Goal: Information Seeking & Learning: Find specific fact

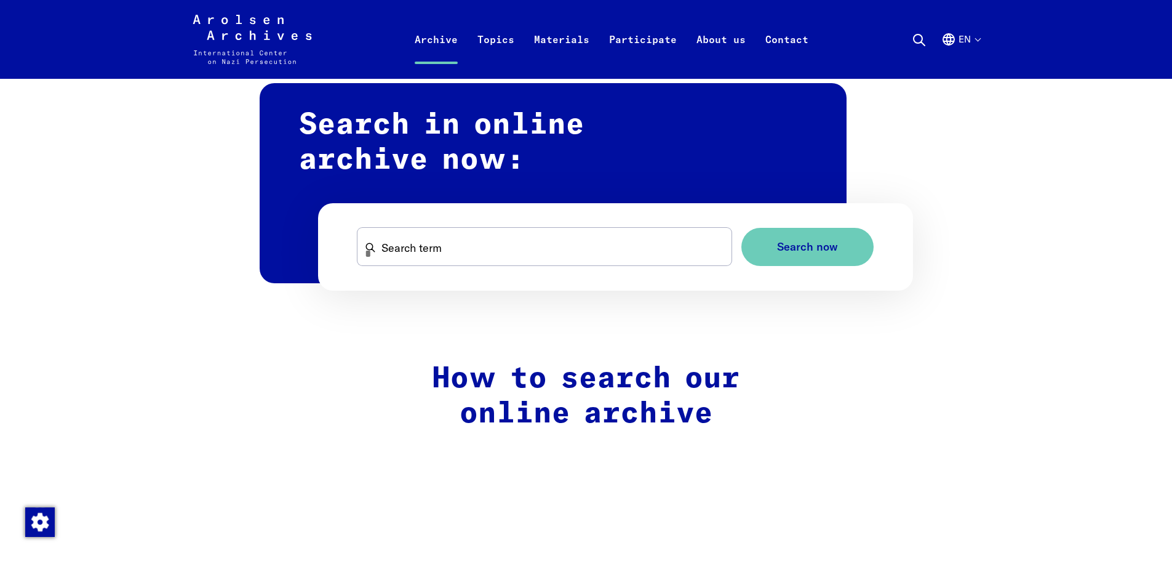
scroll to position [738, 0]
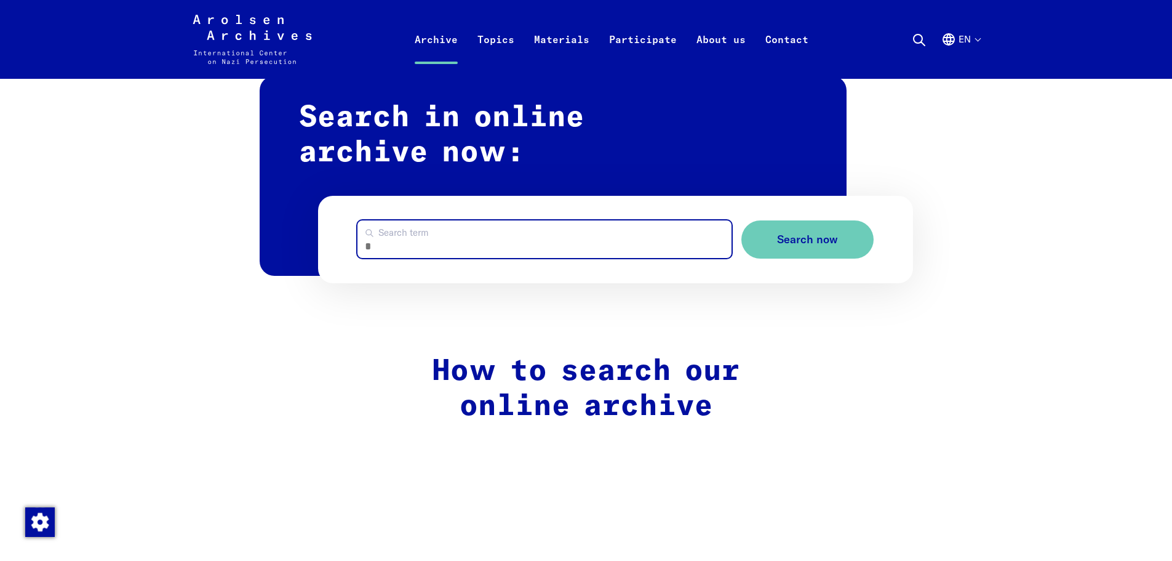
click at [519, 245] on input "Search term" at bounding box center [545, 239] width 374 height 38
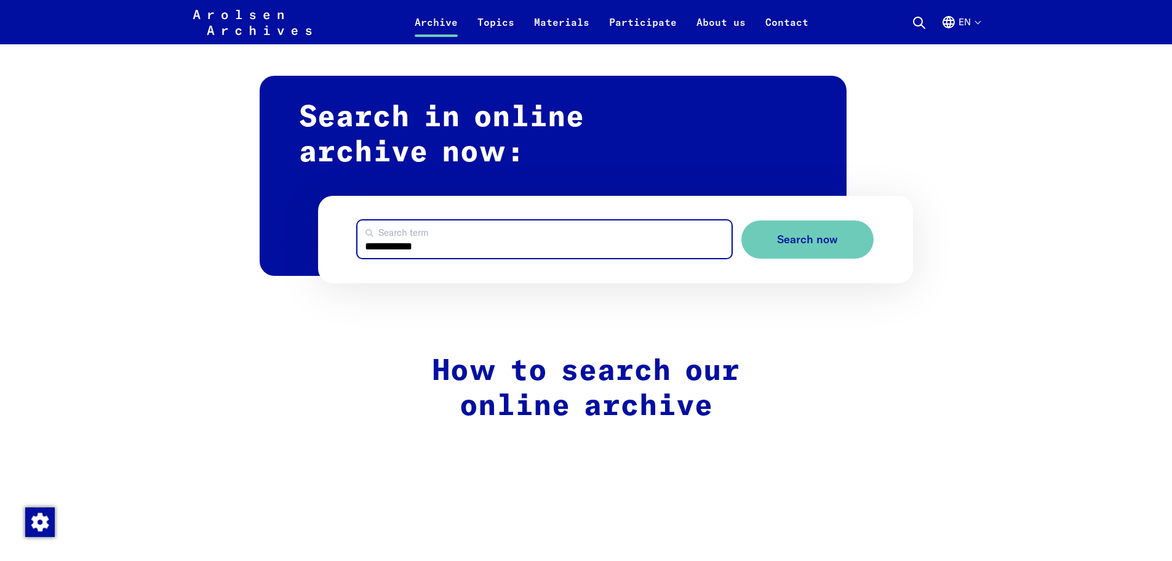
type input "**********"
click at [741, 220] on button "Search now" at bounding box center [807, 239] width 132 height 39
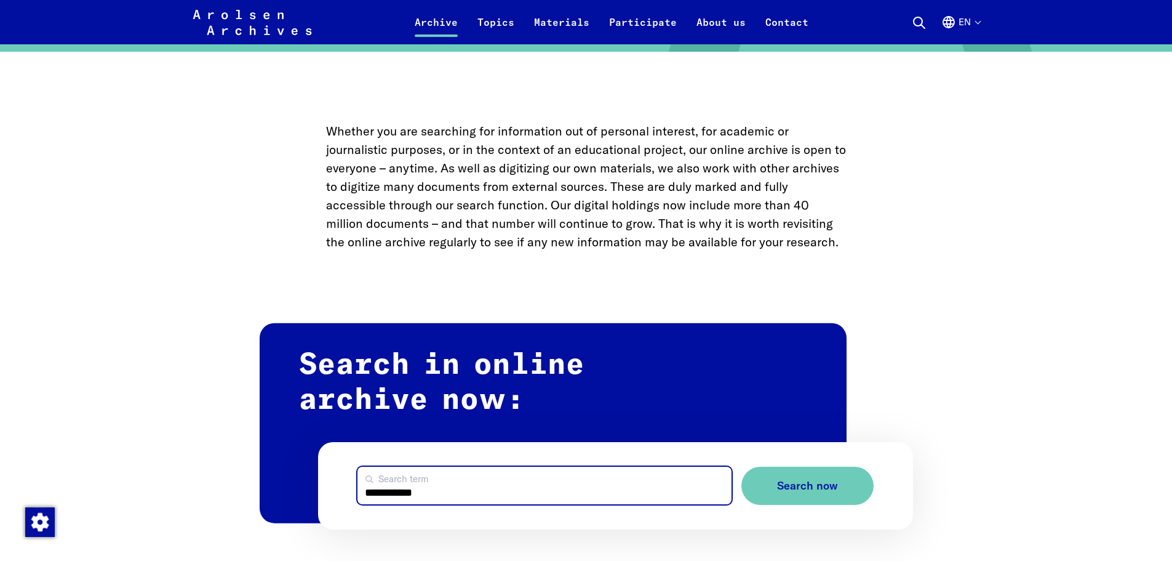
scroll to position [554, 0]
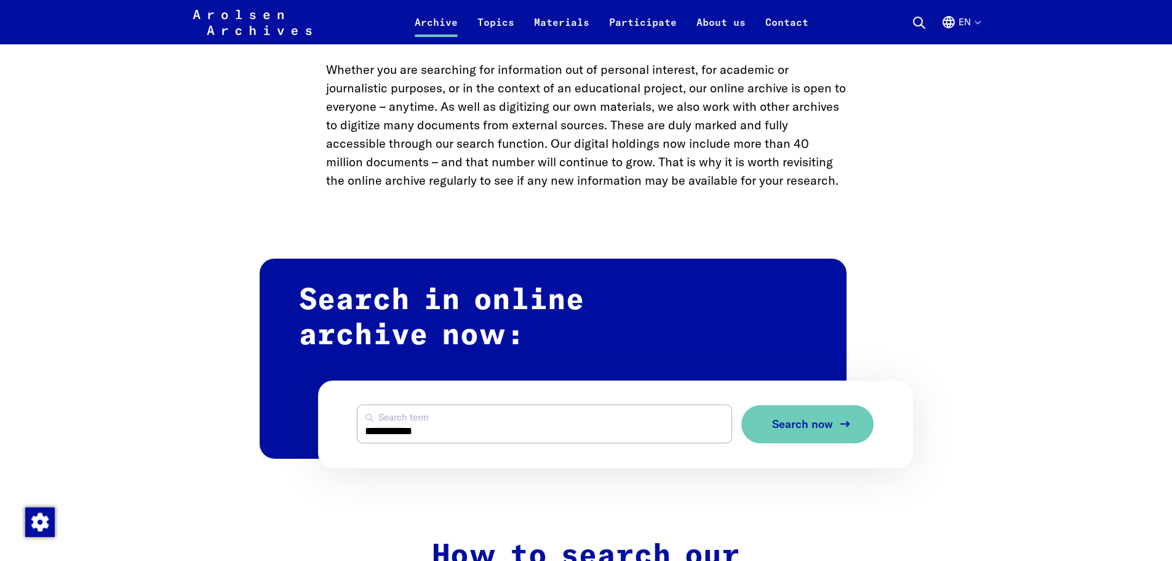
click at [839, 431] on icon "submit" at bounding box center [845, 424] width 15 height 15
click at [825, 438] on button "Search now" at bounding box center [807, 424] width 132 height 39
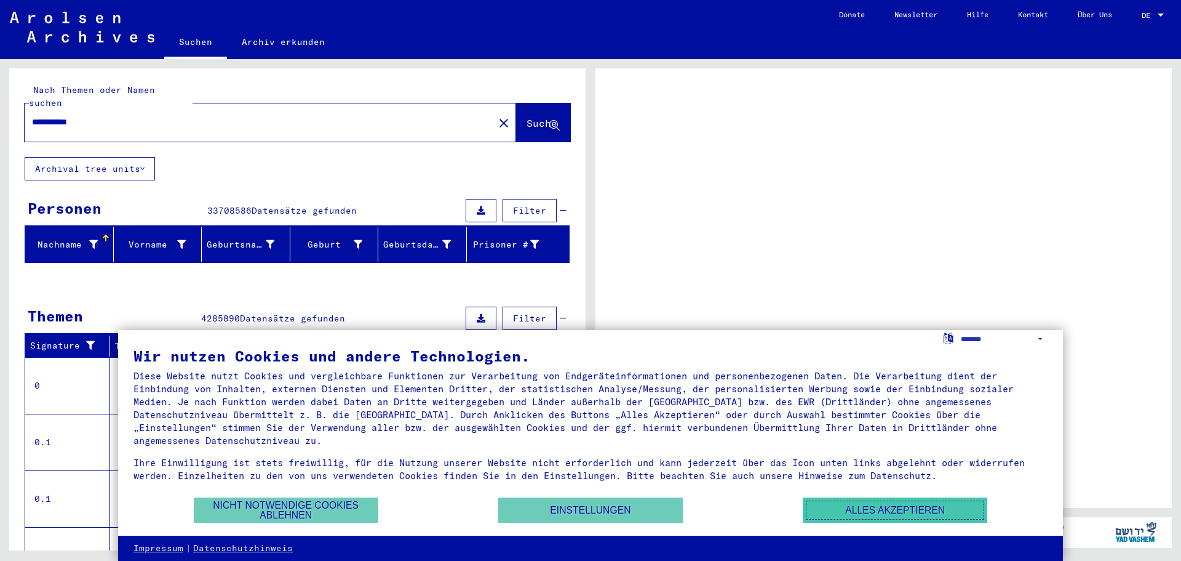
click at [885, 505] on button "Alles akzeptieren" at bounding box center [895, 509] width 185 height 25
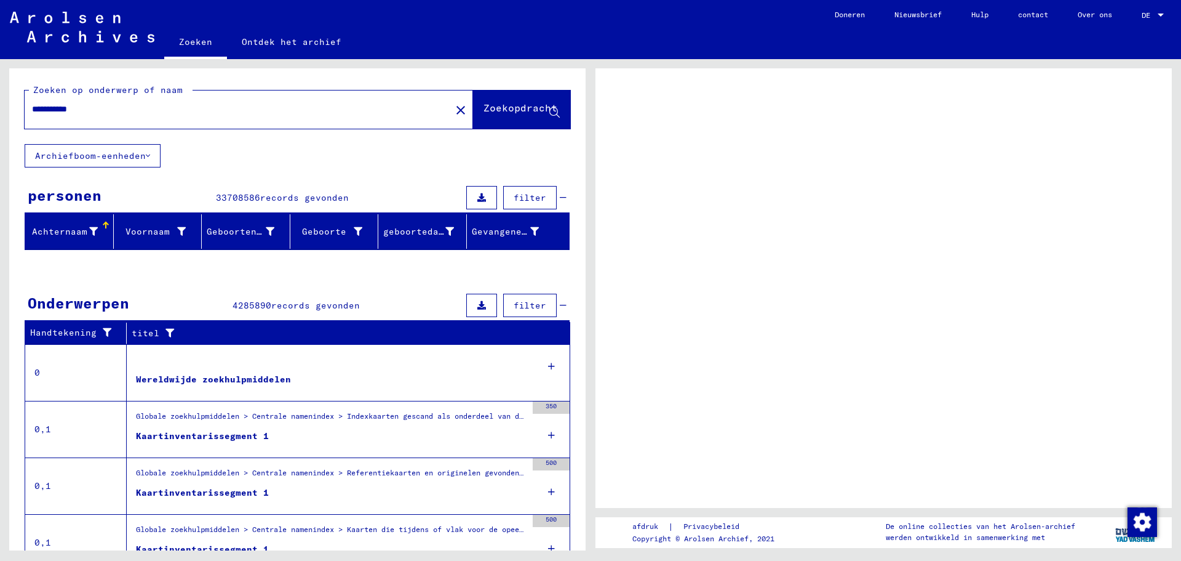
click at [503, 107] on font "Zoekopdracht" at bounding box center [521, 108] width 74 height 12
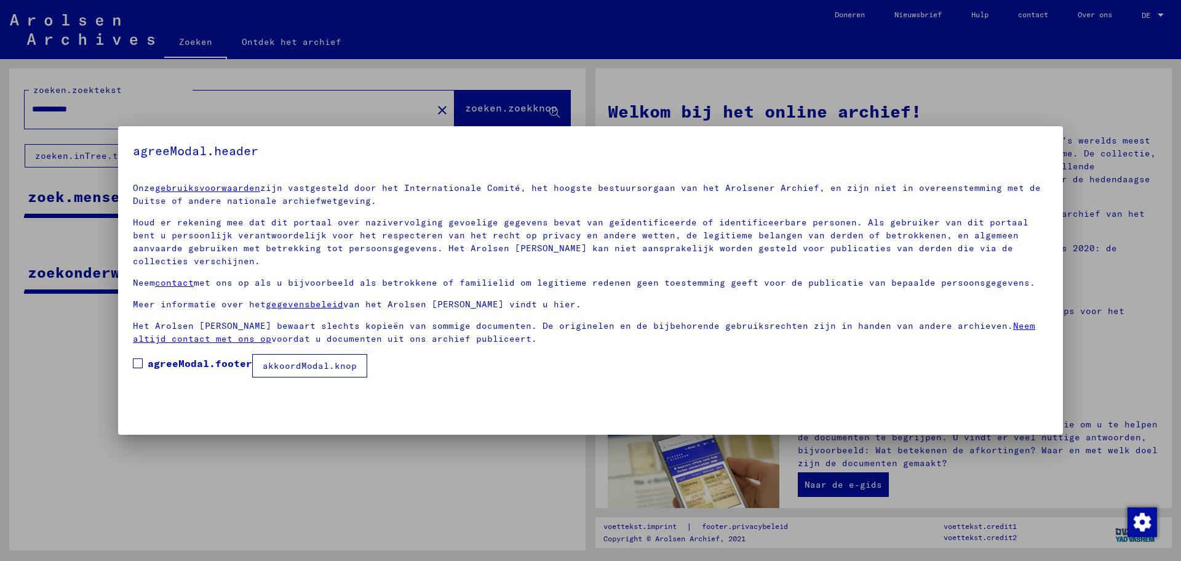
click at [139, 358] on span at bounding box center [138, 363] width 10 height 10
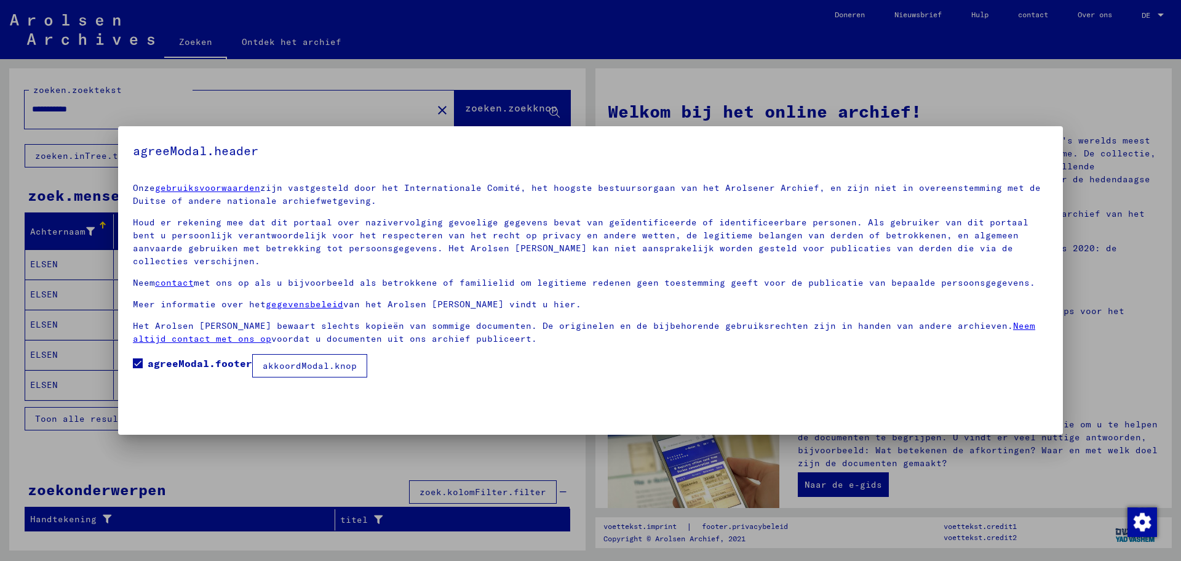
click at [322, 359] on button "akkoordModal.knop" at bounding box center [309, 365] width 115 height 23
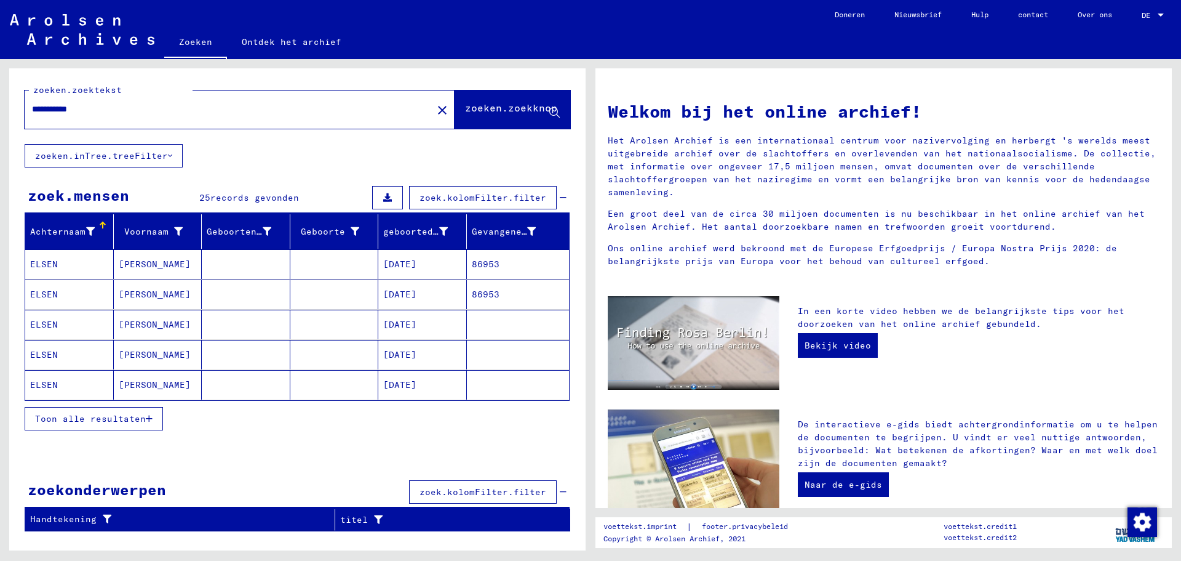
click at [49, 295] on font "ELSEN" at bounding box center [44, 294] width 28 height 11
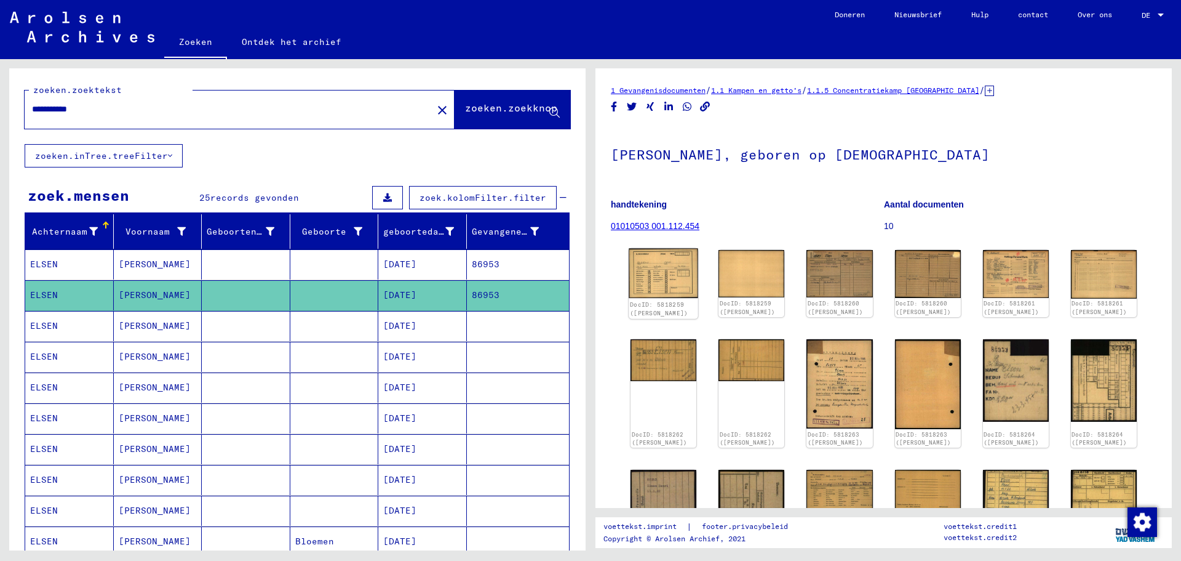
click at [663, 275] on img at bounding box center [664, 274] width 70 height 50
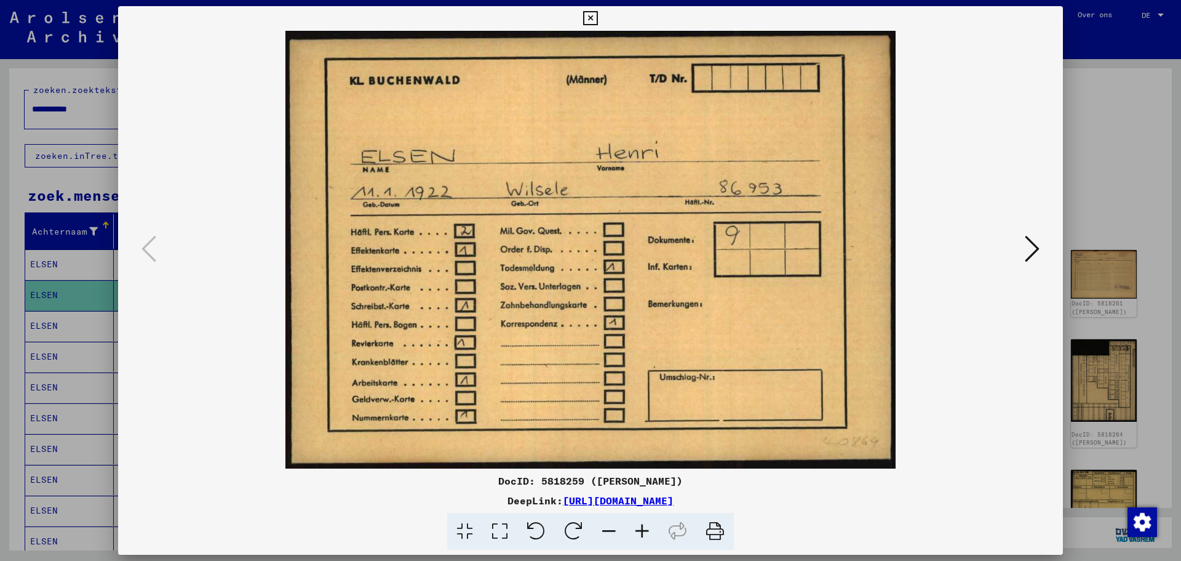
click at [1029, 247] on icon at bounding box center [1032, 249] width 15 height 30
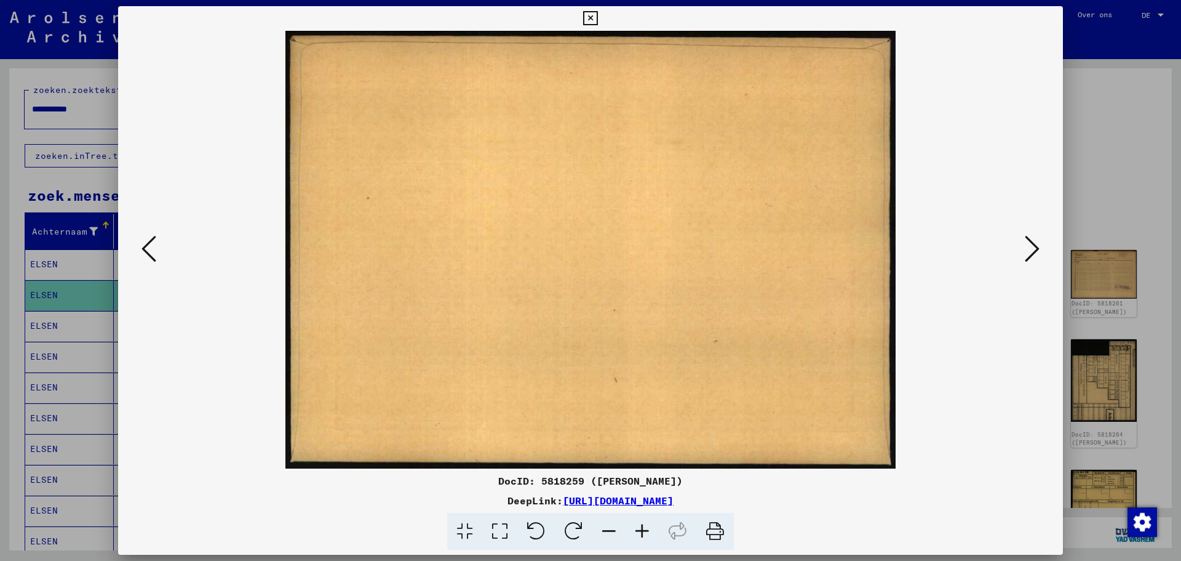
click at [1035, 250] on icon at bounding box center [1032, 249] width 15 height 30
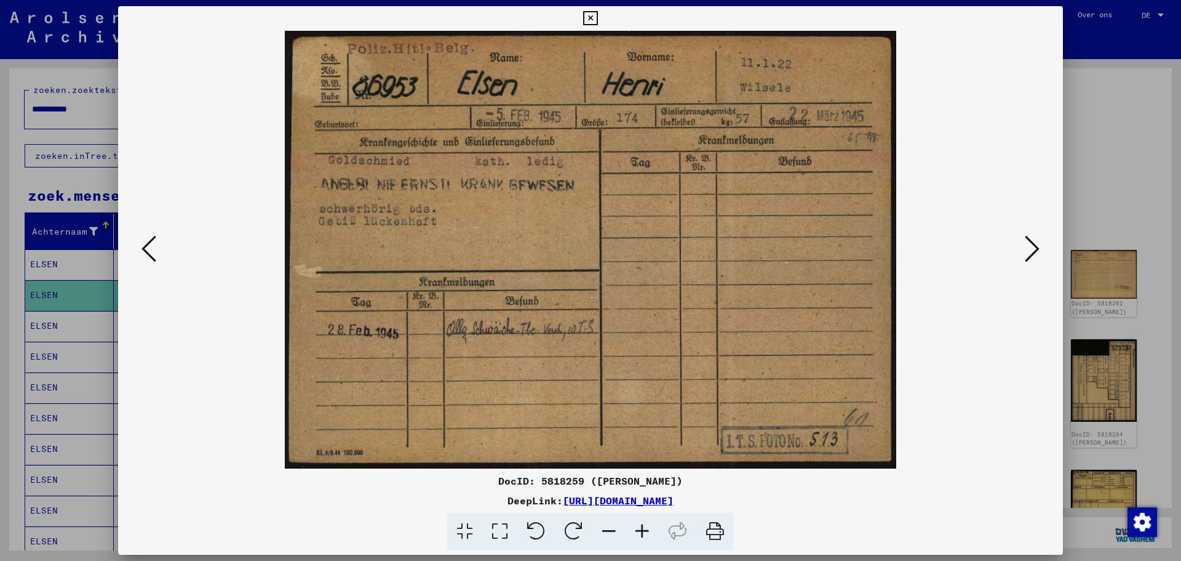
click at [1031, 250] on icon at bounding box center [1032, 249] width 15 height 30
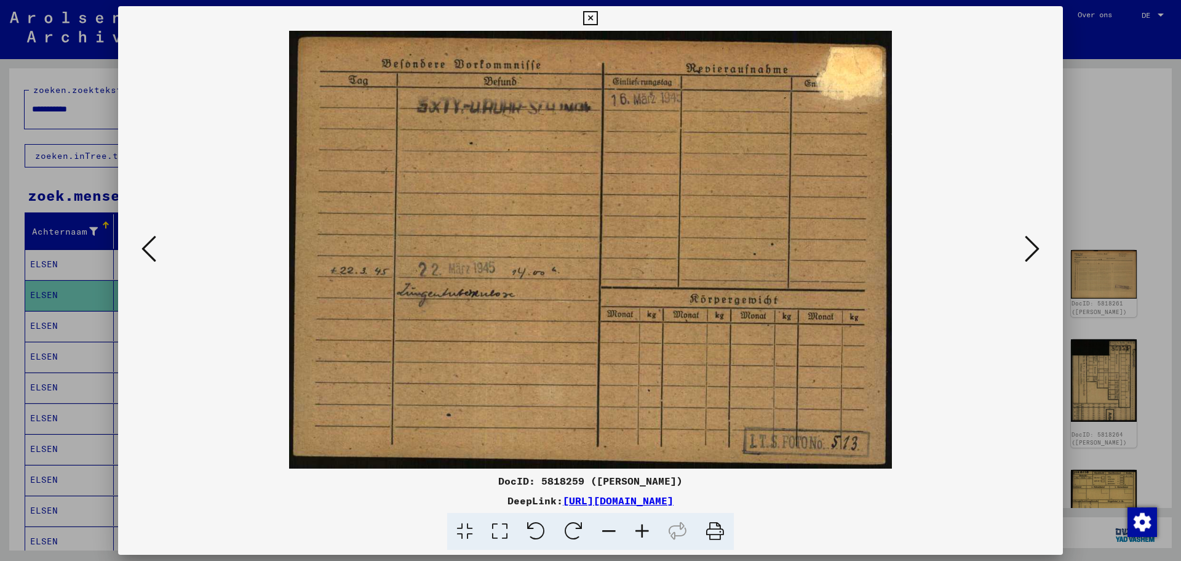
click at [148, 246] on icon at bounding box center [149, 249] width 15 height 30
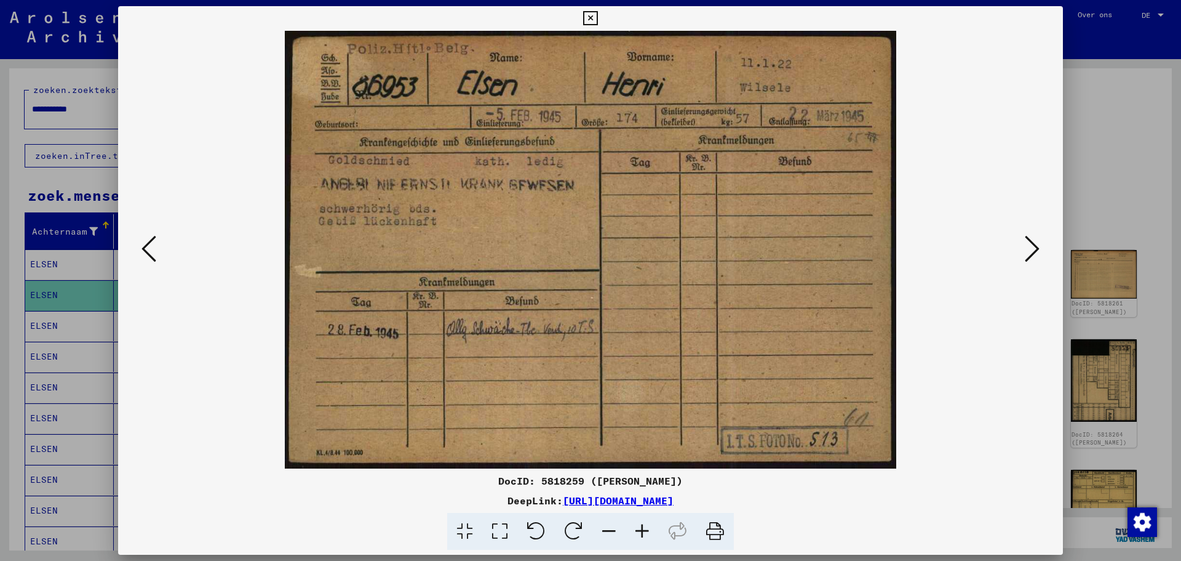
click at [1034, 252] on icon at bounding box center [1032, 249] width 15 height 30
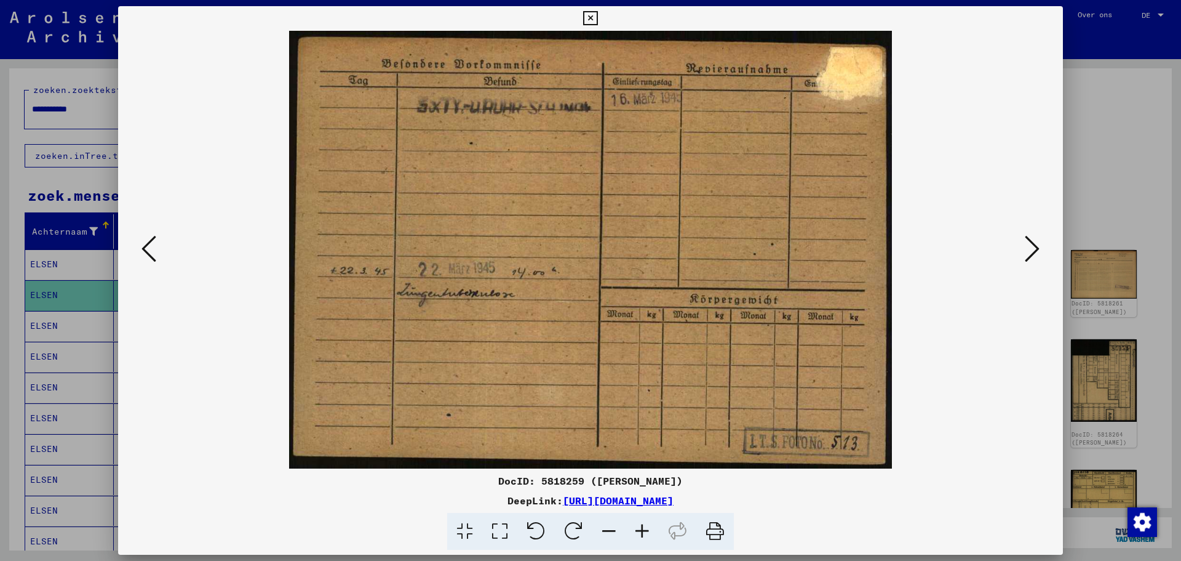
click at [1031, 251] on icon at bounding box center [1032, 249] width 15 height 30
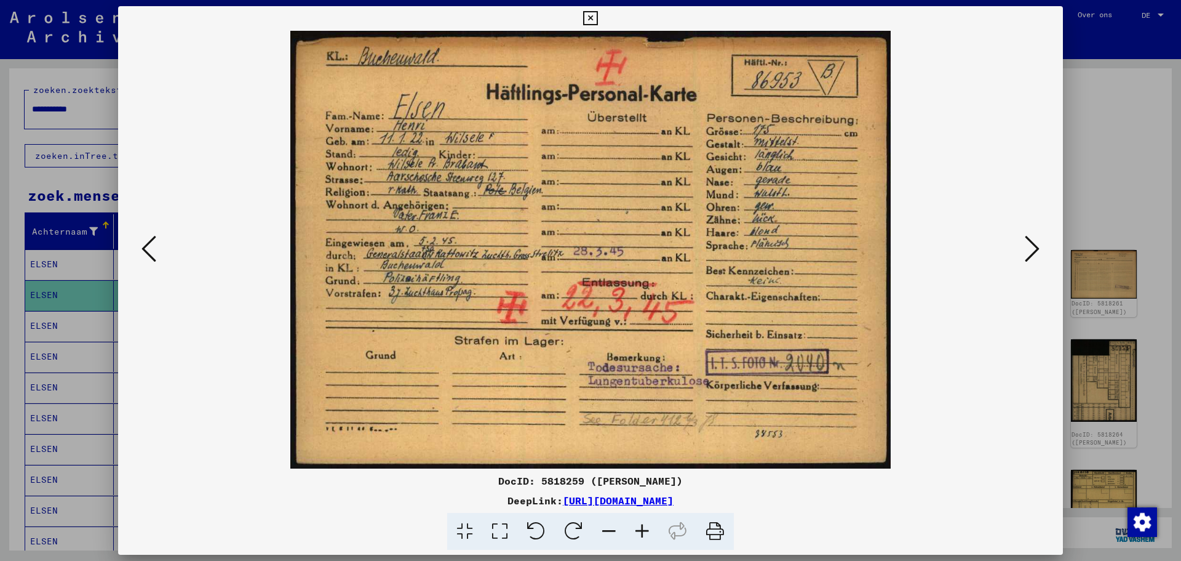
click at [1035, 244] on icon at bounding box center [1032, 249] width 15 height 30
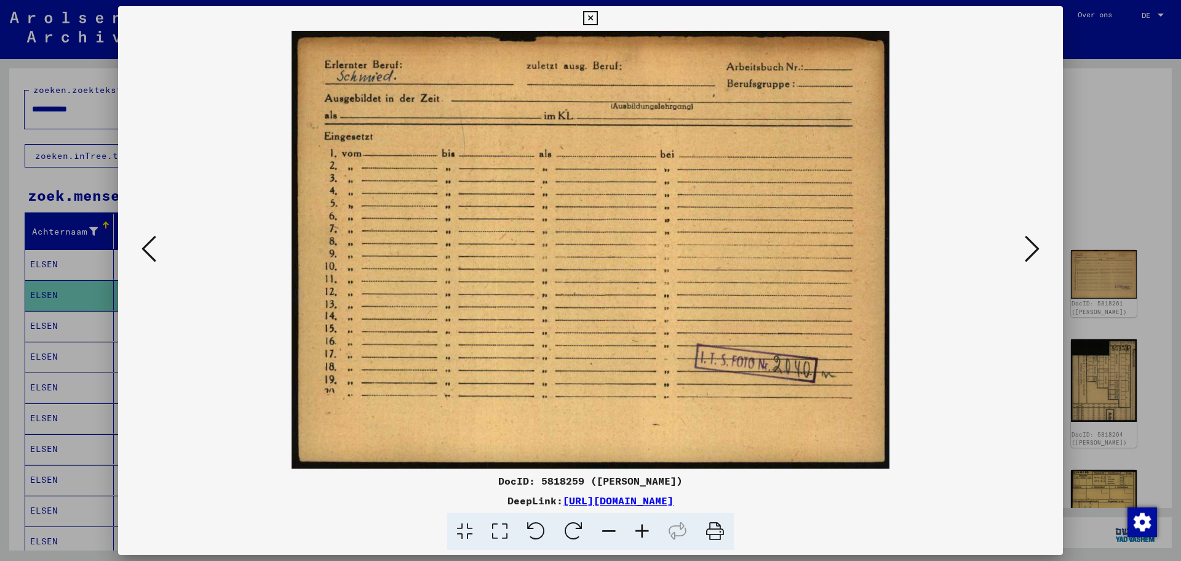
click at [1035, 244] on icon at bounding box center [1032, 249] width 15 height 30
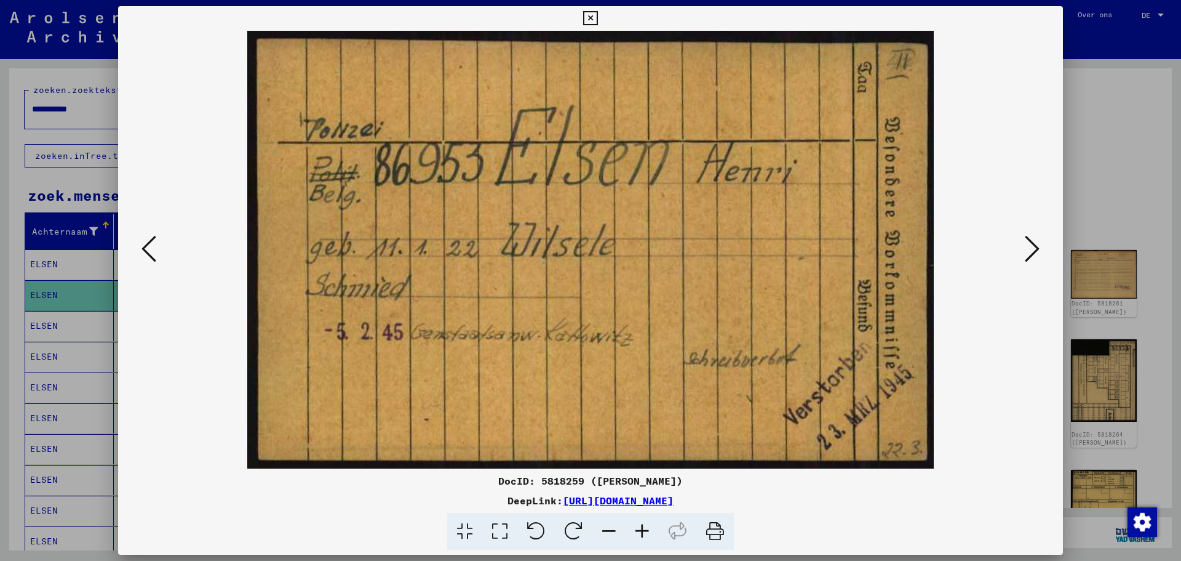
click at [1033, 250] on icon at bounding box center [1032, 249] width 15 height 30
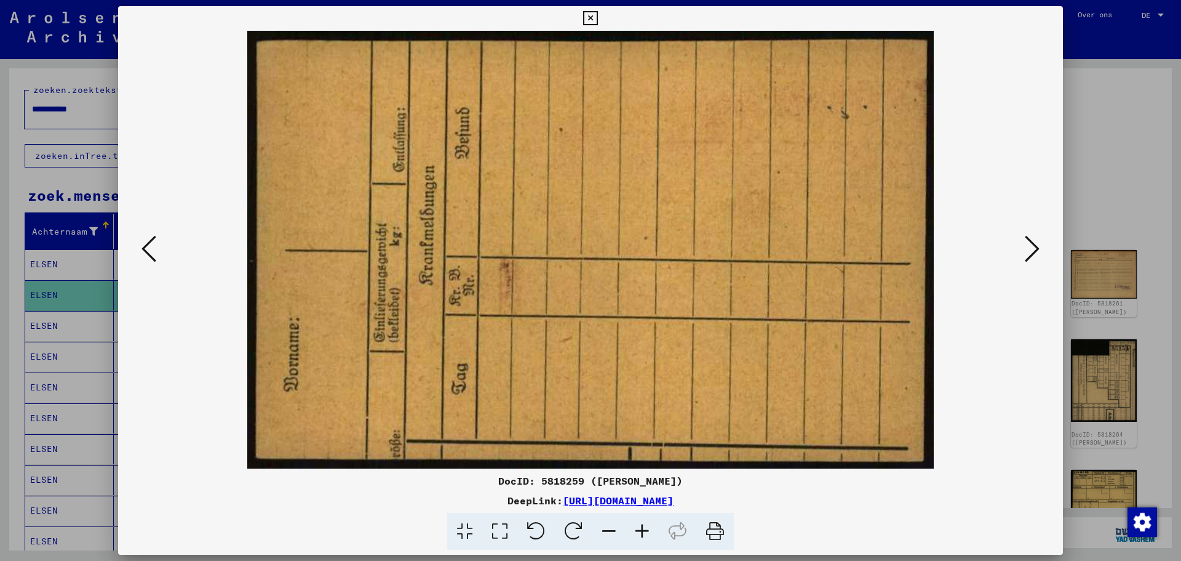
click at [1035, 251] on icon at bounding box center [1032, 249] width 15 height 30
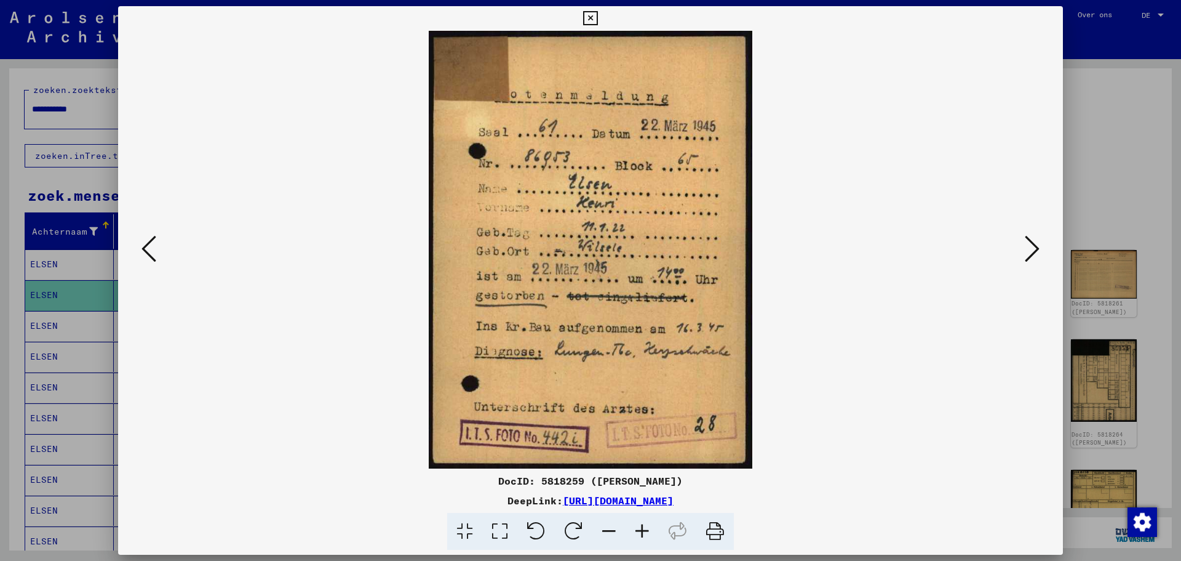
click at [1033, 249] on icon at bounding box center [1032, 249] width 15 height 30
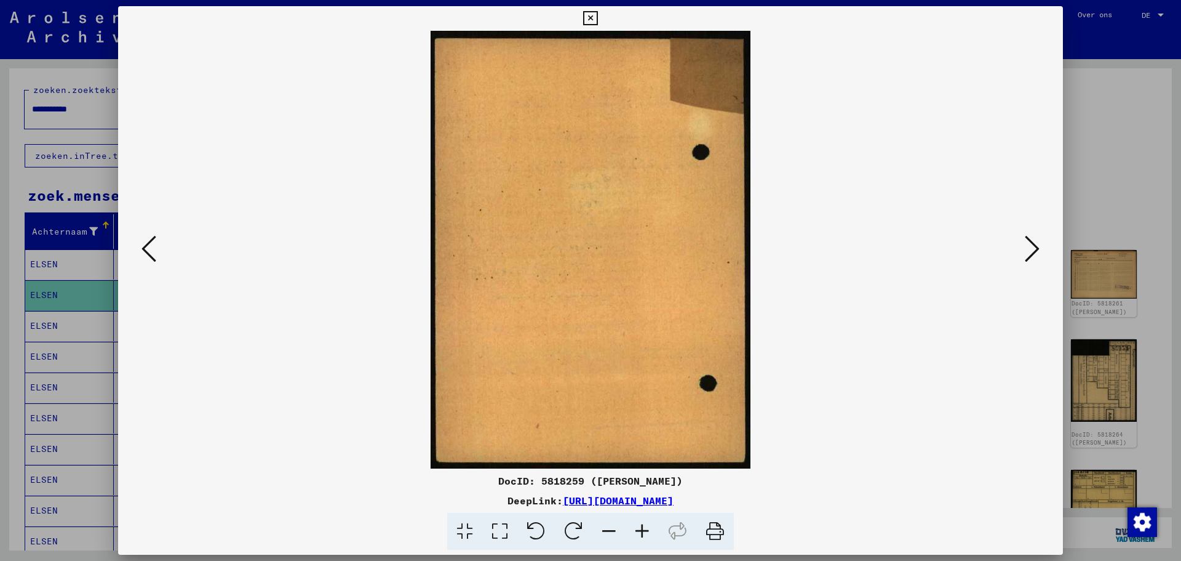
click at [1033, 249] on icon at bounding box center [1032, 249] width 15 height 30
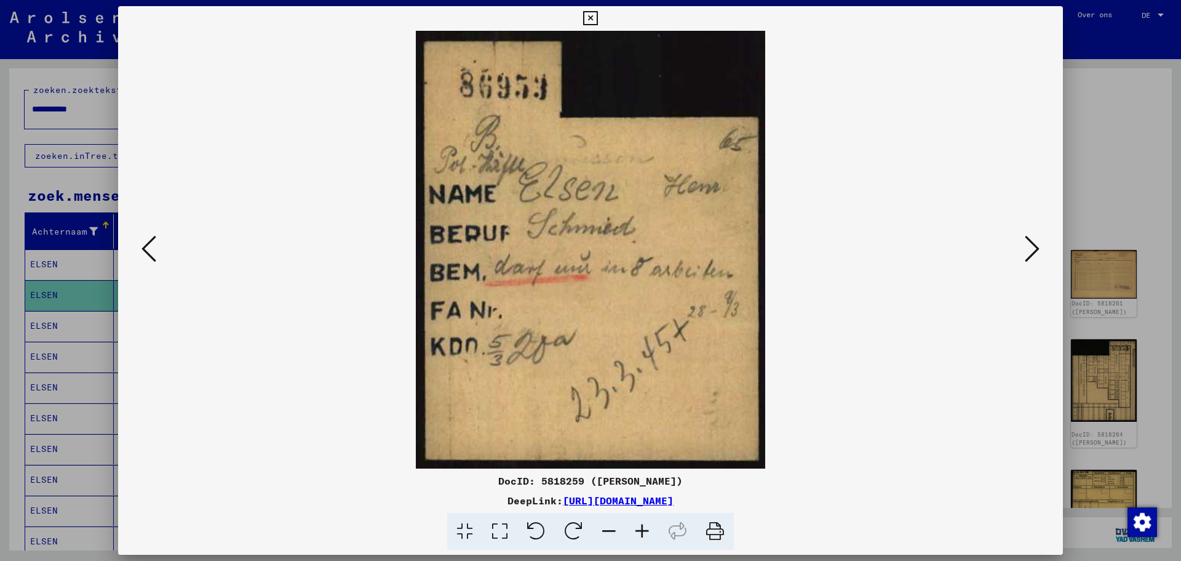
click at [1030, 250] on icon at bounding box center [1032, 249] width 15 height 30
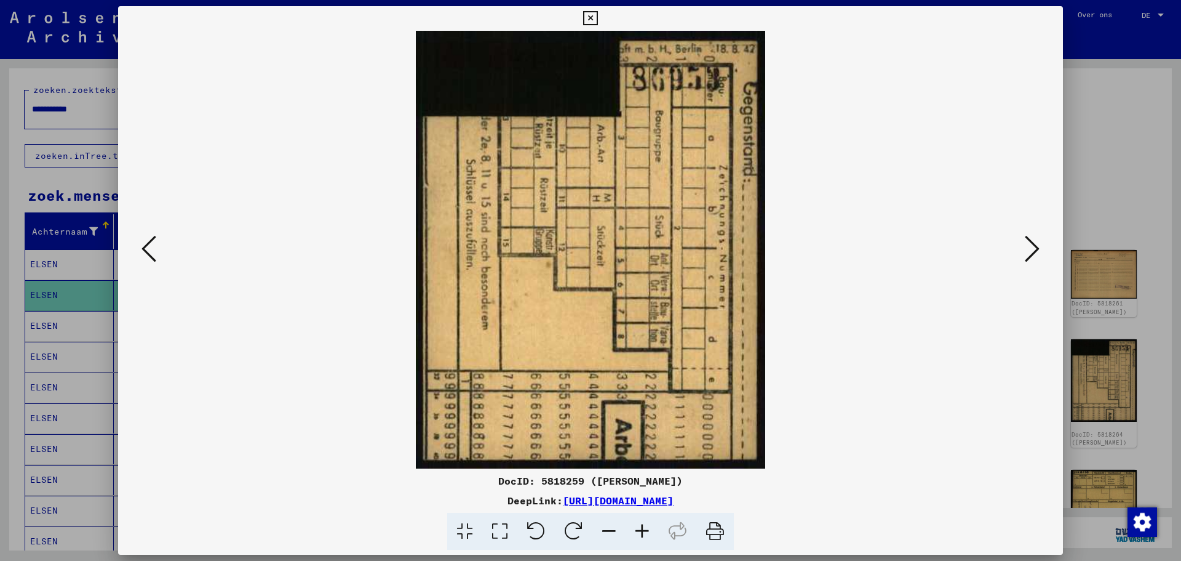
click at [1030, 250] on icon at bounding box center [1032, 249] width 15 height 30
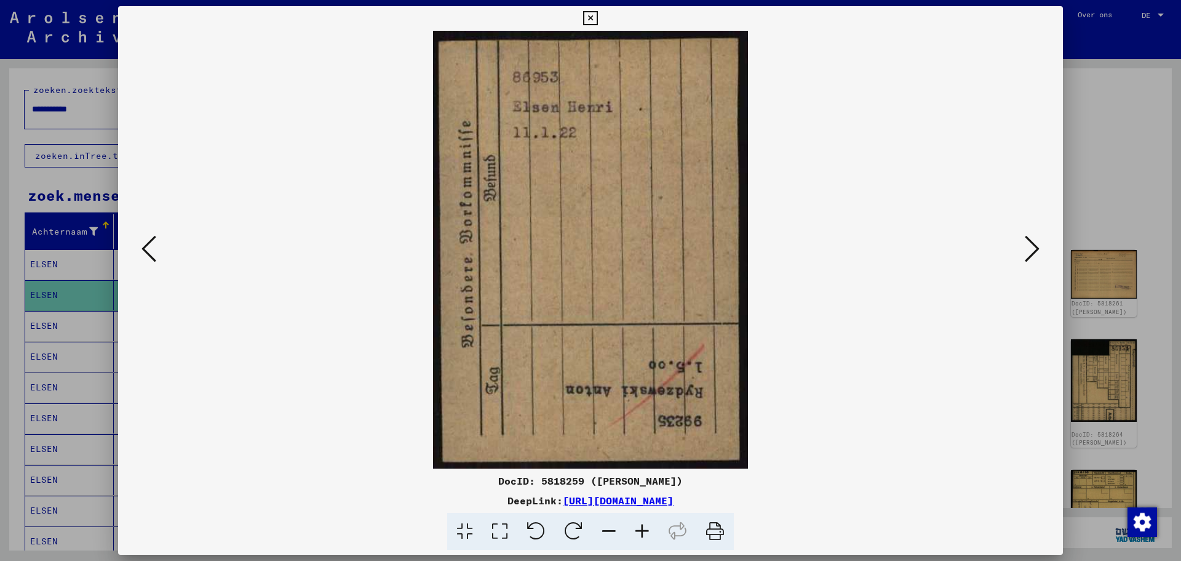
click at [1030, 250] on icon at bounding box center [1032, 249] width 15 height 30
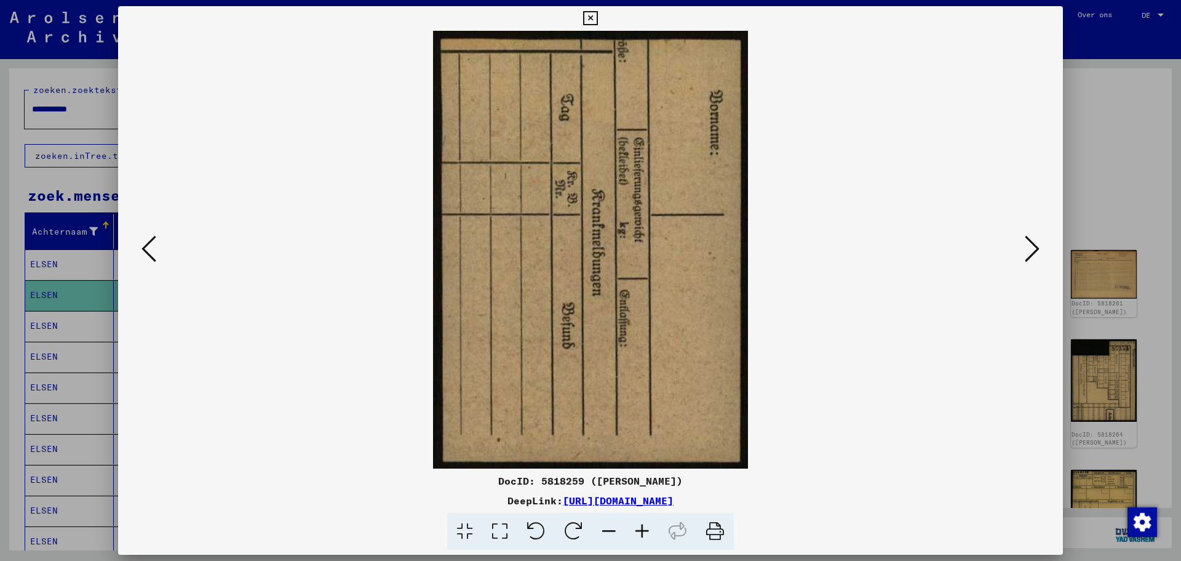
click at [1030, 250] on icon at bounding box center [1032, 249] width 15 height 30
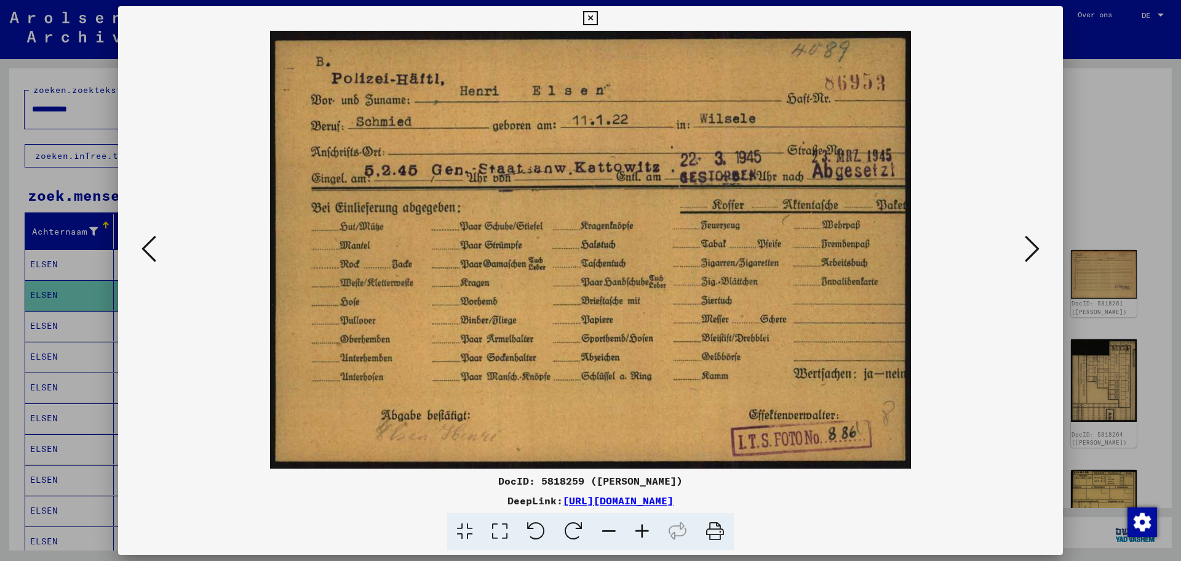
click at [1036, 250] on icon at bounding box center [1032, 249] width 15 height 30
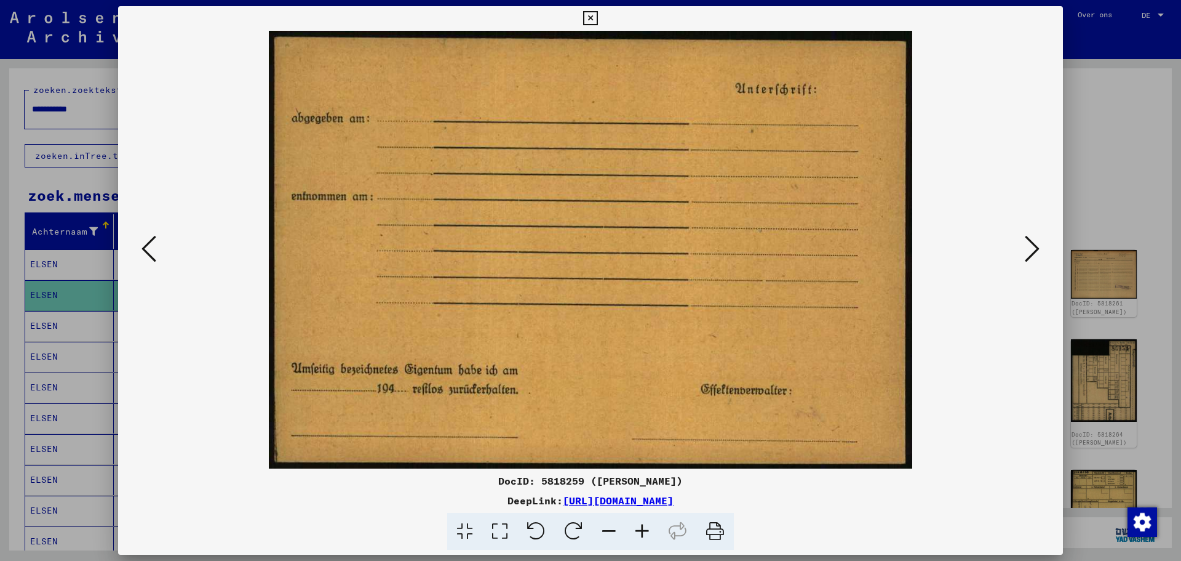
click at [1036, 250] on icon at bounding box center [1032, 249] width 15 height 30
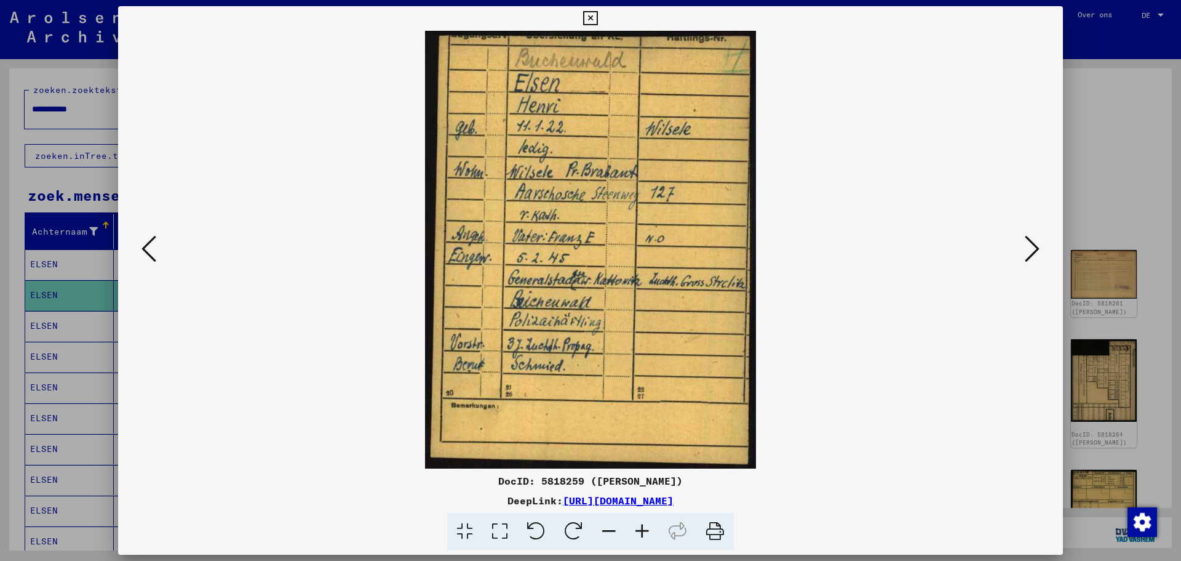
click at [1033, 244] on icon at bounding box center [1032, 249] width 15 height 30
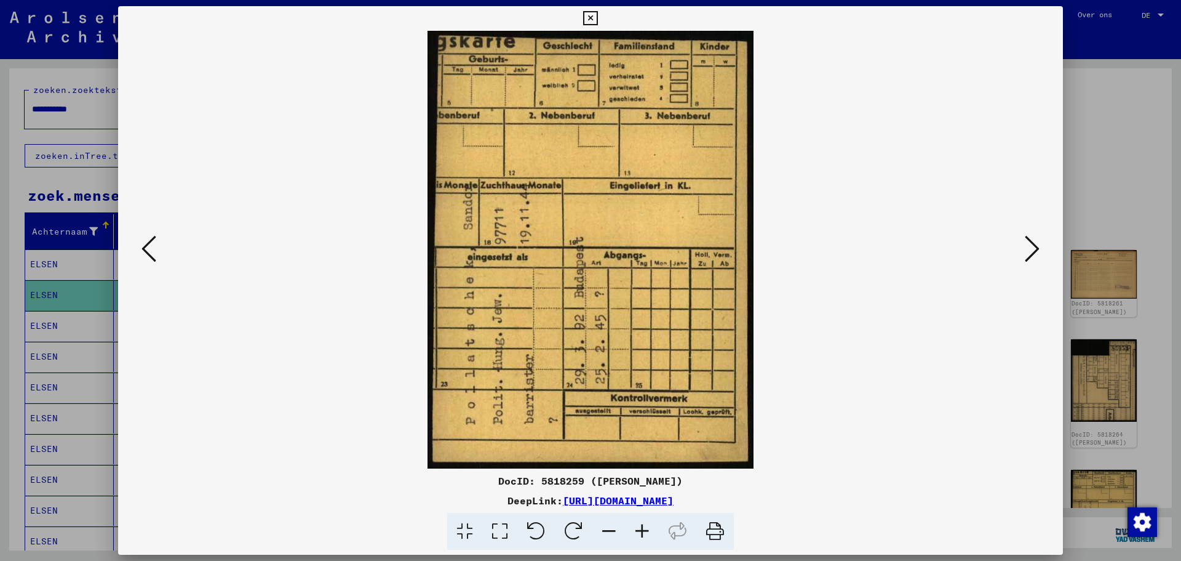
click at [1032, 245] on icon at bounding box center [1032, 249] width 15 height 30
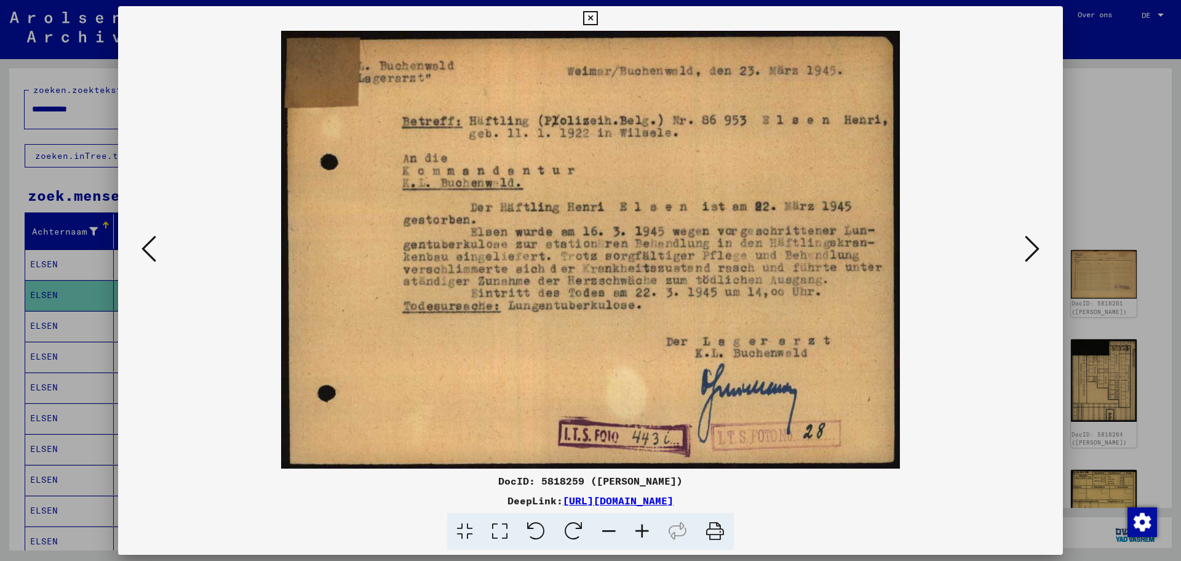
click at [1032, 254] on icon at bounding box center [1032, 249] width 15 height 30
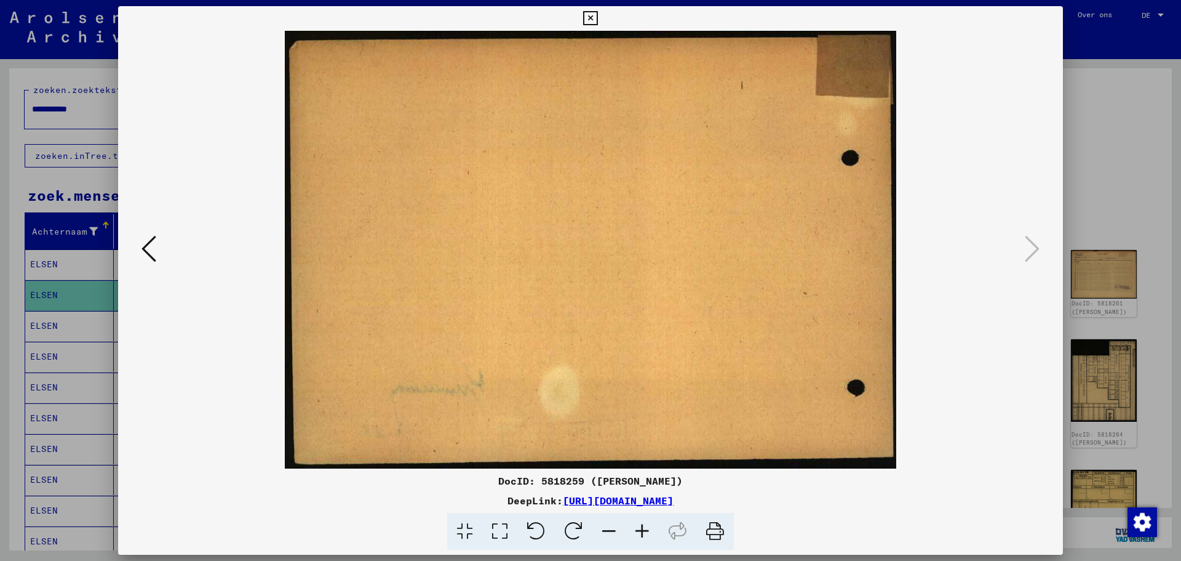
click at [591, 20] on icon at bounding box center [590, 18] width 14 height 15
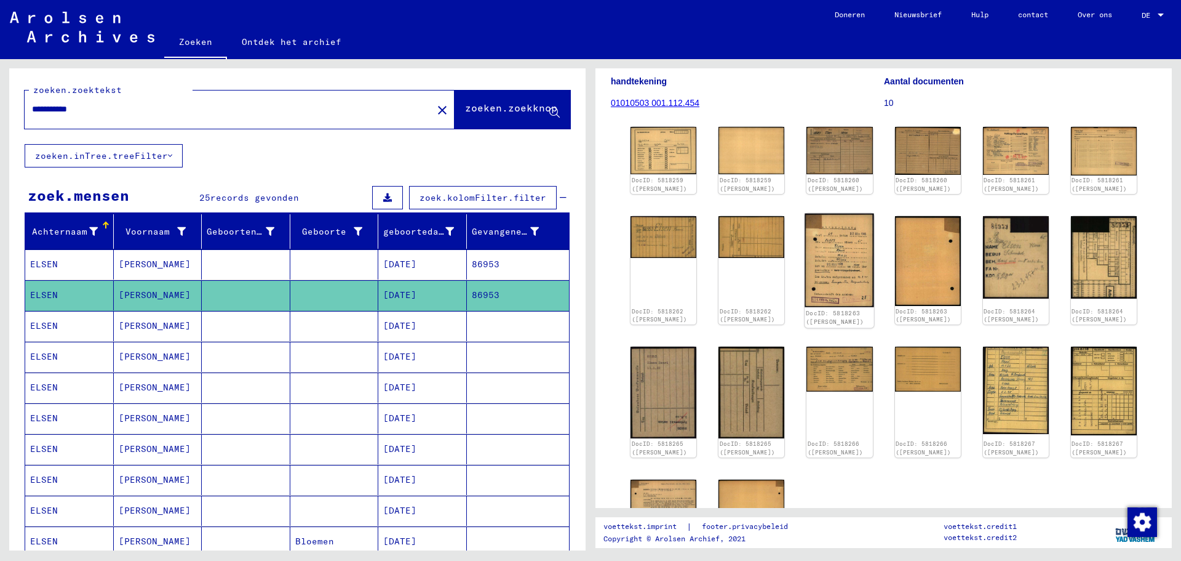
scroll to position [62, 0]
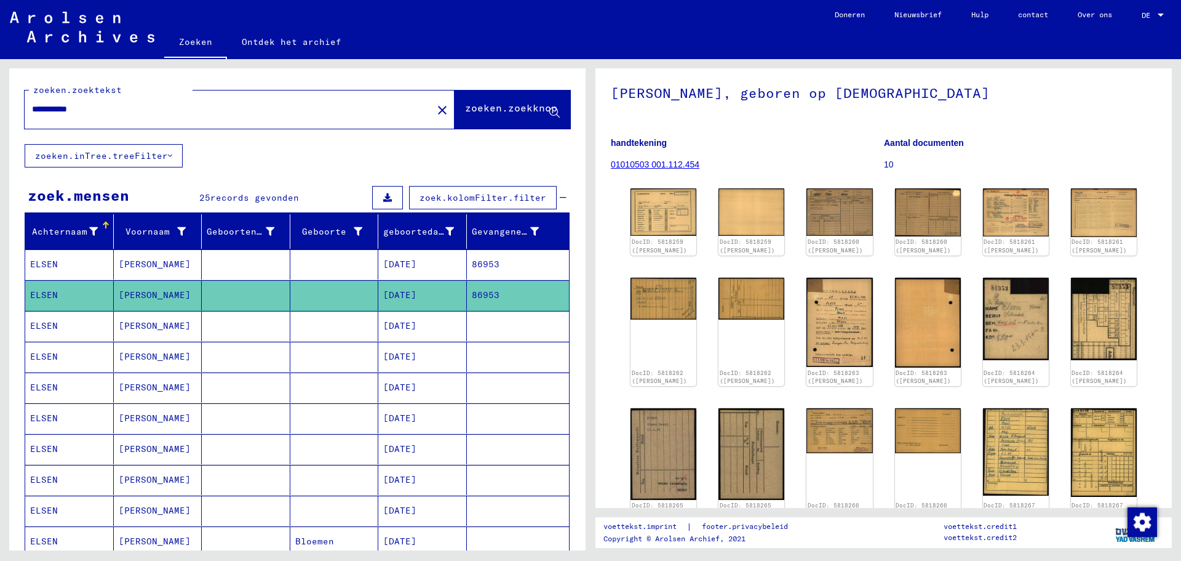
click at [414, 262] on font "[DATE]" at bounding box center [399, 263] width 33 height 11
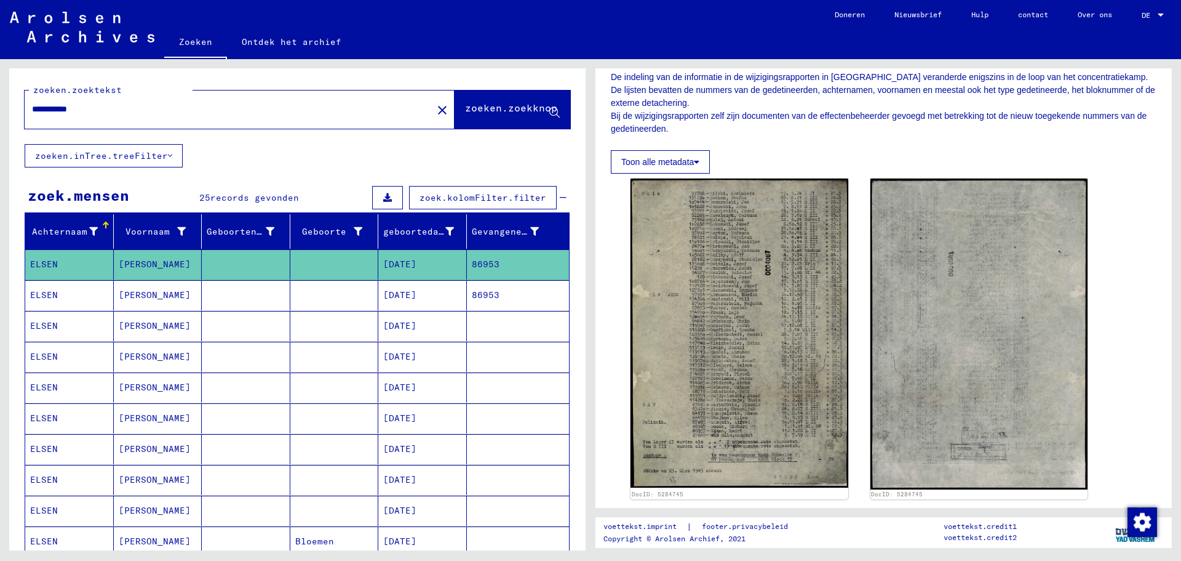
scroll to position [246, 0]
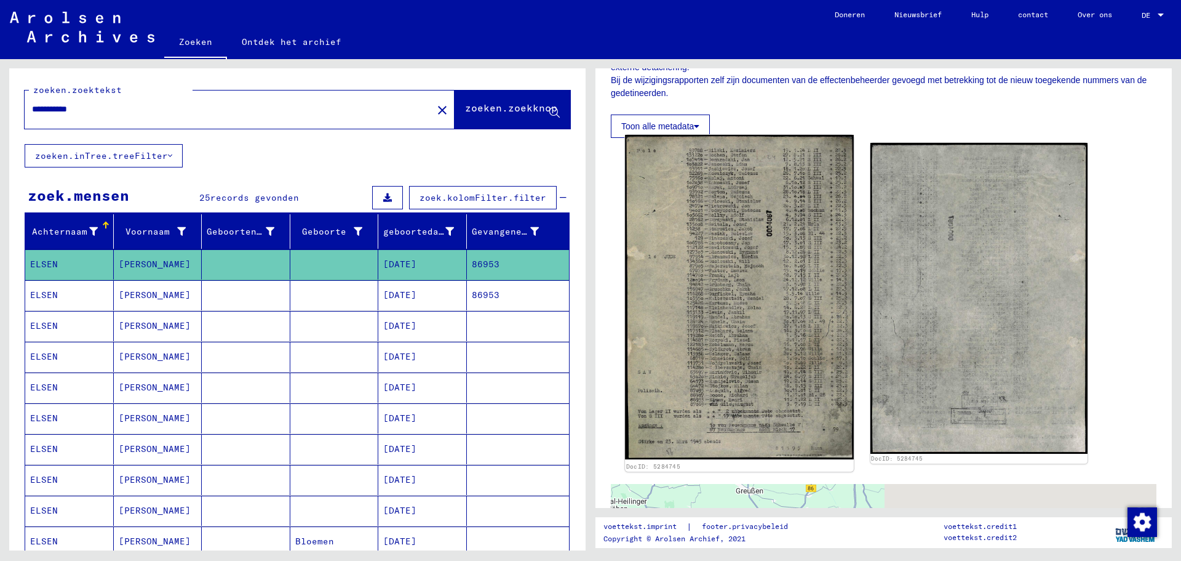
click at [761, 313] on img at bounding box center [739, 297] width 228 height 324
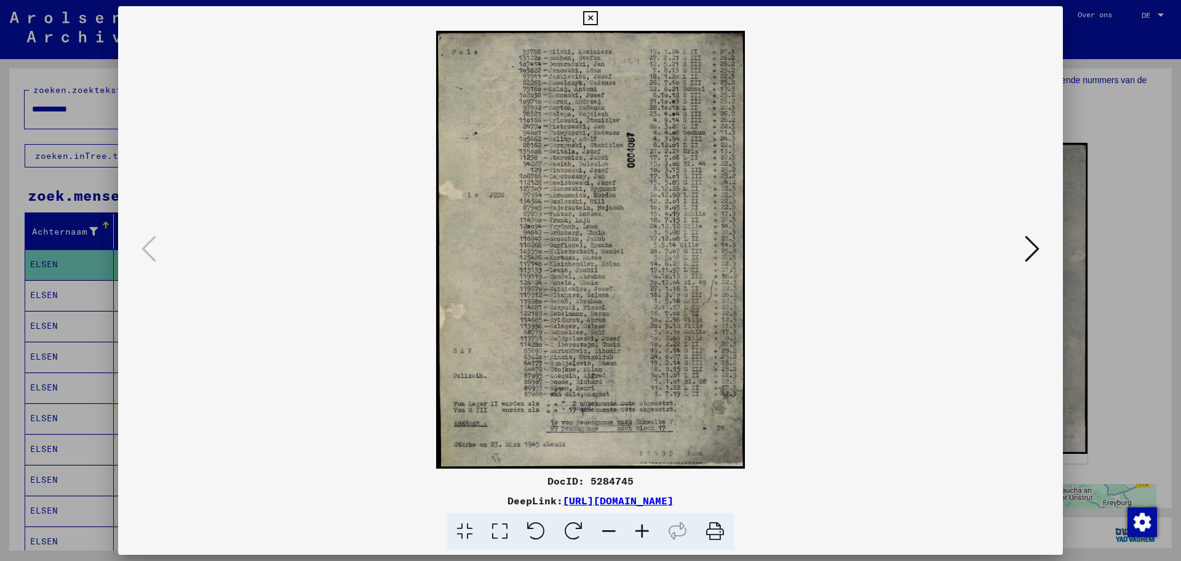
click at [646, 532] on icon at bounding box center [642, 532] width 33 height 38
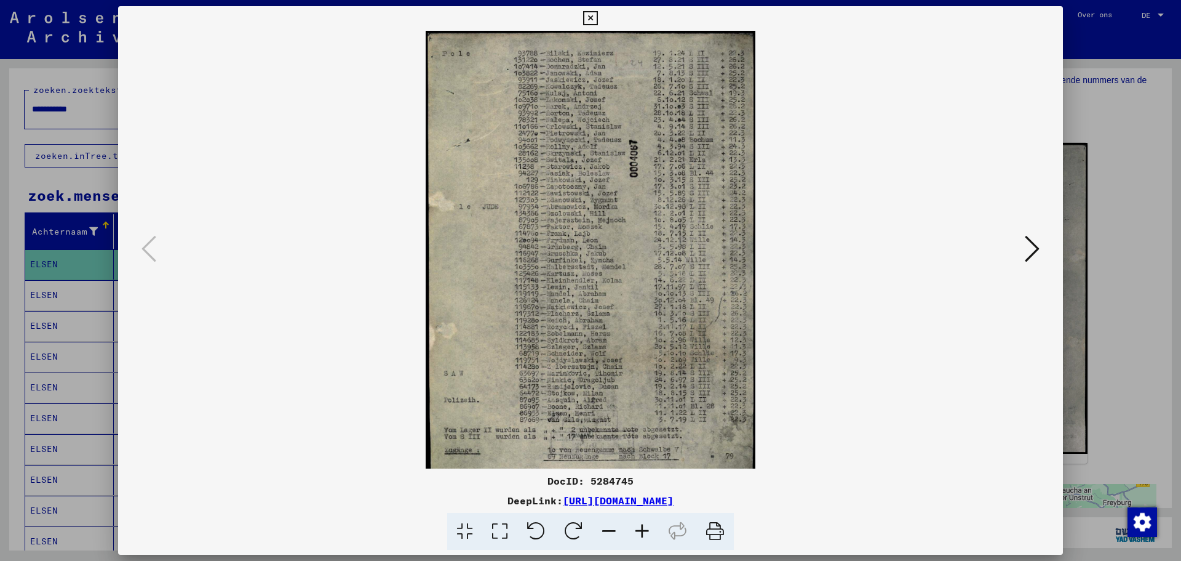
click at [646, 532] on icon at bounding box center [642, 532] width 33 height 38
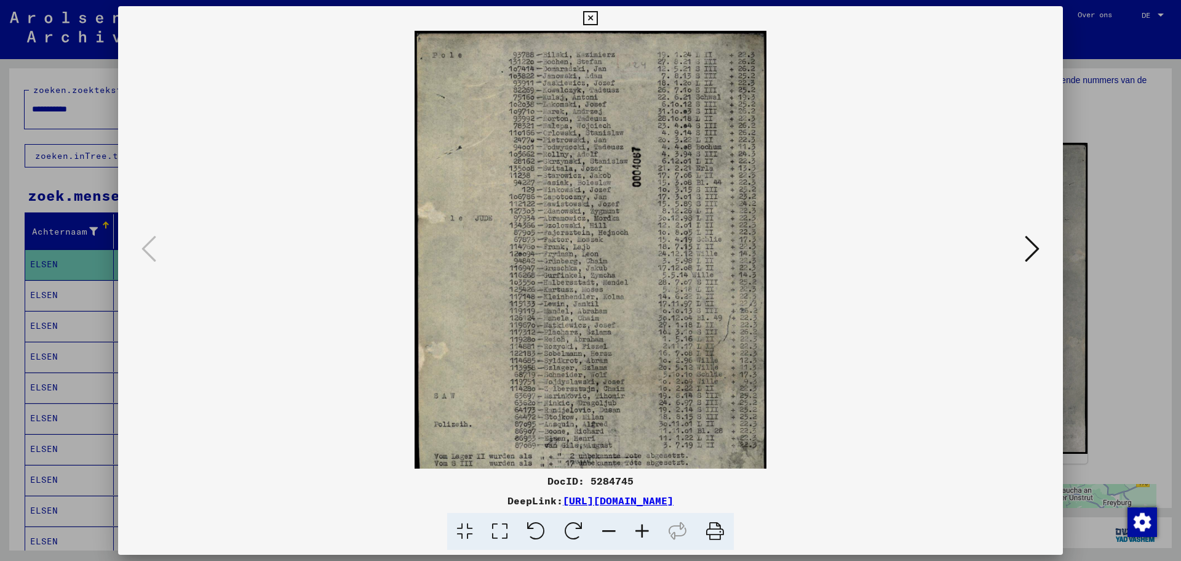
click at [646, 532] on icon at bounding box center [642, 532] width 33 height 38
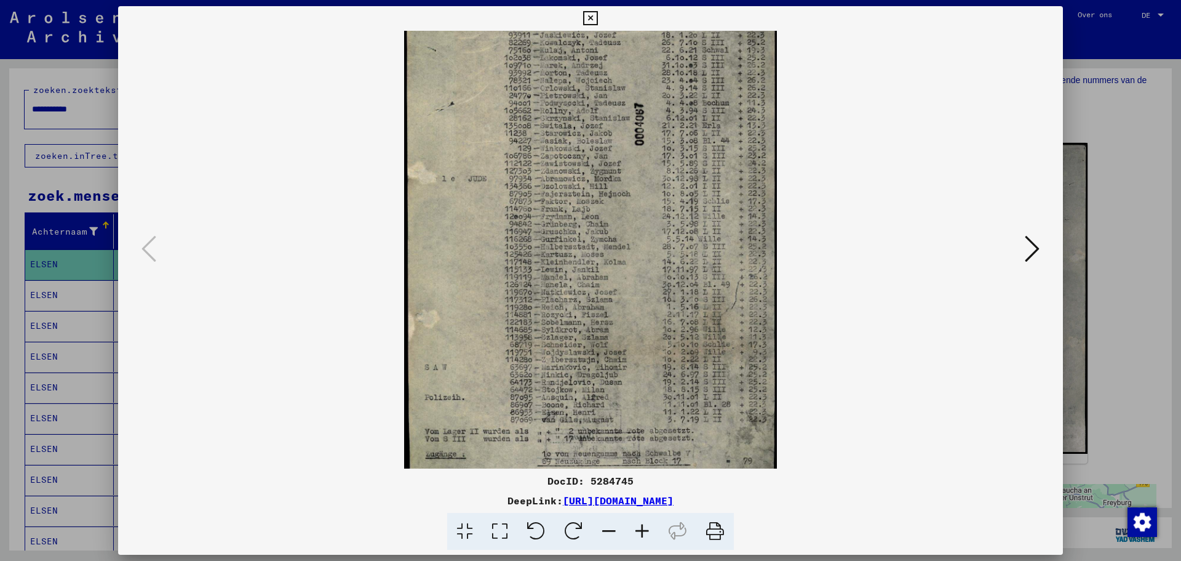
drag, startPoint x: 611, startPoint y: 383, endPoint x: 611, endPoint y: 308, distance: 75.1
click at [611, 314] on img at bounding box center [591, 245] width 374 height 530
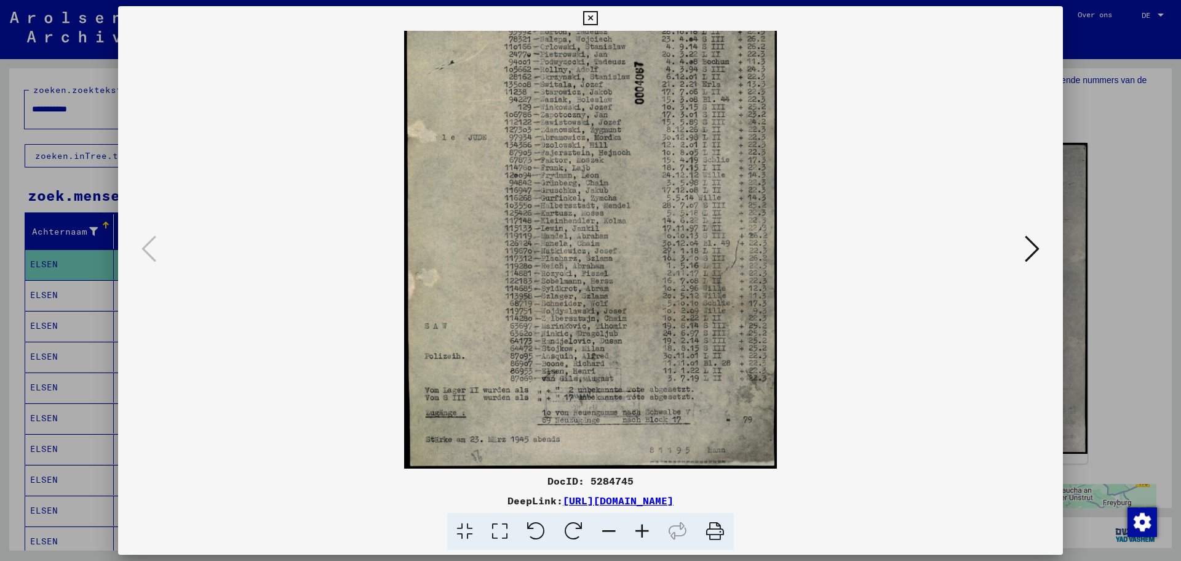
click at [645, 533] on icon at bounding box center [642, 532] width 33 height 38
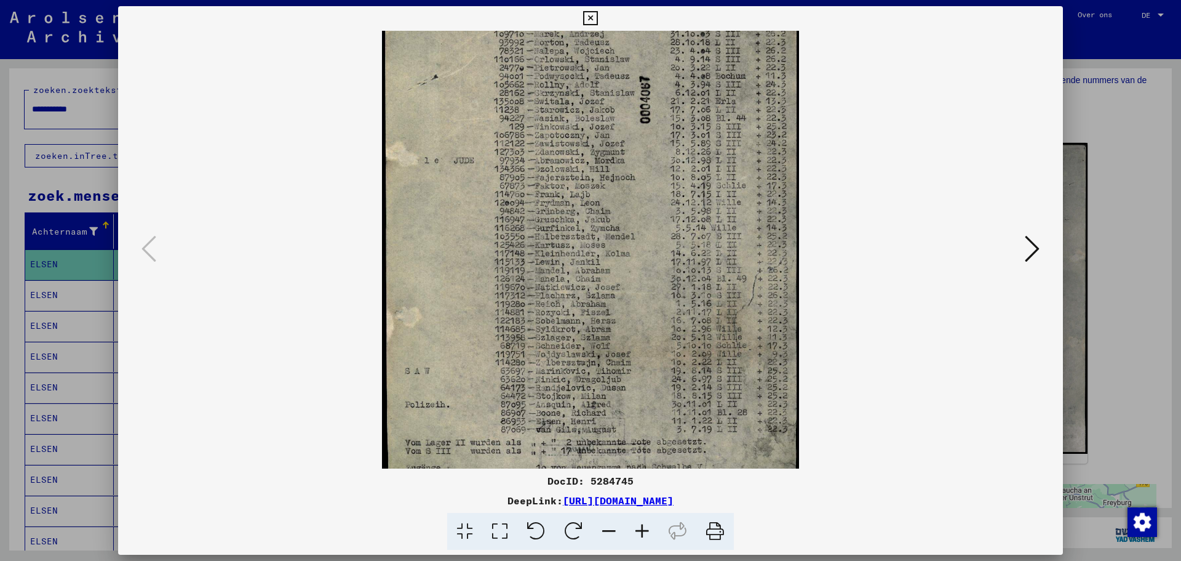
click at [645, 533] on icon at bounding box center [642, 532] width 33 height 38
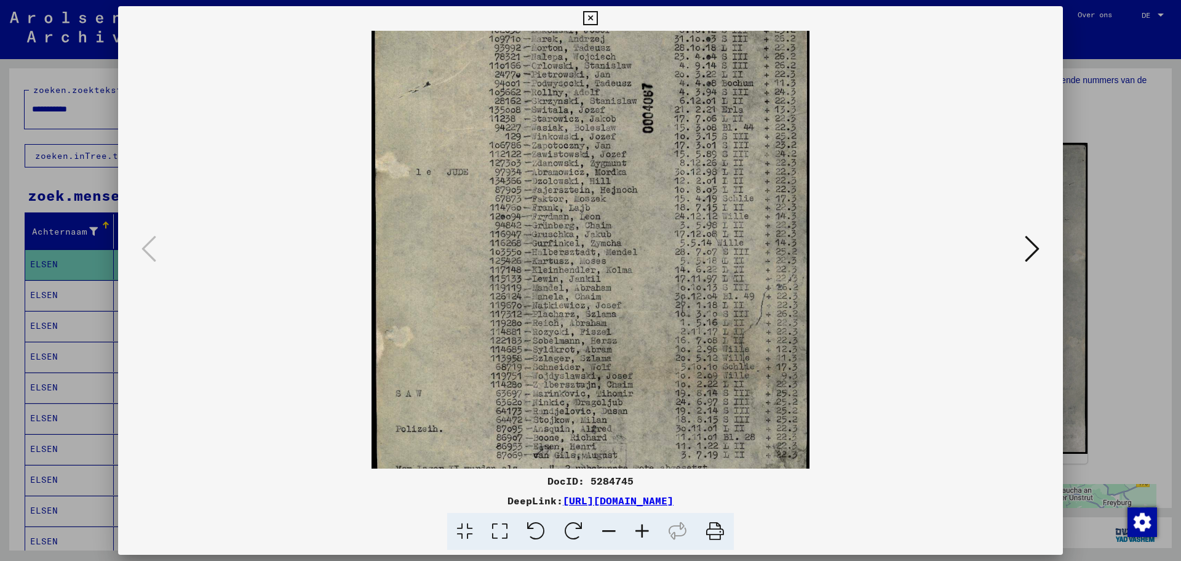
click at [645, 533] on icon at bounding box center [642, 532] width 33 height 38
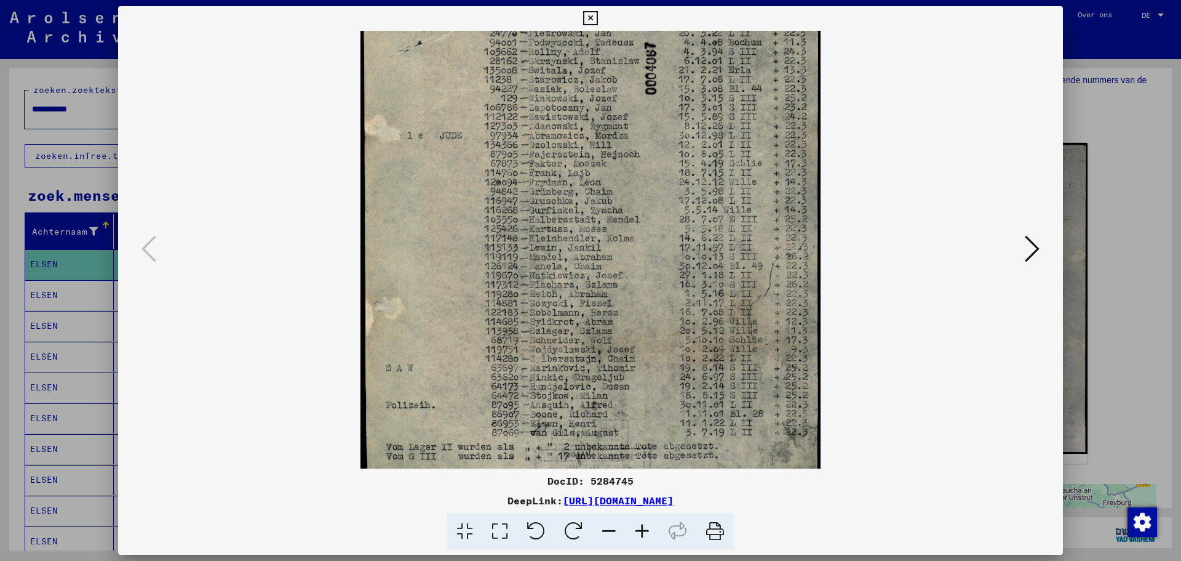
drag, startPoint x: 637, startPoint y: 399, endPoint x: 628, endPoint y: 324, distance: 75.7
click at [628, 327] on img at bounding box center [591, 216] width 460 height 653
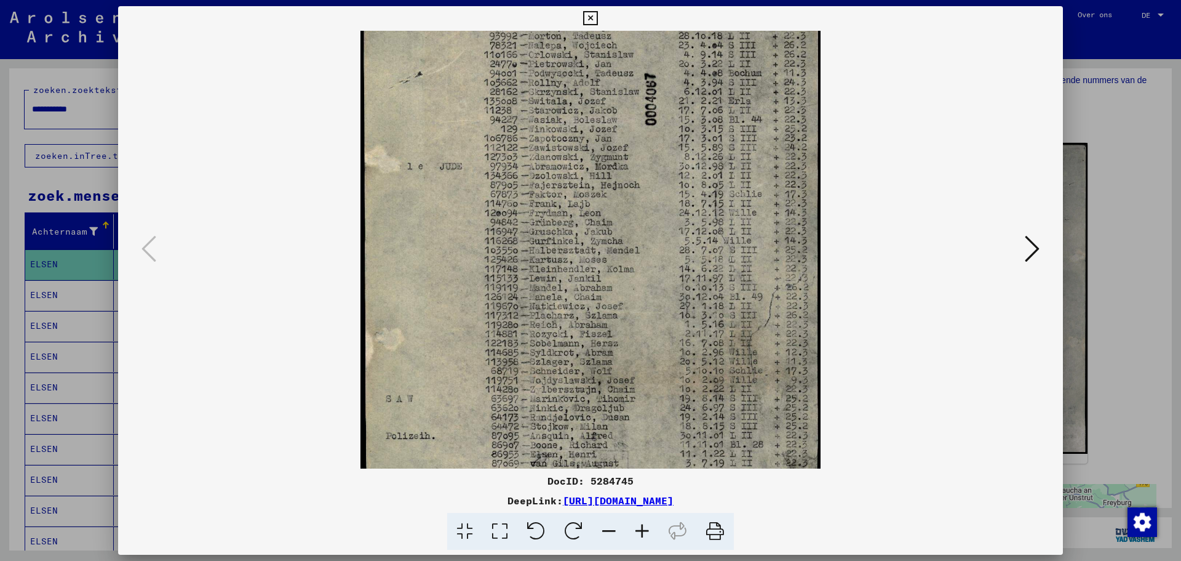
scroll to position [142, 0]
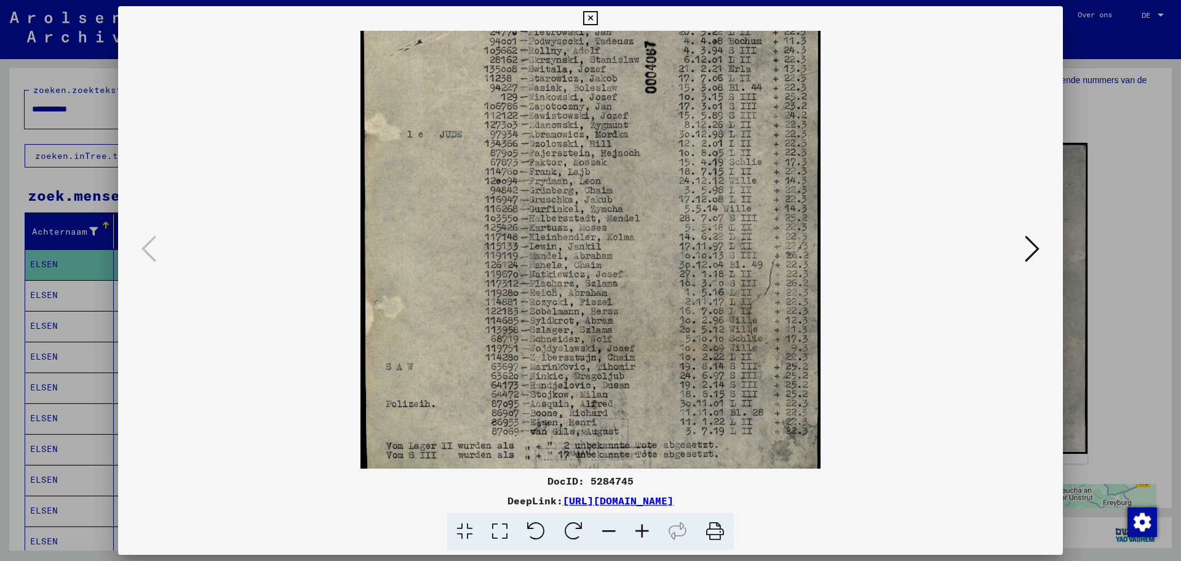
drag, startPoint x: 575, startPoint y: 198, endPoint x: 587, endPoint y: 237, distance: 40.5
click at [586, 239] on img at bounding box center [591, 215] width 460 height 653
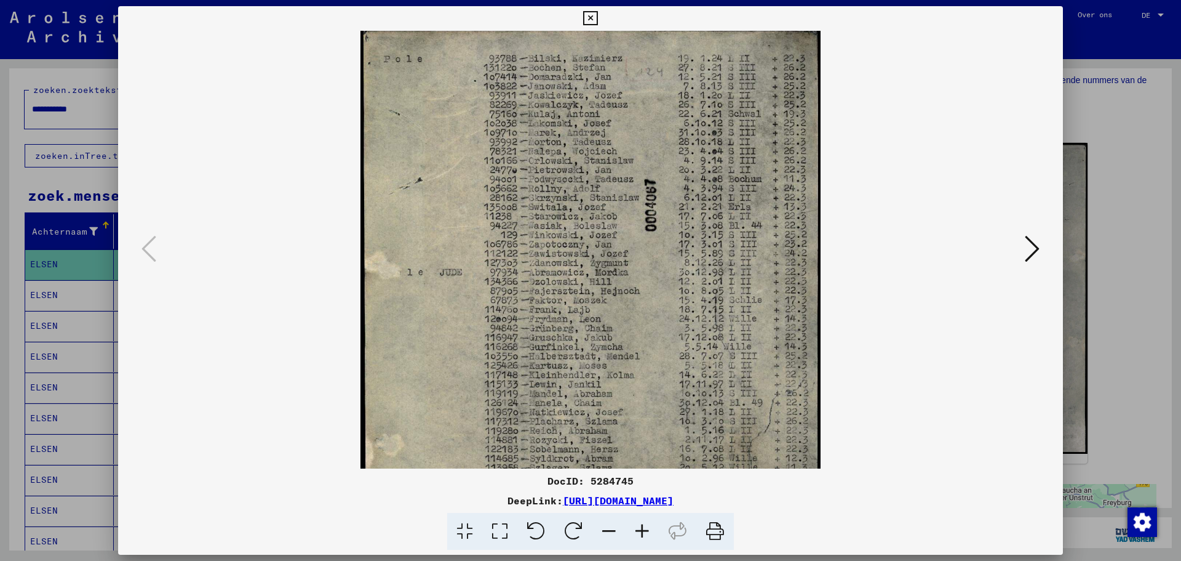
scroll to position [0, 0]
drag, startPoint x: 615, startPoint y: 202, endPoint x: 621, endPoint y: 370, distance: 168.1
click at [621, 370] on img at bounding box center [591, 357] width 460 height 653
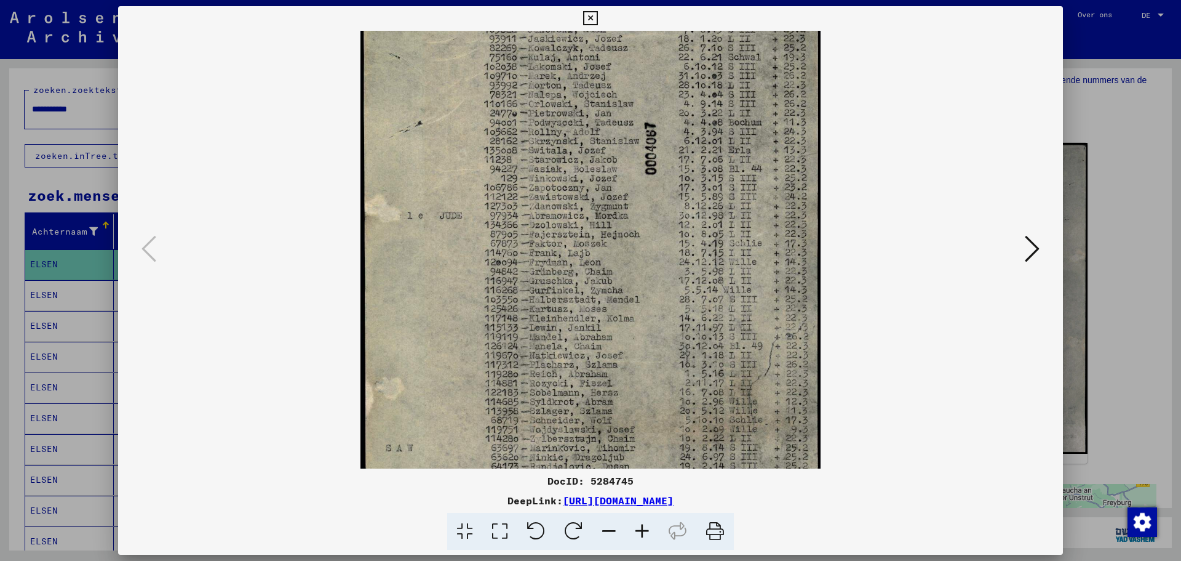
drag, startPoint x: 509, startPoint y: 279, endPoint x: 524, endPoint y: 203, distance: 77.1
click at [523, 208] on img at bounding box center [591, 296] width 460 height 653
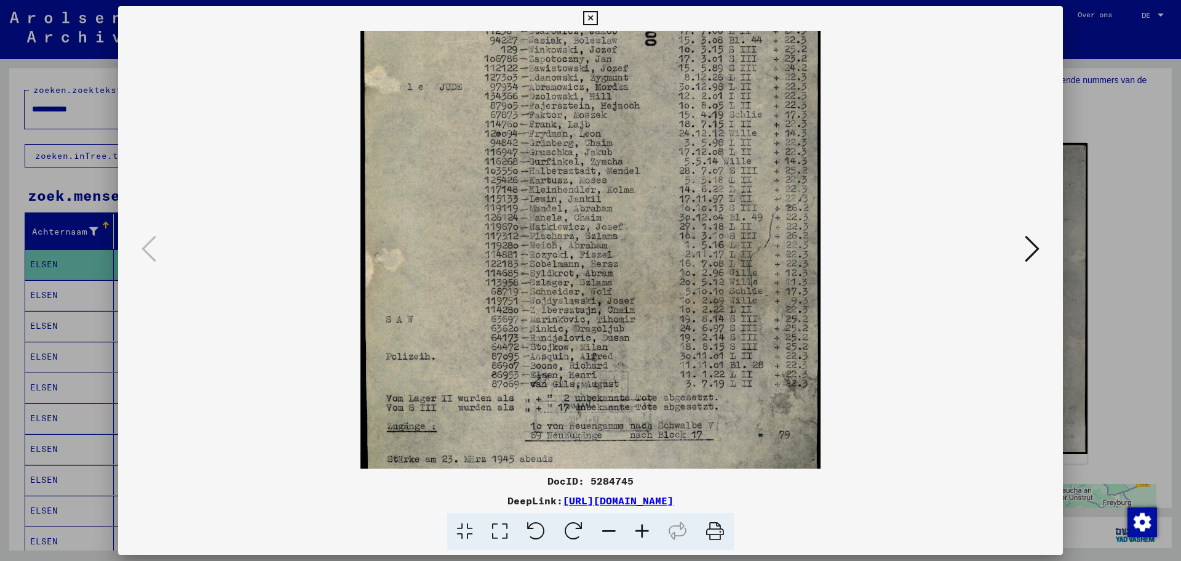
drag, startPoint x: 538, startPoint y: 293, endPoint x: 562, endPoint y: 181, distance: 114.4
click at [557, 196] on img at bounding box center [591, 168] width 460 height 653
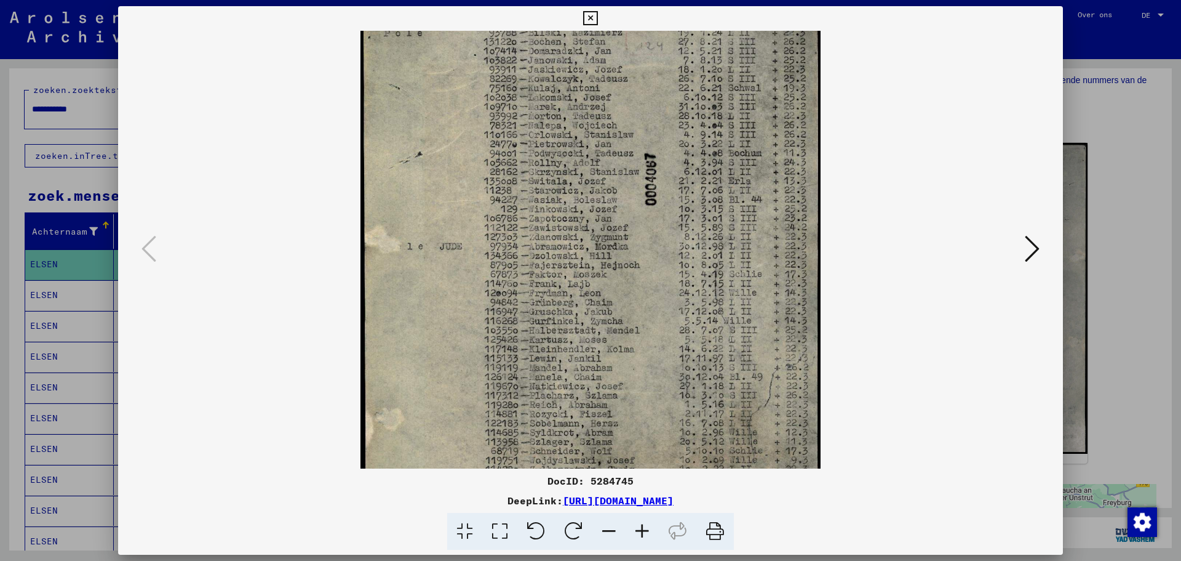
scroll to position [14, 0]
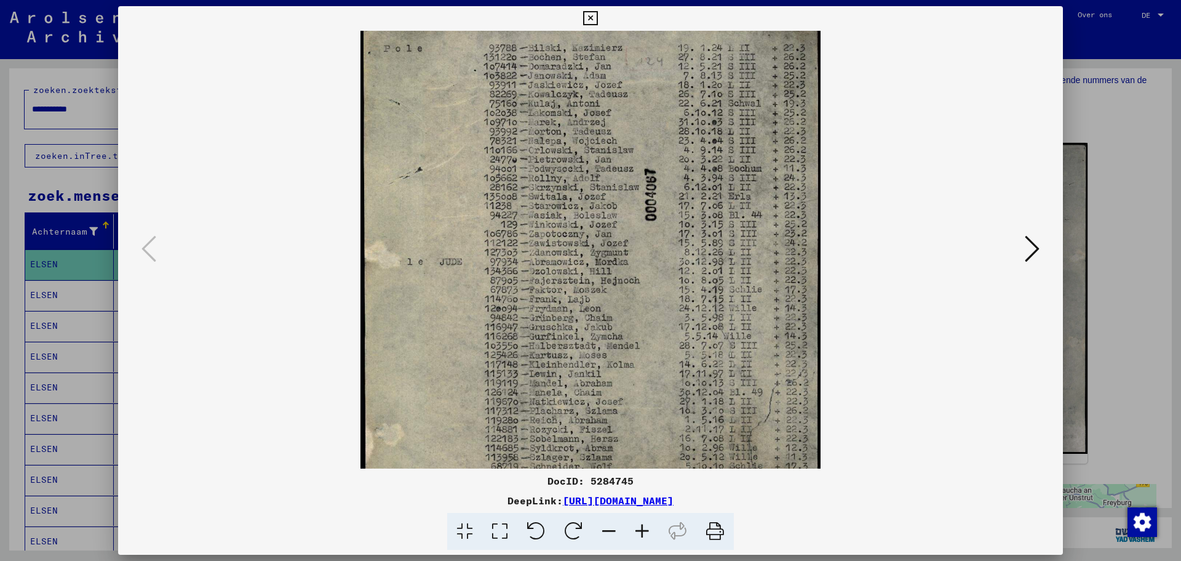
drag, startPoint x: 556, startPoint y: 130, endPoint x: 549, endPoint y: 250, distance: 120.2
click at [551, 256] on img at bounding box center [591, 343] width 460 height 653
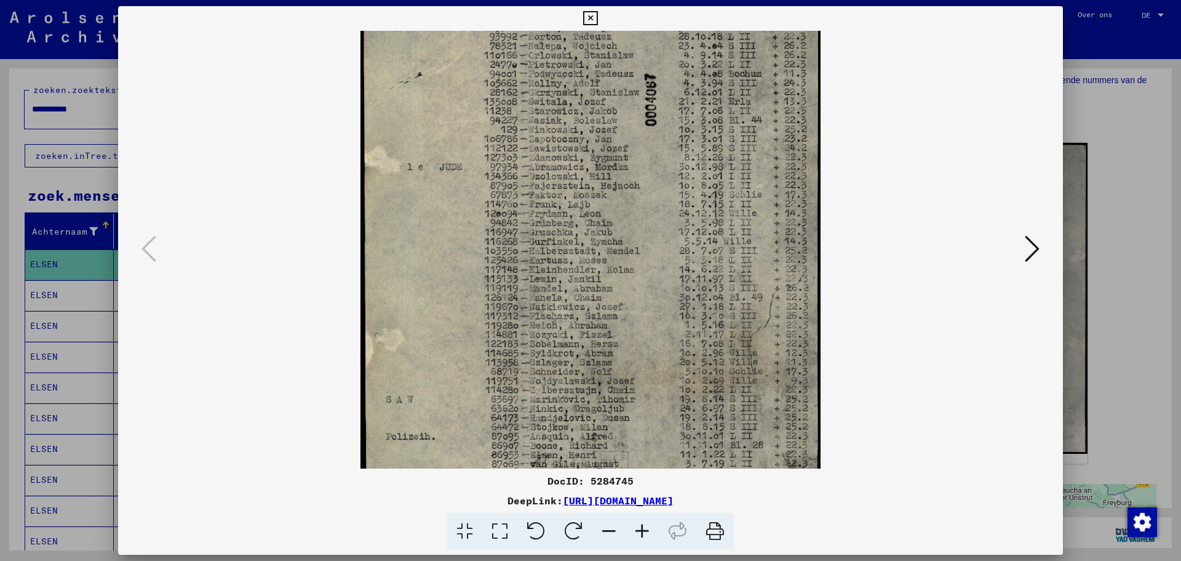
drag, startPoint x: 549, startPoint y: 286, endPoint x: 546, endPoint y: 186, distance: 100.3
click at [548, 193] on img at bounding box center [591, 248] width 460 height 653
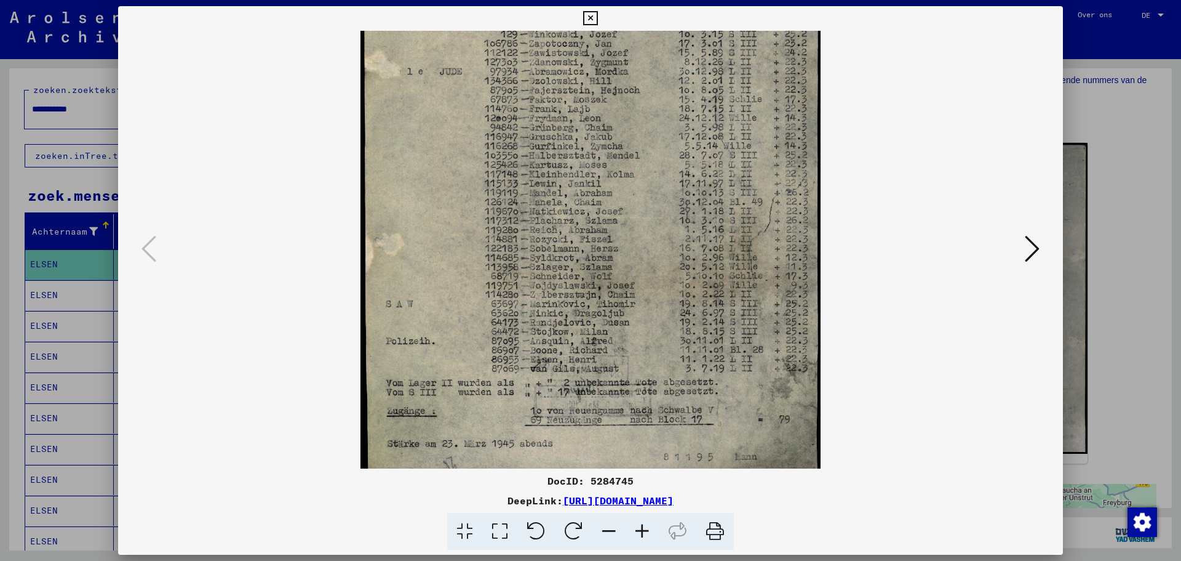
drag, startPoint x: 538, startPoint y: 286, endPoint x: 532, endPoint y: 239, distance: 46.6
click at [532, 242] on img at bounding box center [591, 152] width 460 height 653
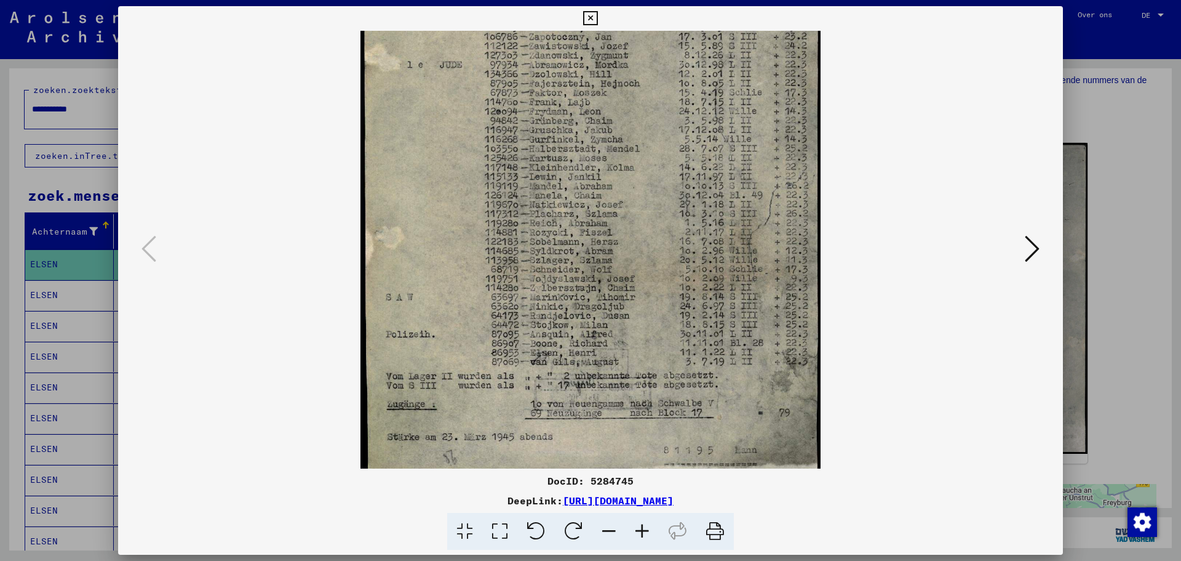
click at [645, 530] on icon at bounding box center [642, 532] width 33 height 38
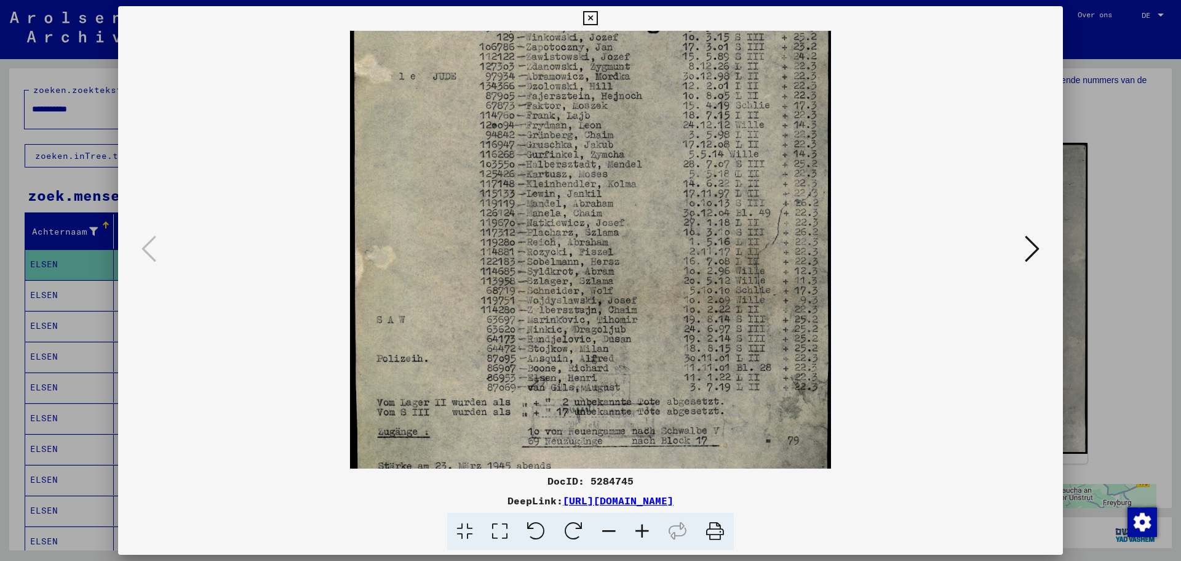
click at [645, 530] on icon at bounding box center [642, 532] width 33 height 38
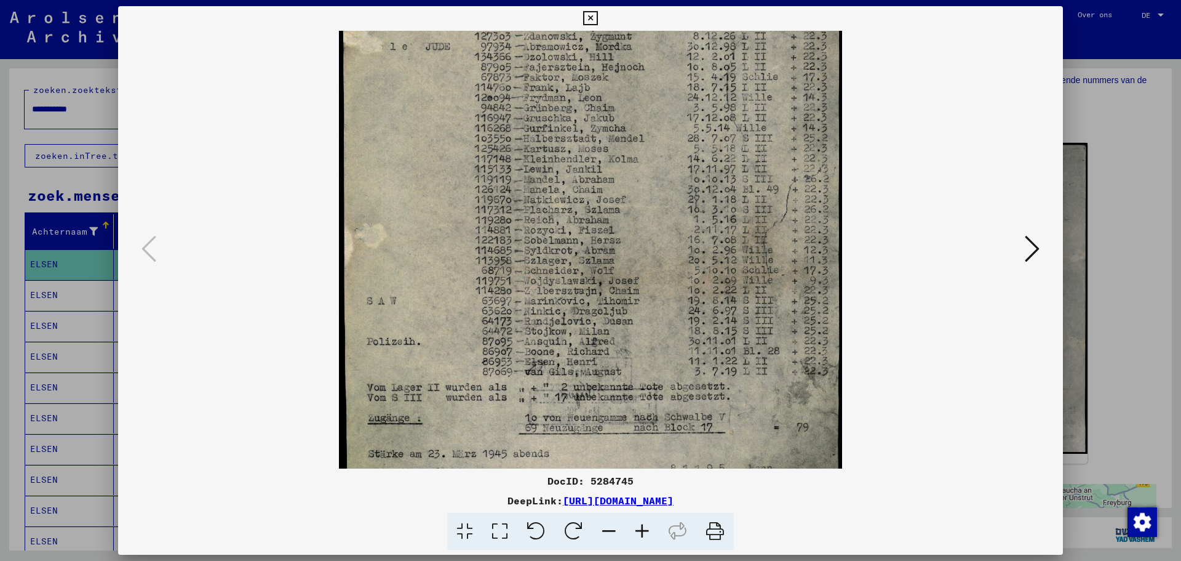
scroll to position [277, 0]
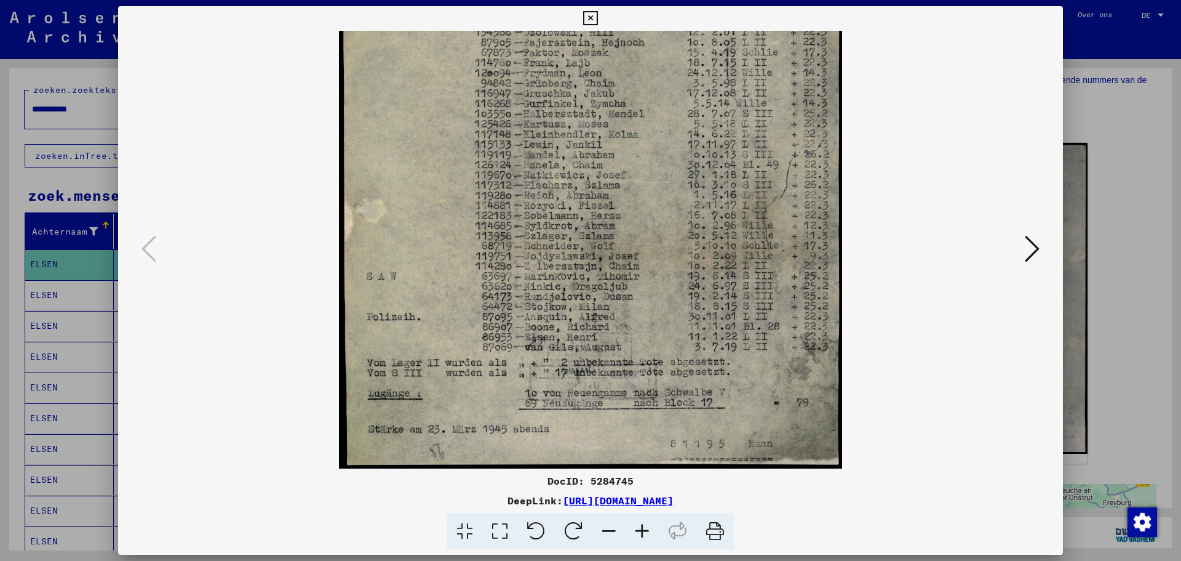
drag, startPoint x: 630, startPoint y: 370, endPoint x: 628, endPoint y: 314, distance: 55.4
click at [628, 315] on img at bounding box center [590, 111] width 503 height 714
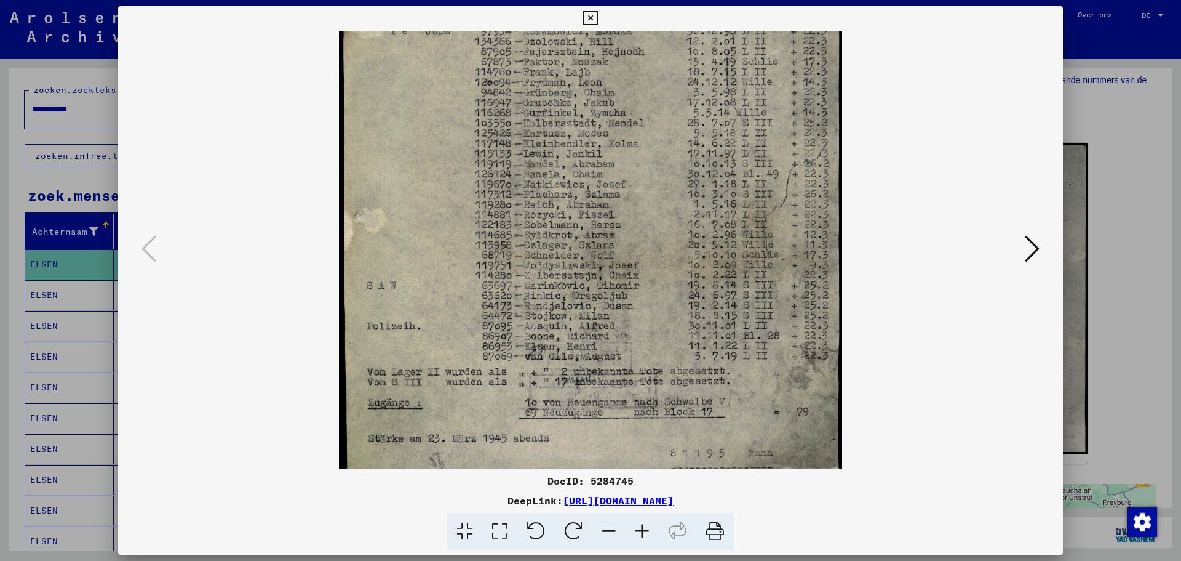
scroll to position [263, 0]
drag, startPoint x: 733, startPoint y: 343, endPoint x: 691, endPoint y: 351, distance: 43.2
click at [691, 351] on img at bounding box center [590, 124] width 503 height 714
click at [591, 18] on icon at bounding box center [590, 18] width 14 height 15
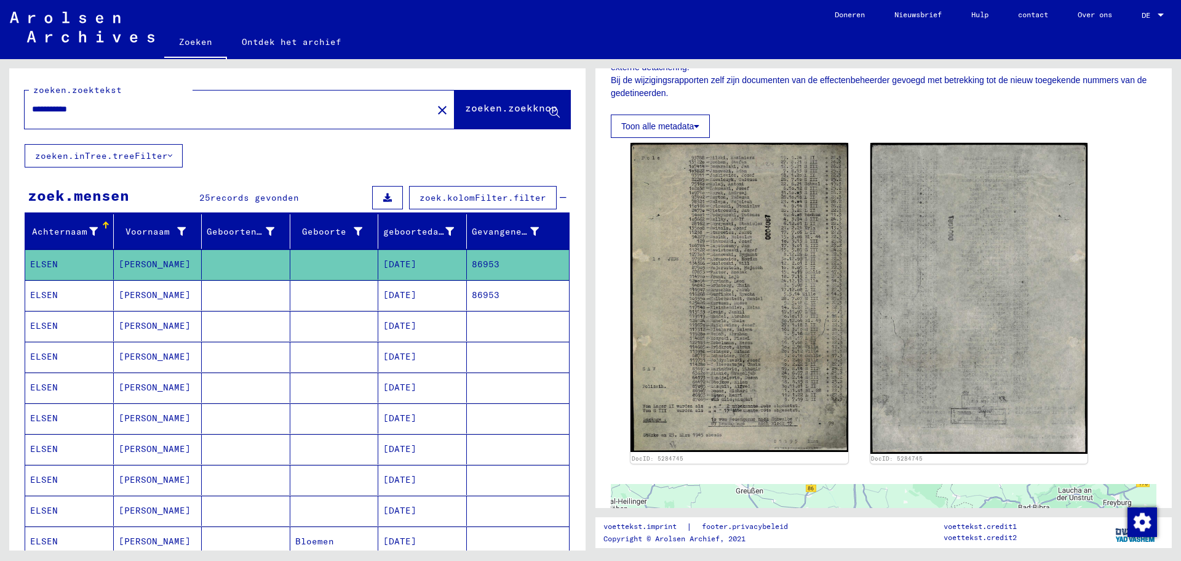
click at [402, 298] on font "[DATE]" at bounding box center [399, 294] width 33 height 11
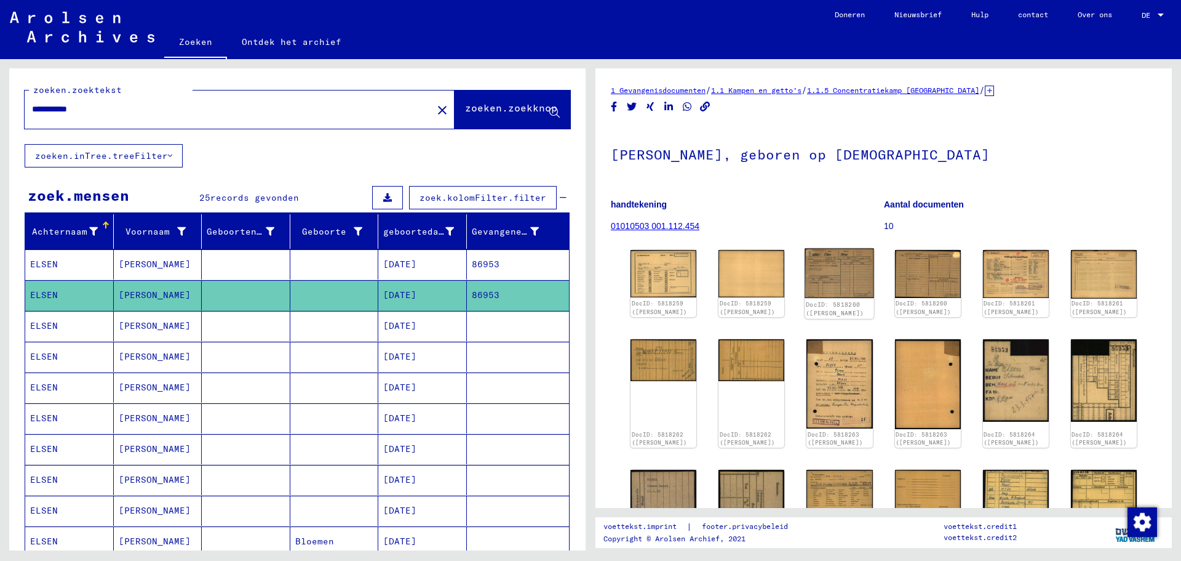
click at [822, 269] on img at bounding box center [840, 273] width 70 height 49
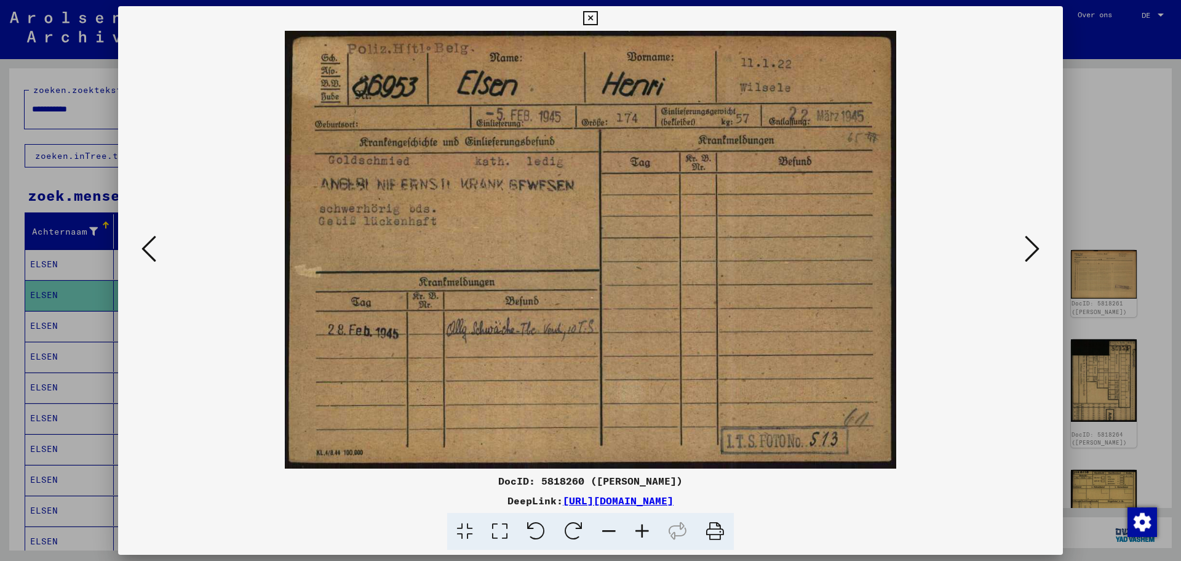
click at [1036, 248] on icon at bounding box center [1032, 249] width 15 height 30
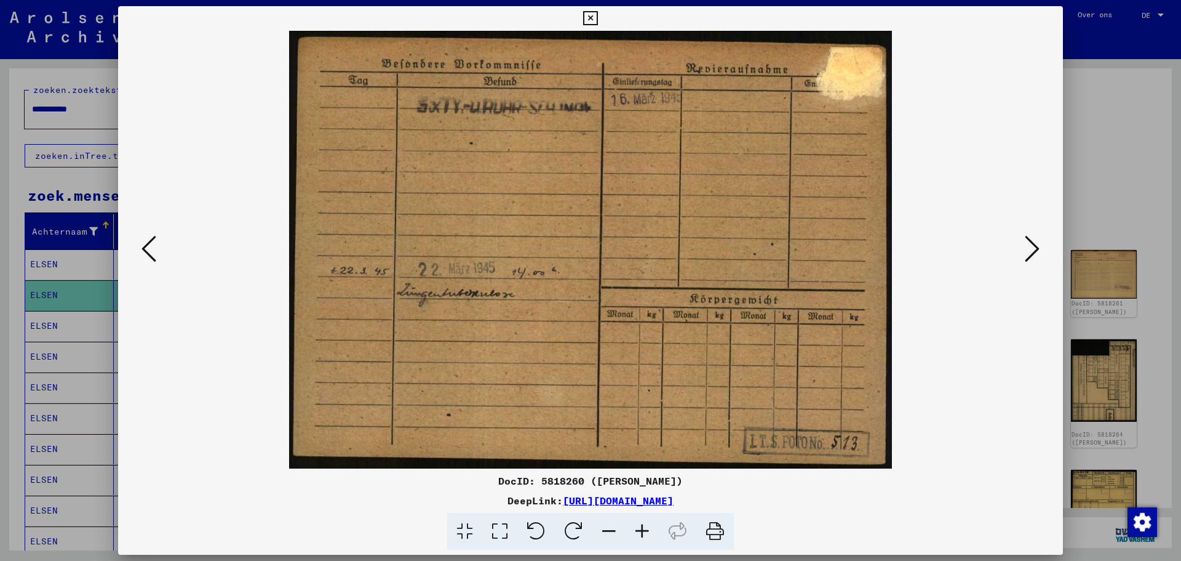
click at [1035, 248] on icon at bounding box center [1032, 249] width 15 height 30
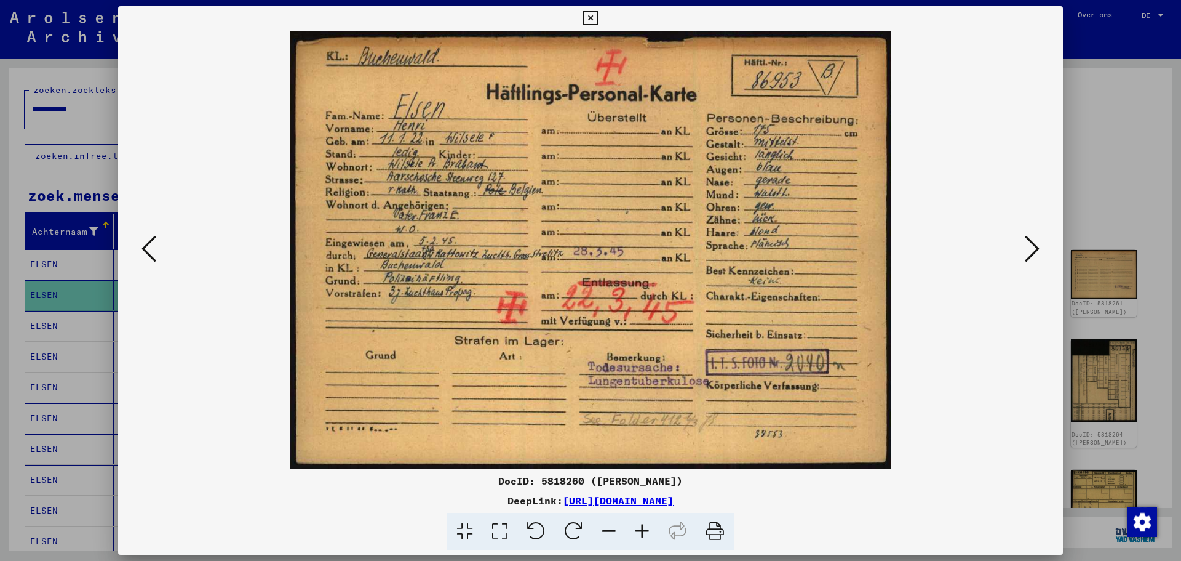
click at [1033, 255] on icon at bounding box center [1032, 249] width 15 height 30
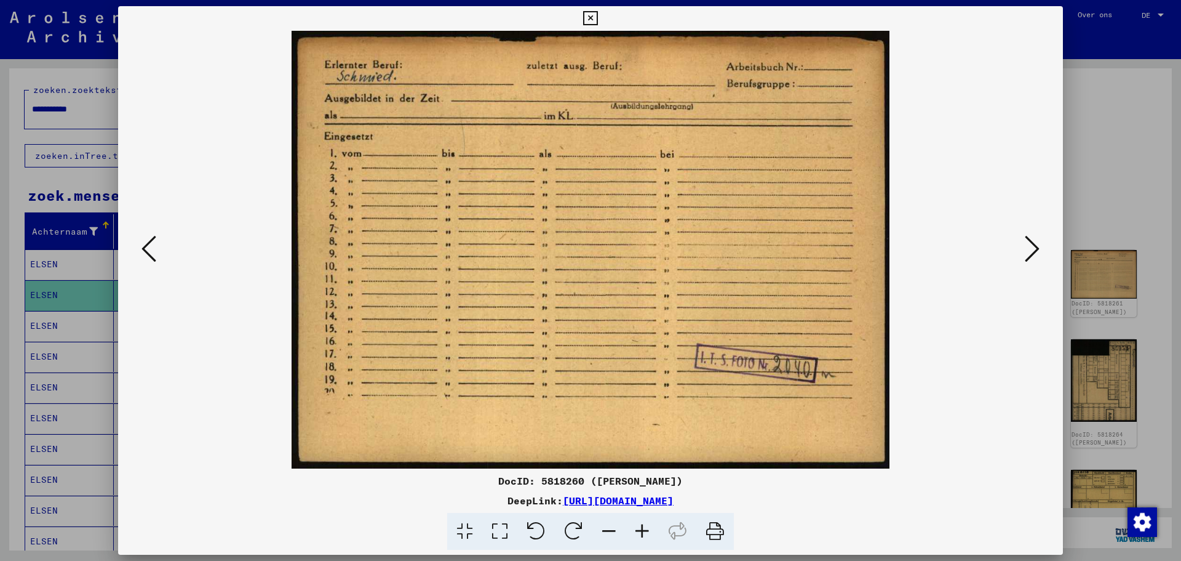
click at [1033, 255] on icon at bounding box center [1032, 249] width 15 height 30
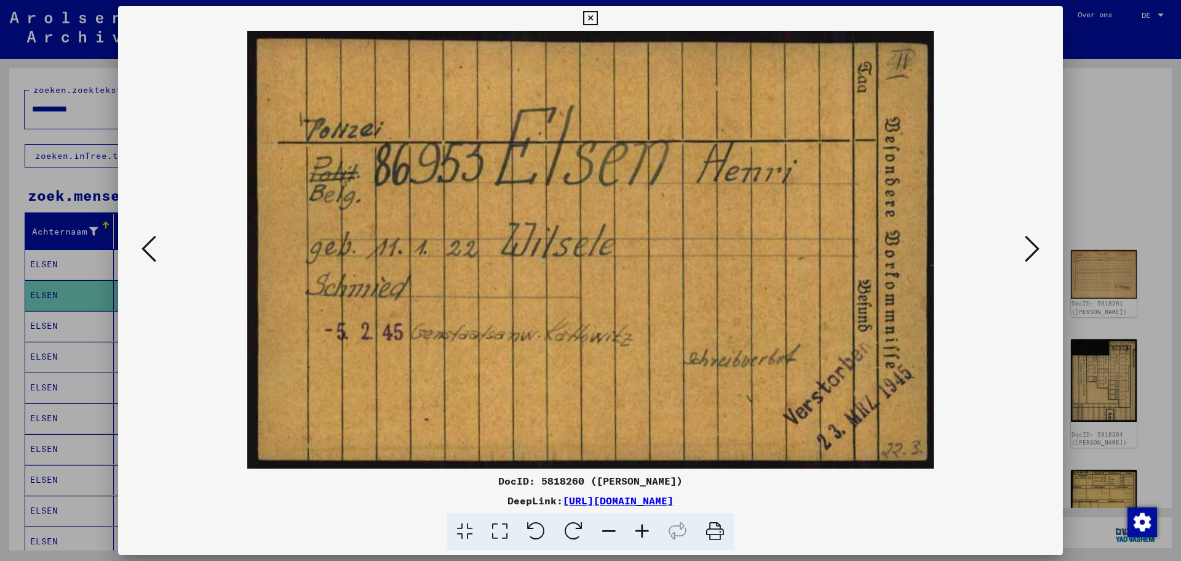
click at [1033, 255] on icon at bounding box center [1032, 249] width 15 height 30
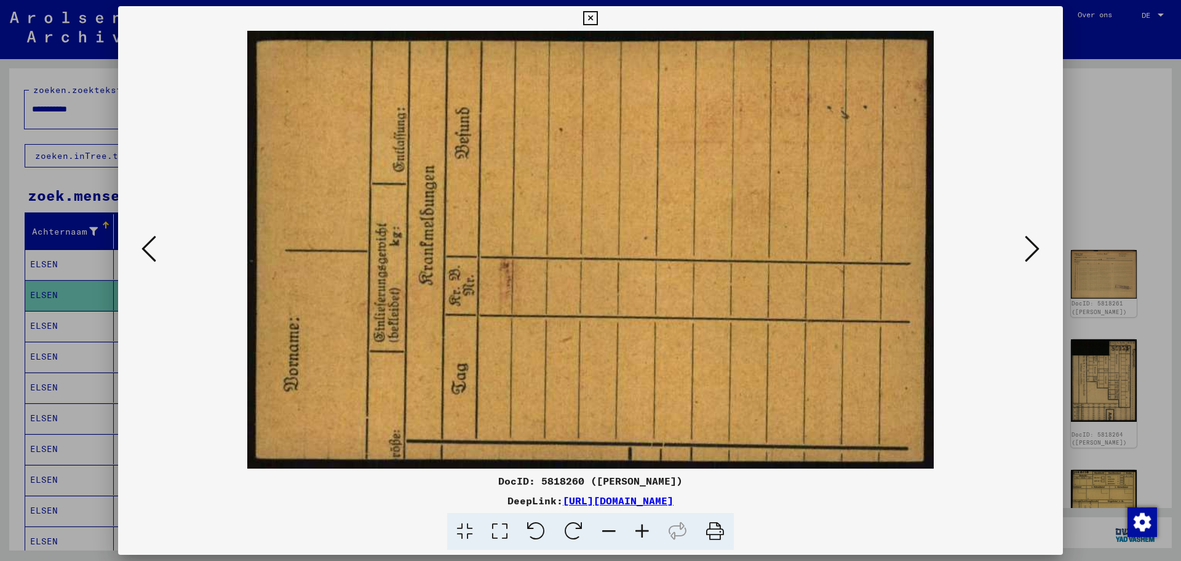
click at [143, 247] on icon at bounding box center [149, 249] width 15 height 30
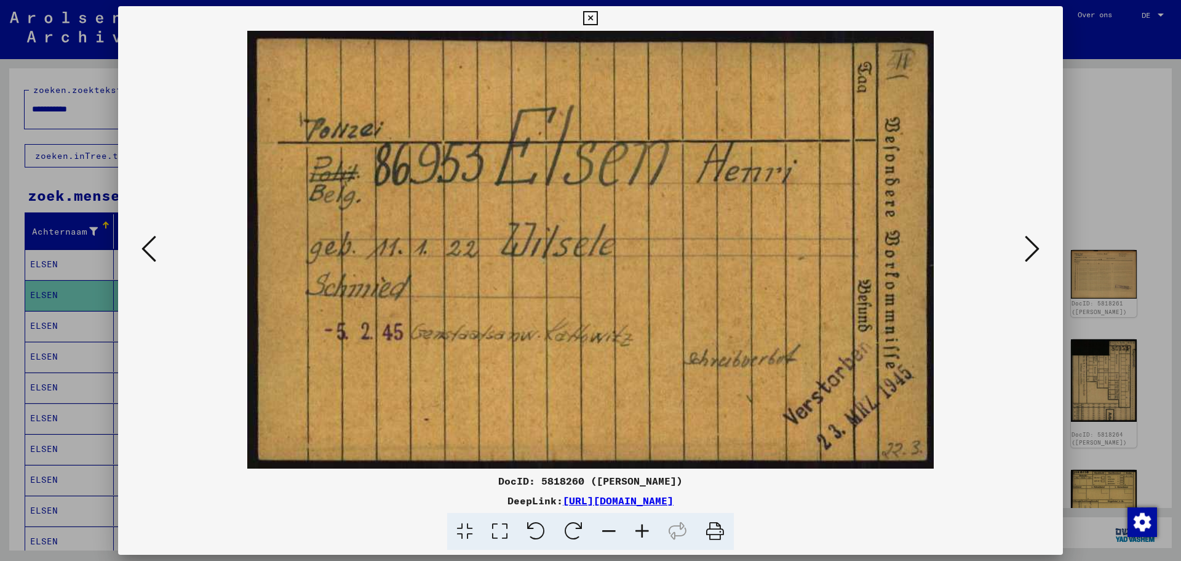
click at [1038, 250] on icon at bounding box center [1032, 249] width 15 height 30
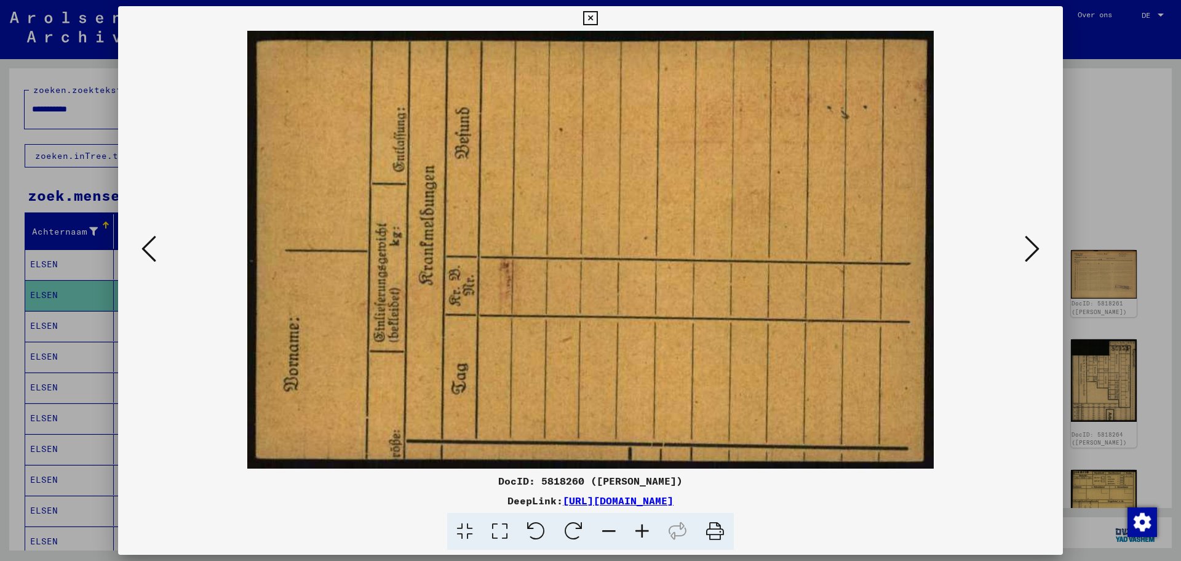
click at [1038, 250] on icon at bounding box center [1032, 249] width 15 height 30
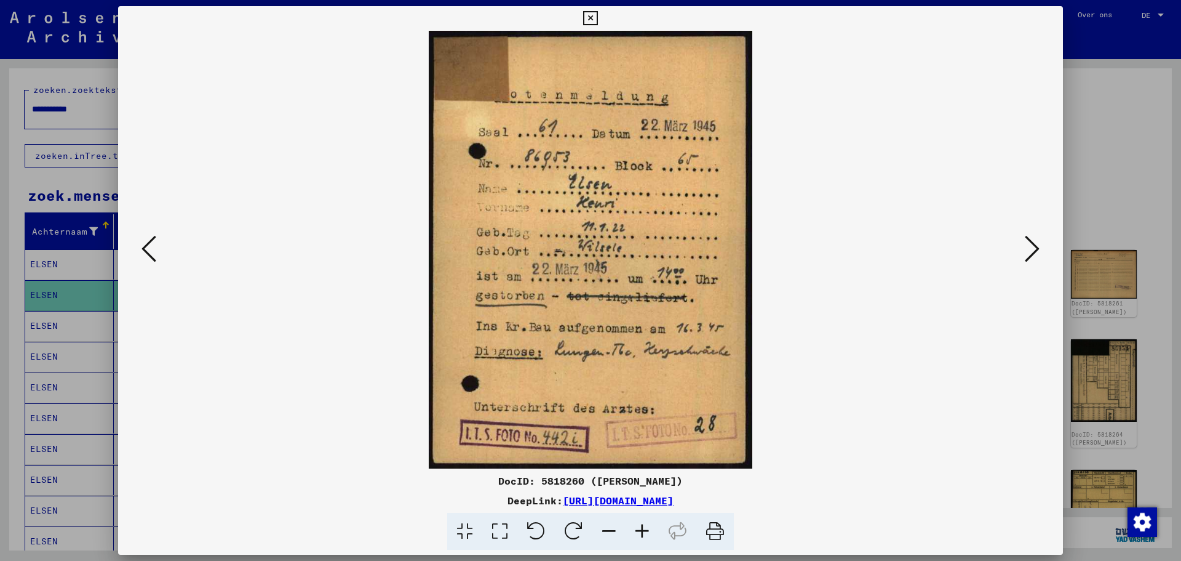
click at [1038, 250] on icon at bounding box center [1032, 249] width 15 height 30
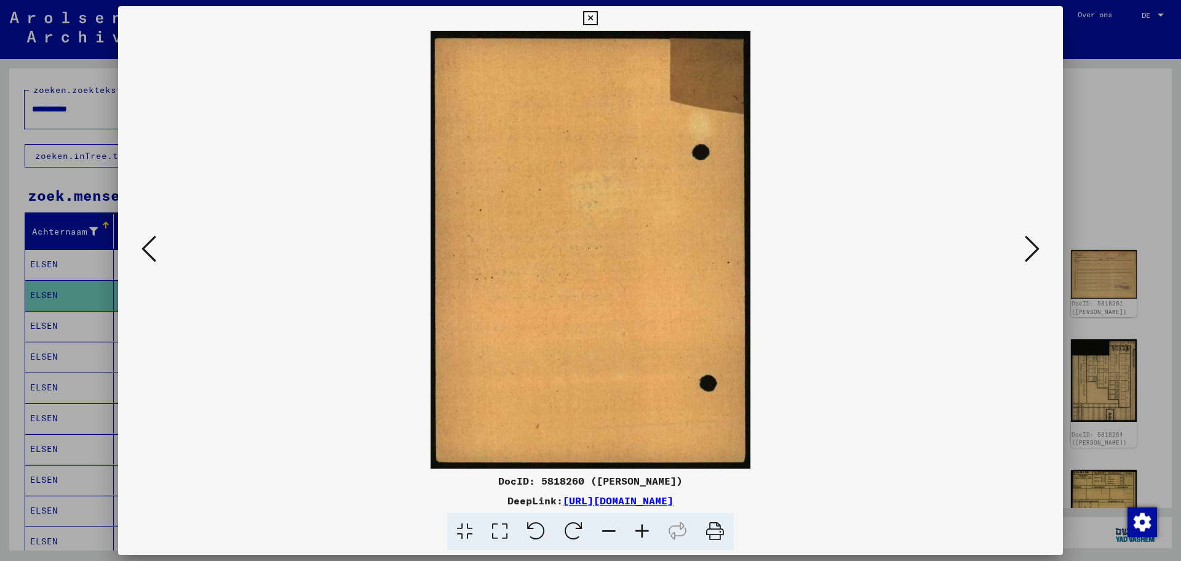
click at [1038, 250] on icon at bounding box center [1032, 249] width 15 height 30
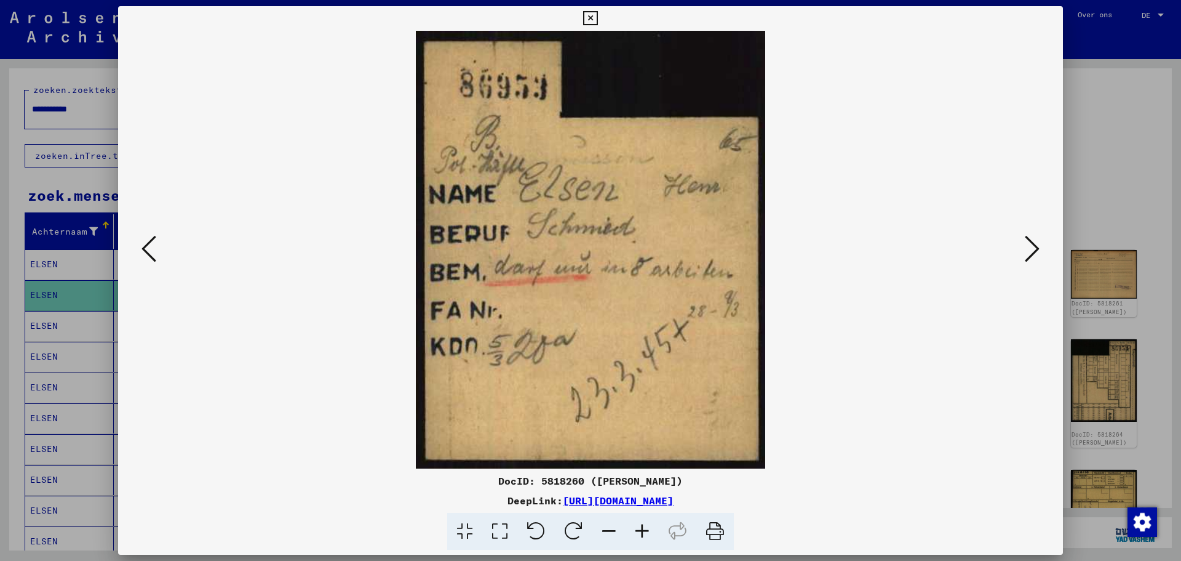
click at [1038, 250] on icon at bounding box center [1032, 249] width 15 height 30
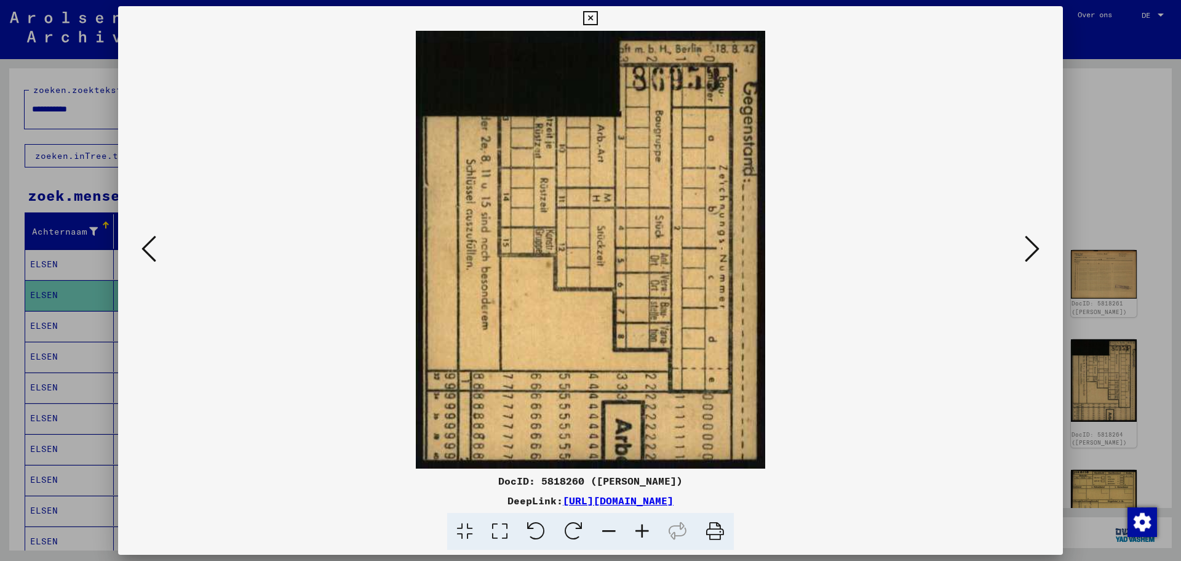
click at [1038, 250] on icon at bounding box center [1032, 249] width 15 height 30
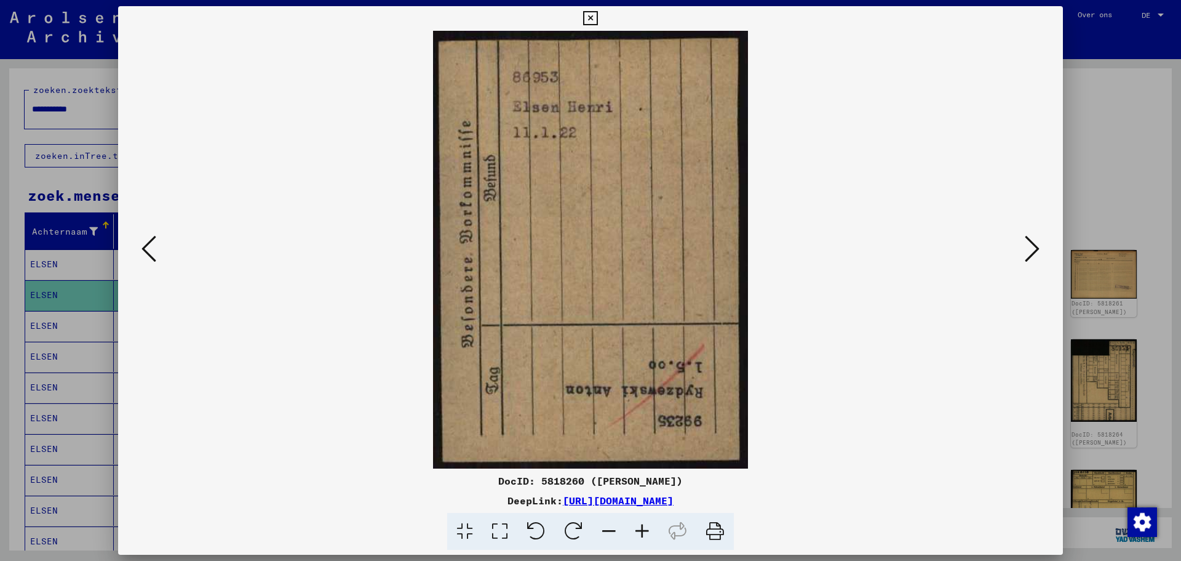
click at [1038, 250] on icon at bounding box center [1032, 249] width 15 height 30
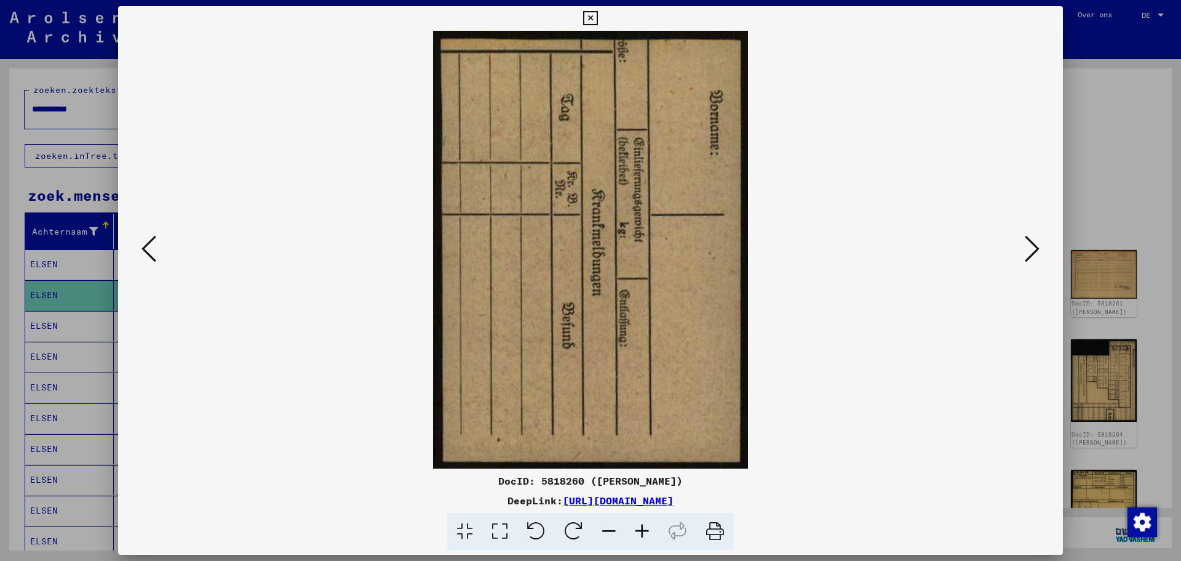
click at [1038, 250] on icon at bounding box center [1032, 249] width 15 height 30
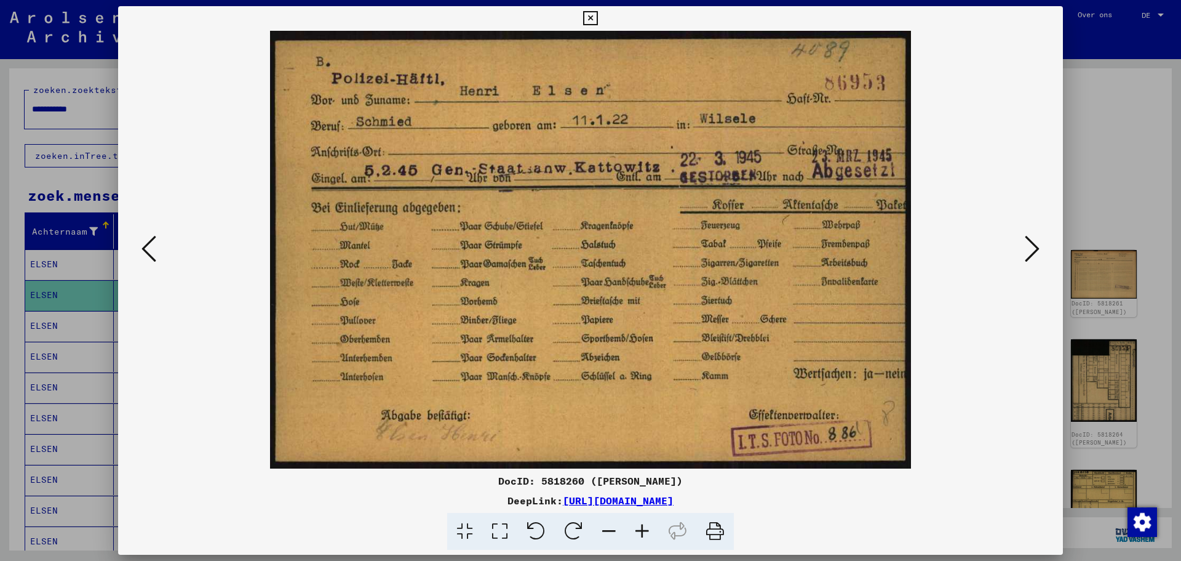
click at [644, 535] on icon at bounding box center [642, 532] width 33 height 38
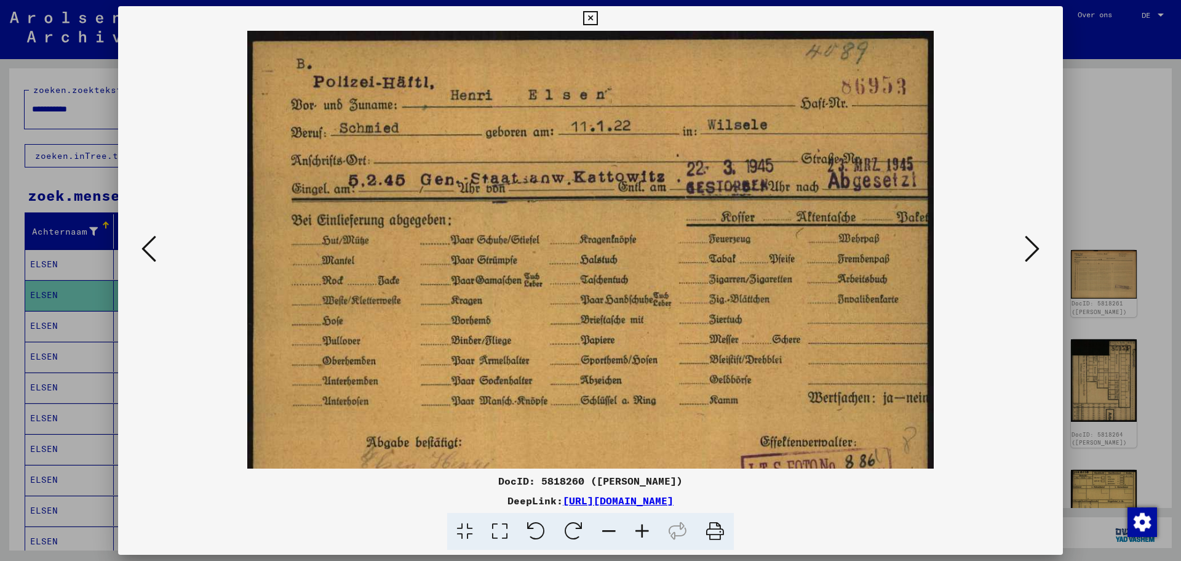
click at [644, 535] on icon at bounding box center [642, 532] width 33 height 38
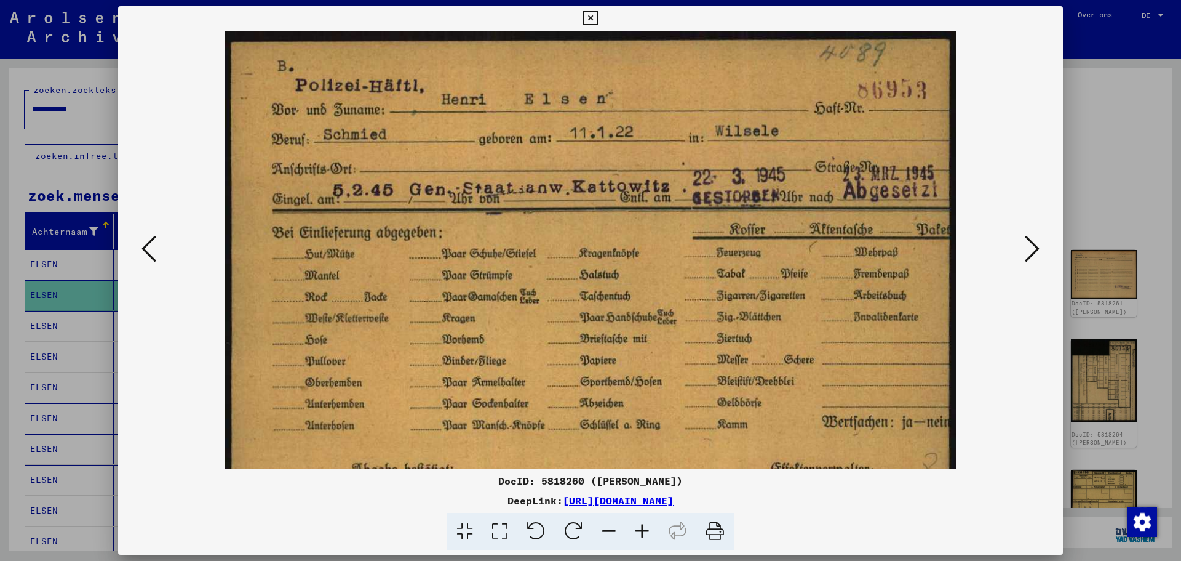
click at [644, 535] on icon at bounding box center [642, 532] width 33 height 38
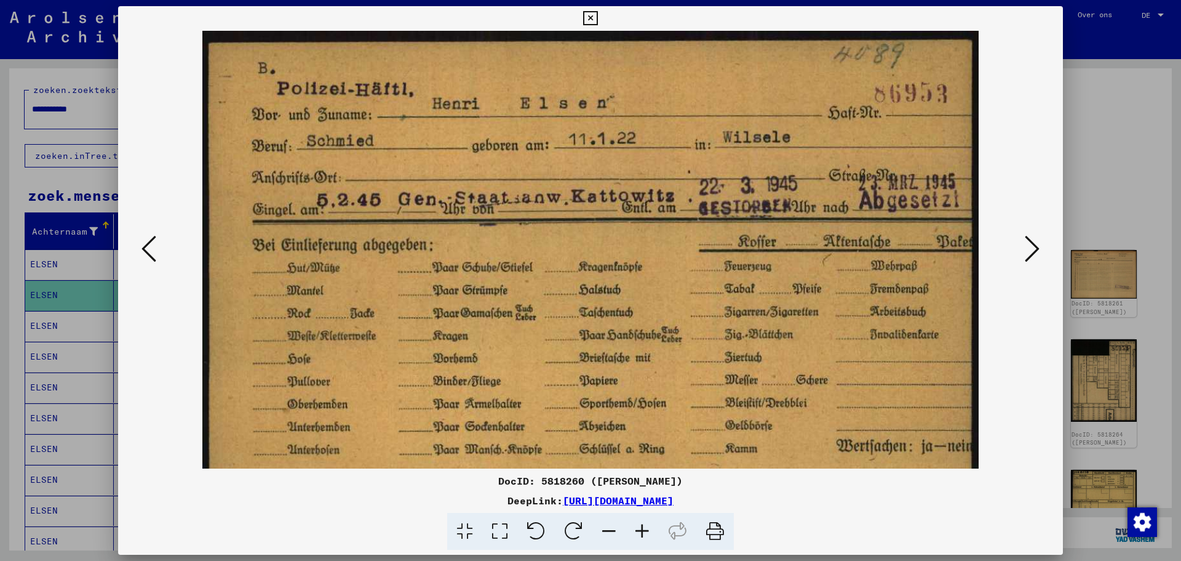
click at [1030, 255] on icon at bounding box center [1032, 249] width 15 height 30
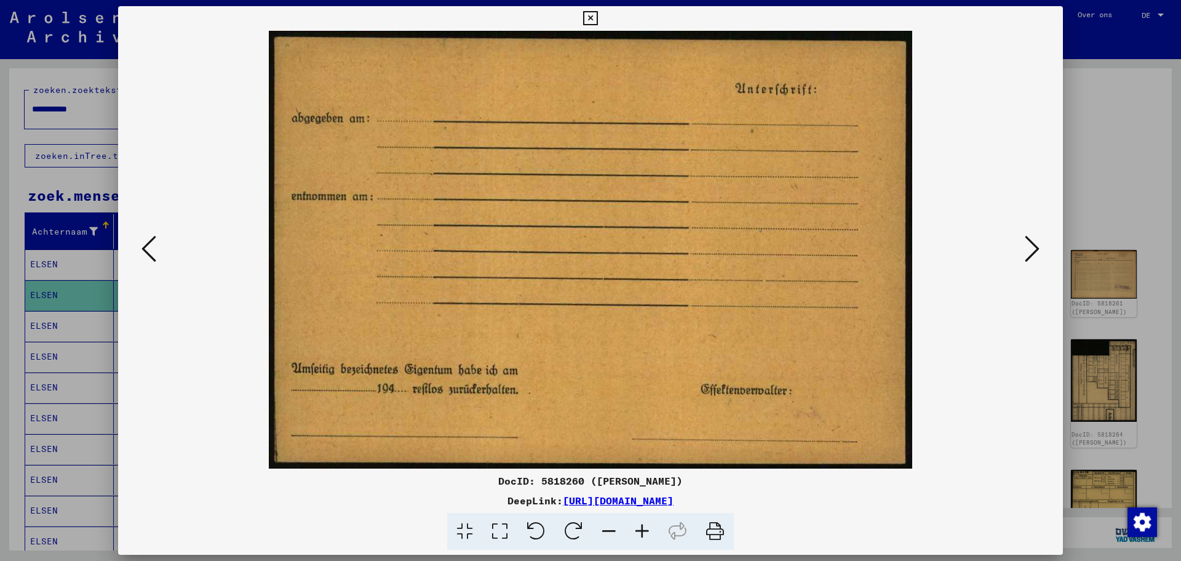
click at [1030, 255] on icon at bounding box center [1032, 249] width 15 height 30
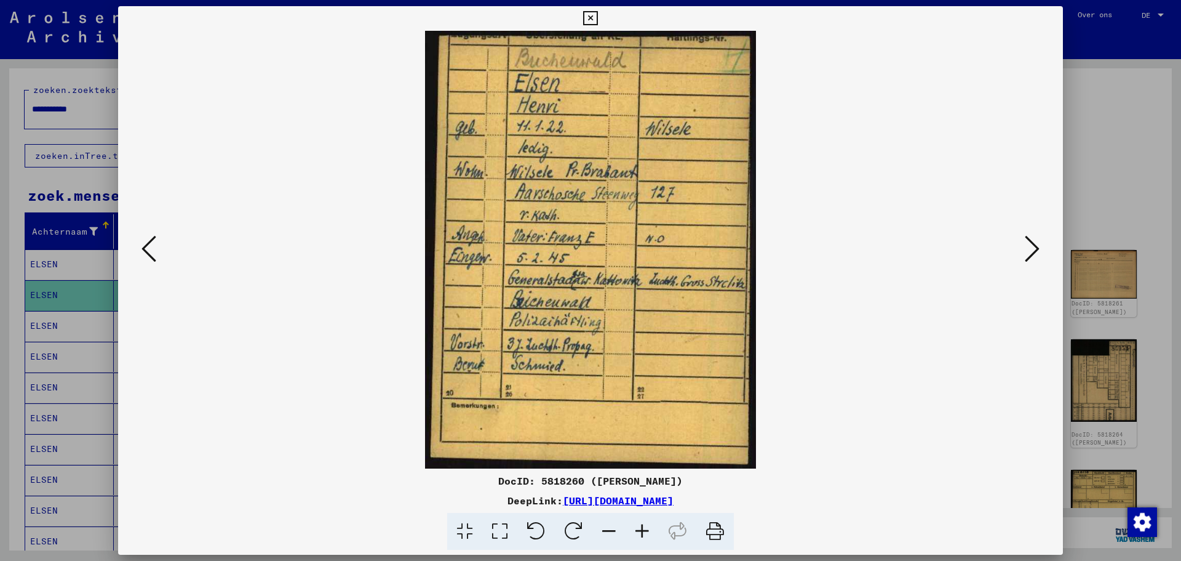
drag, startPoint x: 698, startPoint y: 202, endPoint x: 694, endPoint y: 229, distance: 26.8
click at [694, 229] on img at bounding box center [590, 250] width 331 height 438
click at [644, 522] on icon at bounding box center [642, 532] width 33 height 38
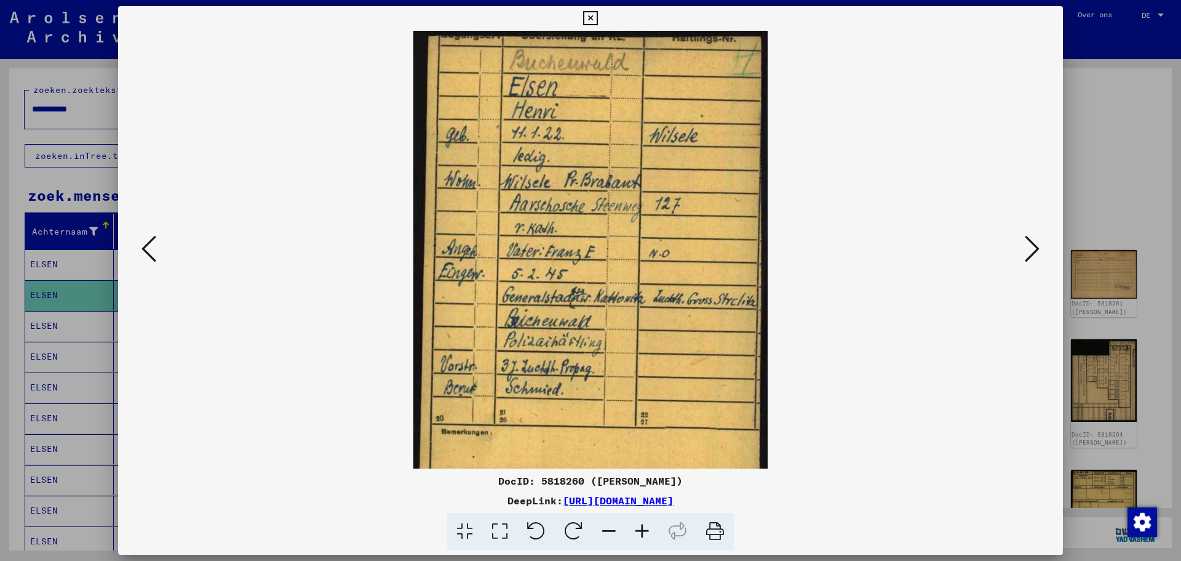
click at [644, 522] on icon at bounding box center [642, 532] width 33 height 38
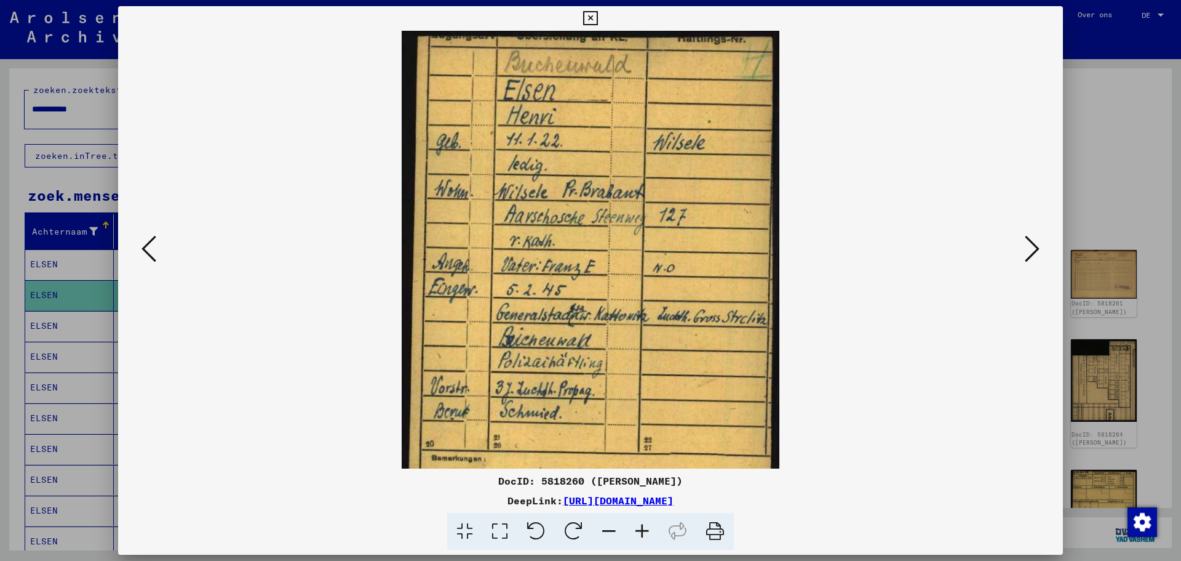
click at [644, 522] on icon at bounding box center [642, 532] width 33 height 38
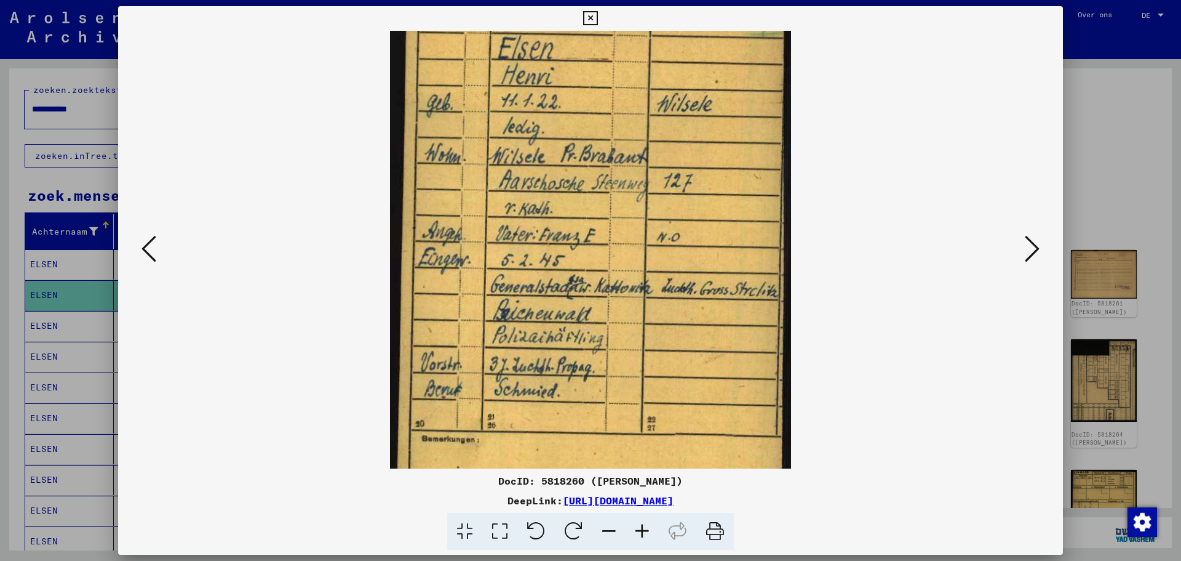
drag, startPoint x: 659, startPoint y: 407, endPoint x: 567, endPoint y: 263, distance: 171.0
click at [567, 266] on img at bounding box center [590, 250] width 401 height 530
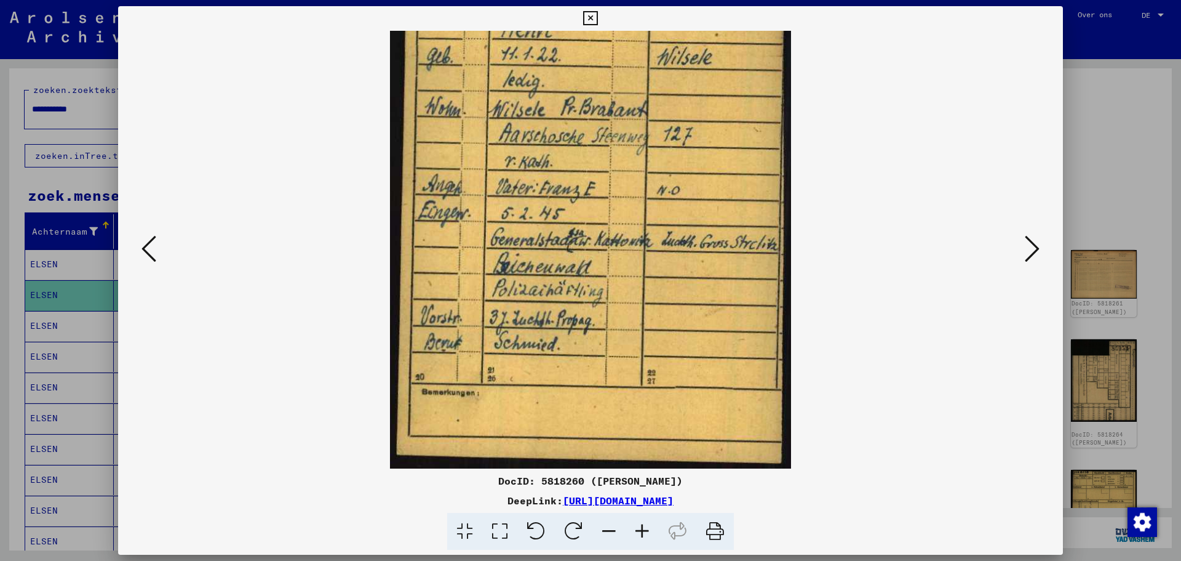
click at [640, 540] on icon at bounding box center [642, 532] width 33 height 38
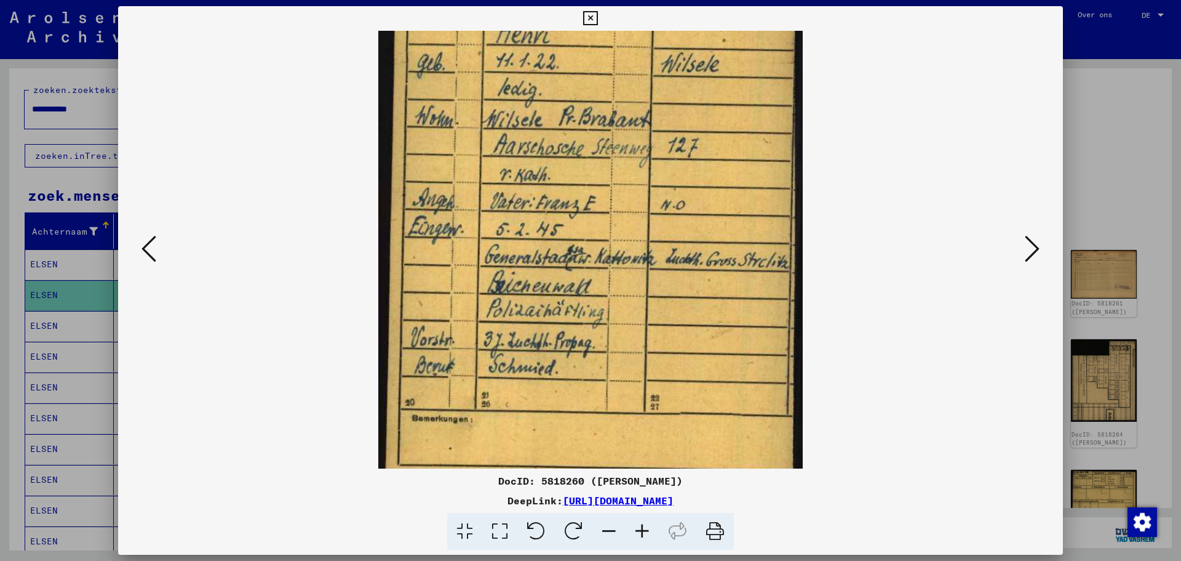
click at [641, 539] on icon at bounding box center [642, 532] width 33 height 38
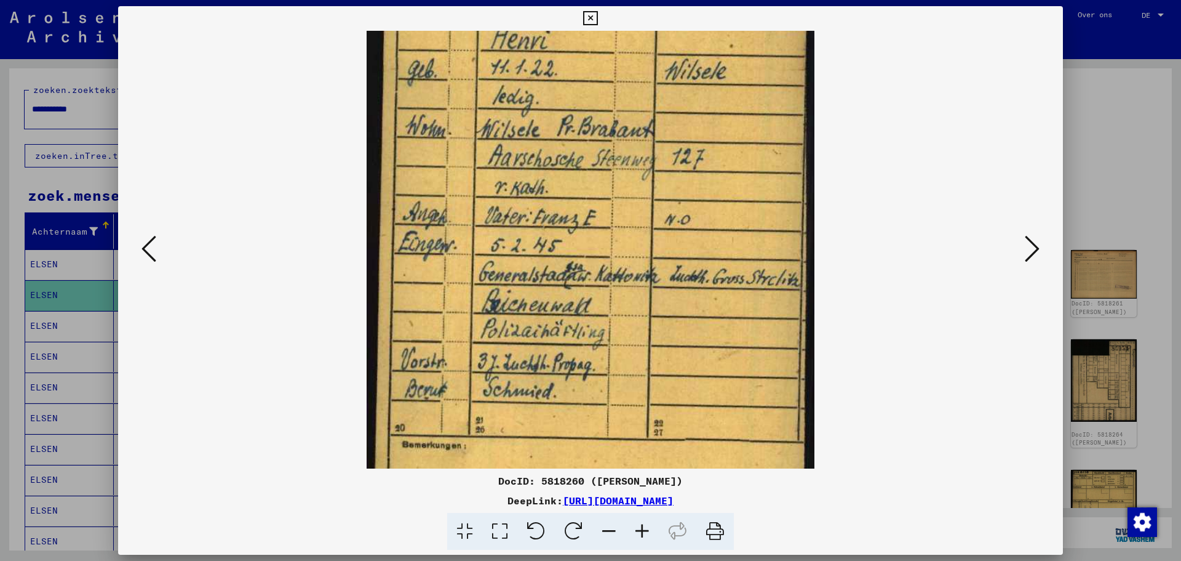
click at [641, 539] on icon at bounding box center [642, 532] width 33 height 38
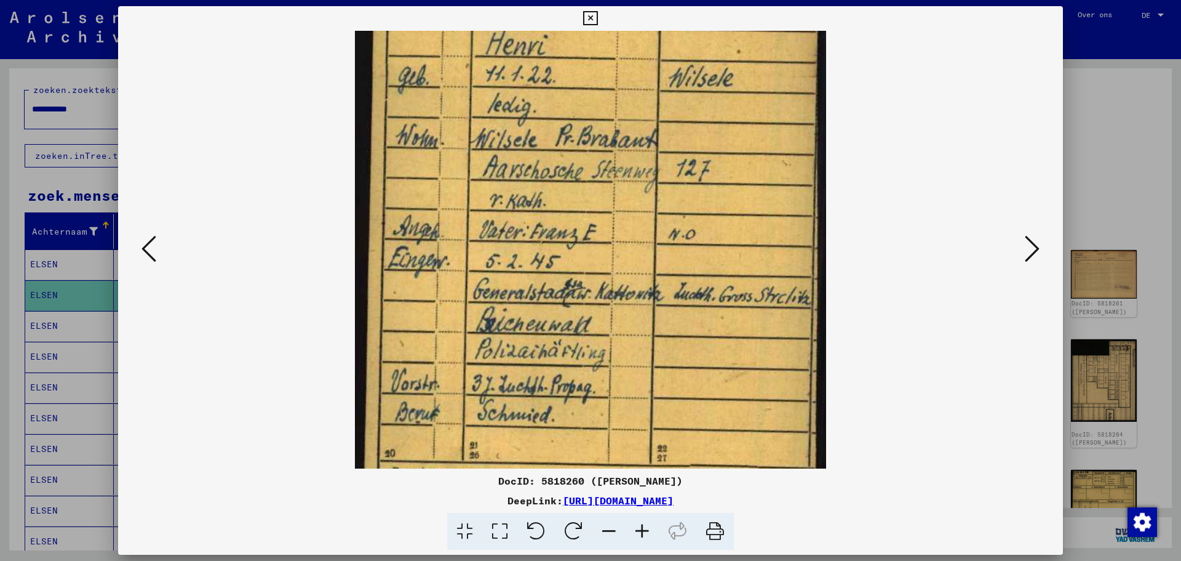
click at [641, 539] on icon at bounding box center [642, 532] width 33 height 38
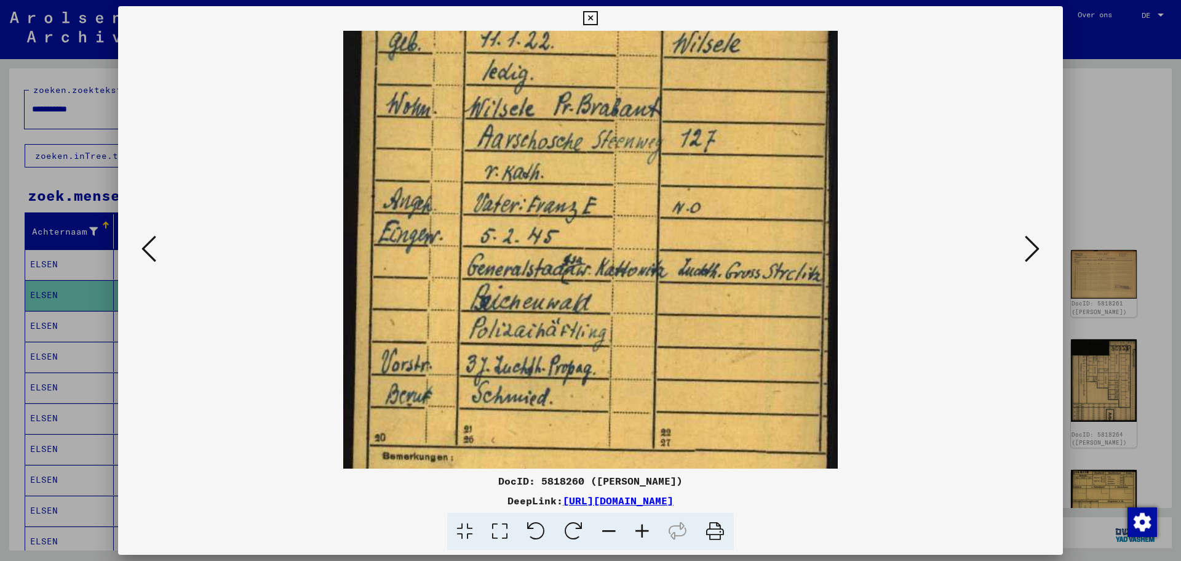
drag, startPoint x: 698, startPoint y: 417, endPoint x: 677, endPoint y: 375, distance: 47.1
click at [677, 375] on img at bounding box center [590, 223] width 494 height 653
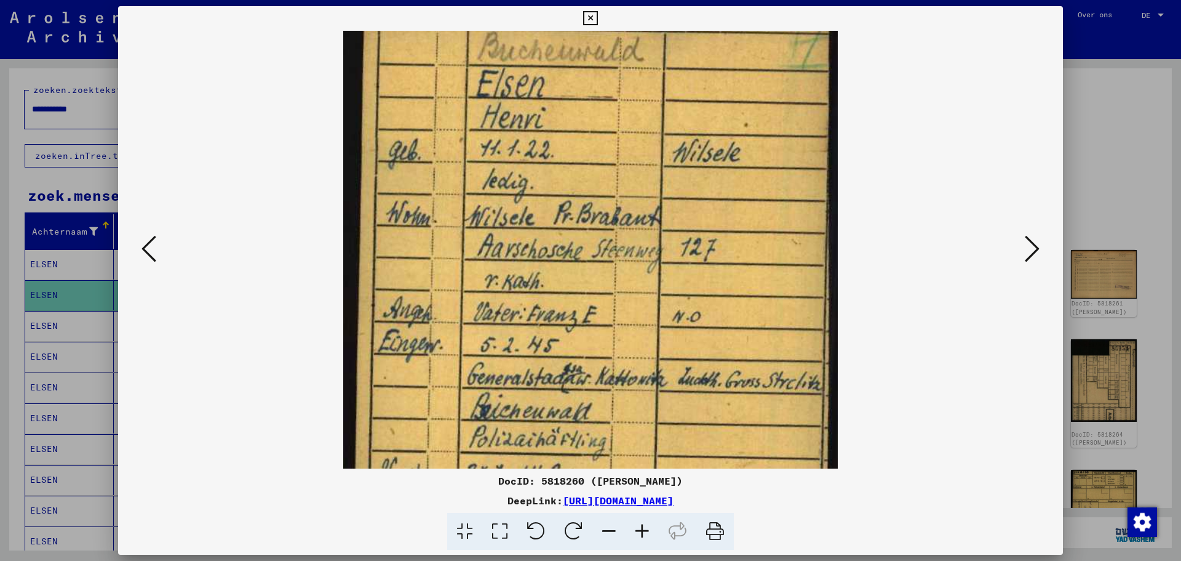
scroll to position [0, 0]
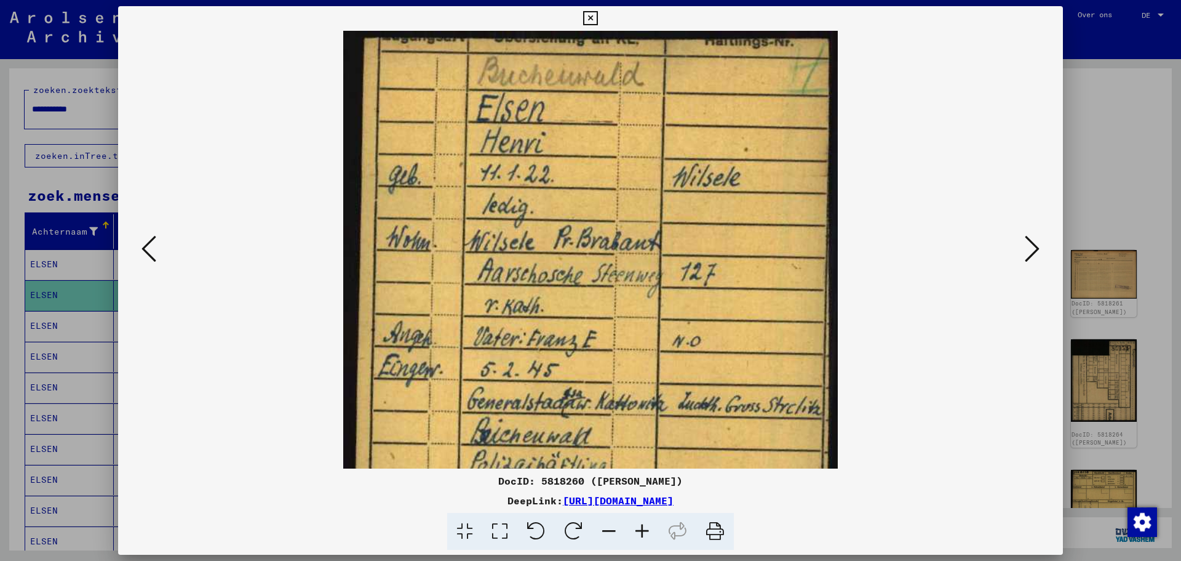
drag, startPoint x: 779, startPoint y: 132, endPoint x: 732, endPoint y: 316, distance: 189.4
click at [732, 316] on img at bounding box center [590, 357] width 494 height 653
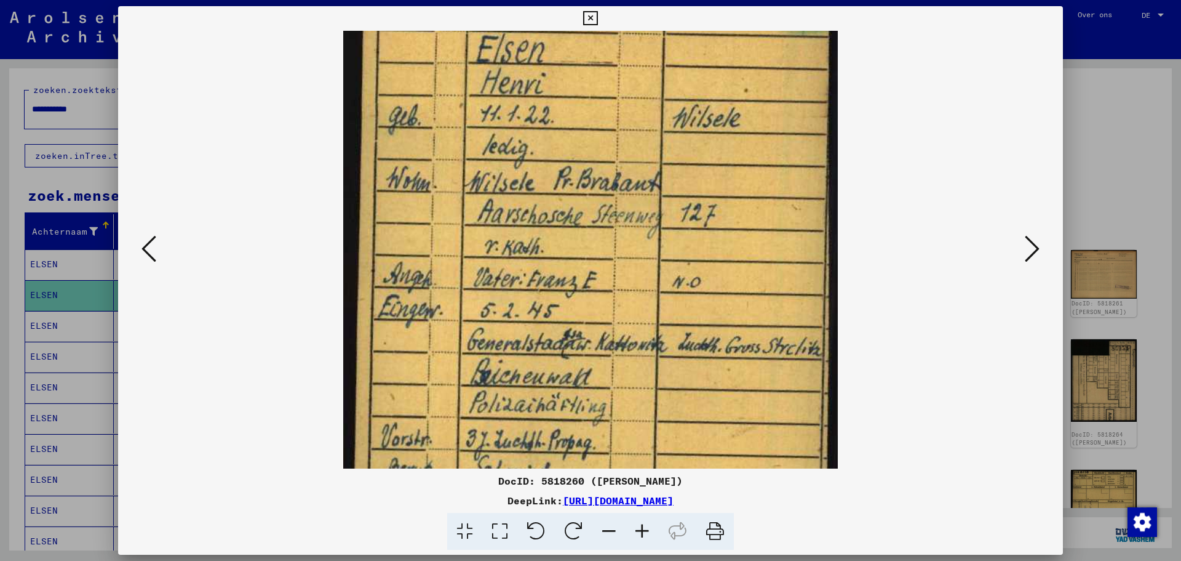
drag, startPoint x: 751, startPoint y: 246, endPoint x: 764, endPoint y: 185, distance: 62.4
click at [764, 185] on img at bounding box center [590, 298] width 494 height 653
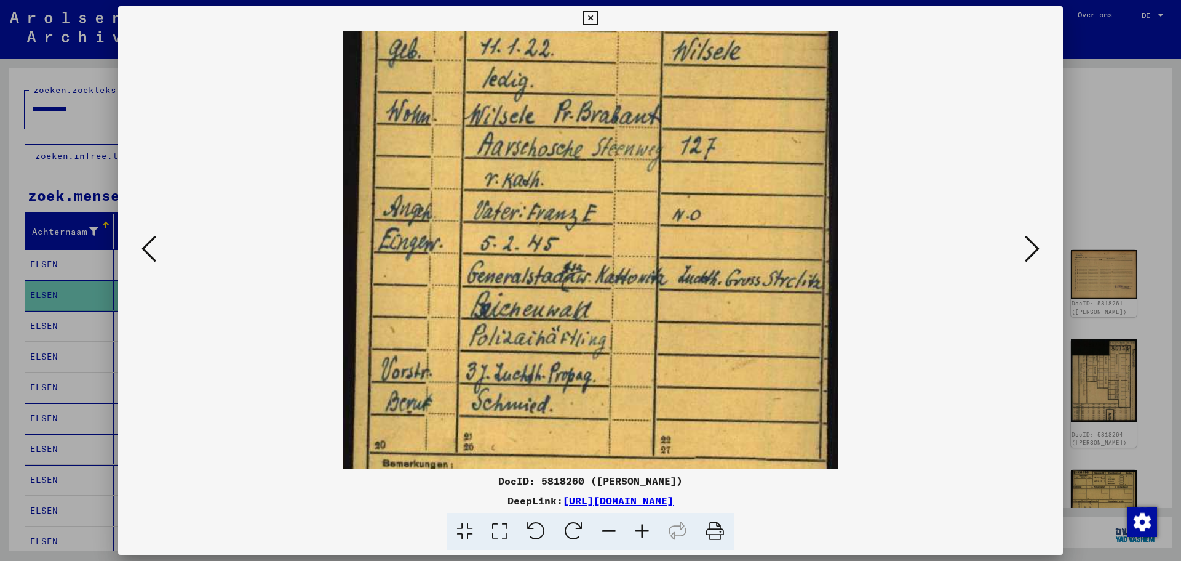
drag, startPoint x: 737, startPoint y: 302, endPoint x: 764, endPoint y: 224, distance: 82.3
click at [763, 230] on img at bounding box center [590, 231] width 494 height 653
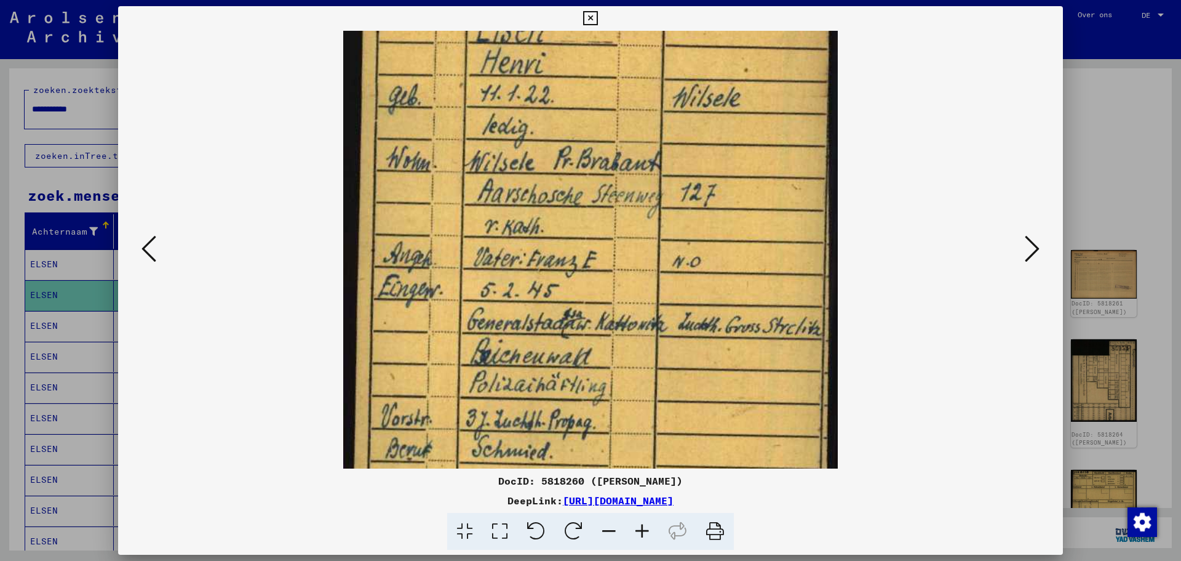
drag, startPoint x: 760, startPoint y: 188, endPoint x: 740, endPoint y: 247, distance: 61.7
click at [740, 247] on img at bounding box center [590, 277] width 494 height 653
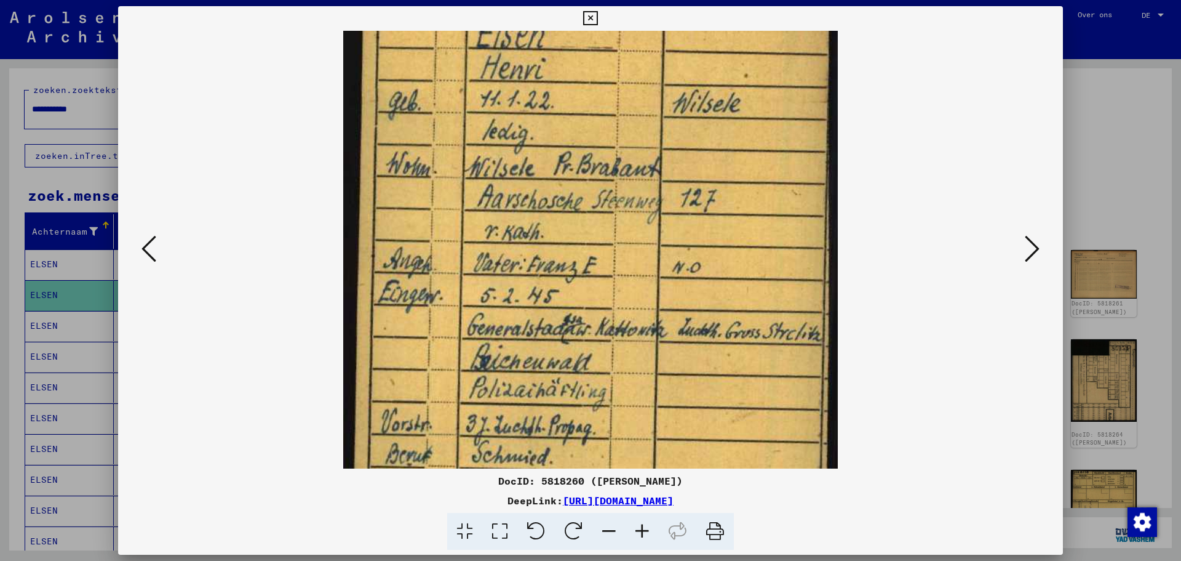
click at [592, 17] on icon at bounding box center [590, 18] width 14 height 15
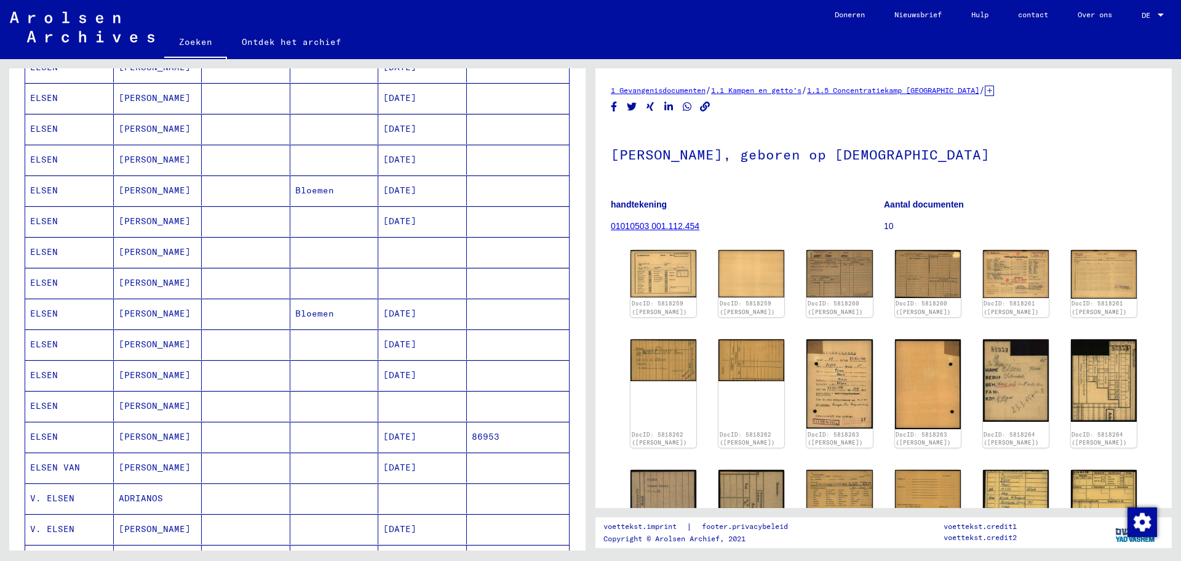
scroll to position [369, 0]
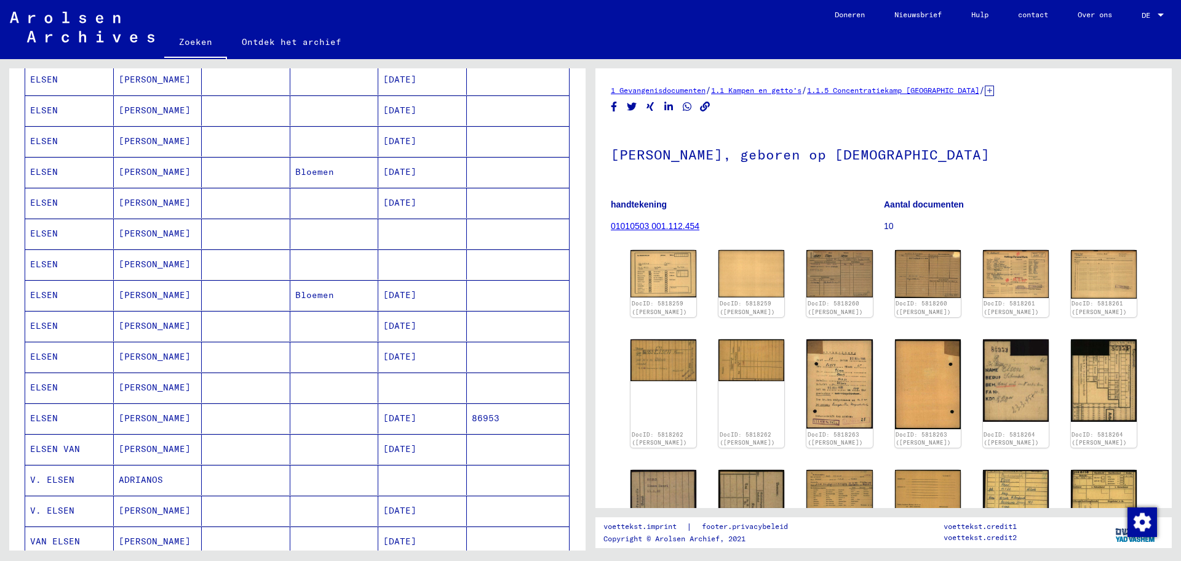
click at [485, 416] on font "86953" at bounding box center [486, 417] width 28 height 11
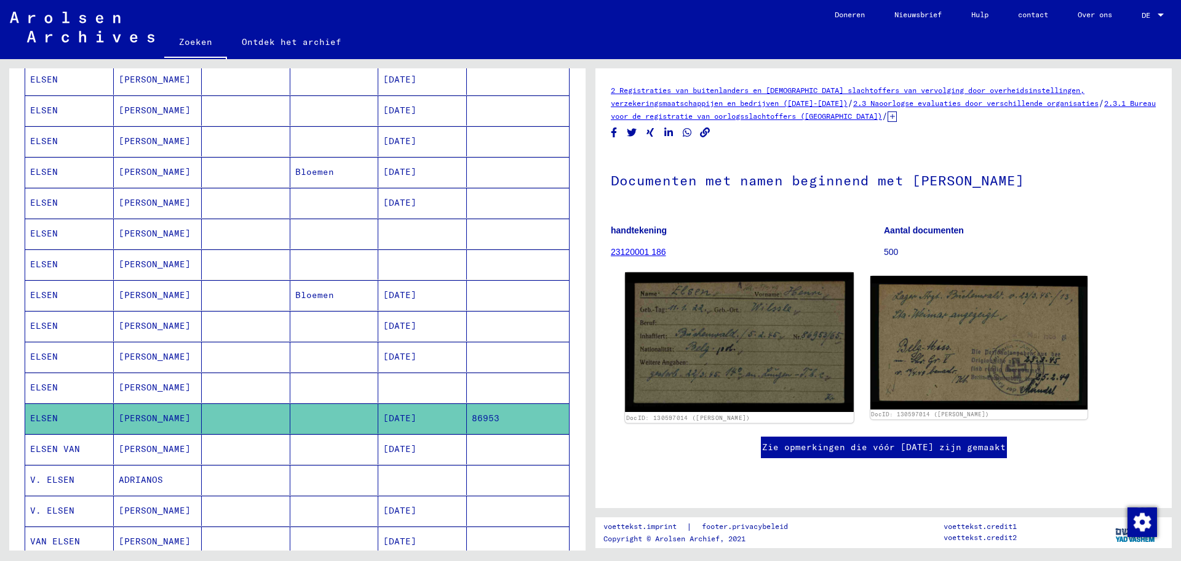
click at [780, 343] on img at bounding box center [739, 341] width 228 height 139
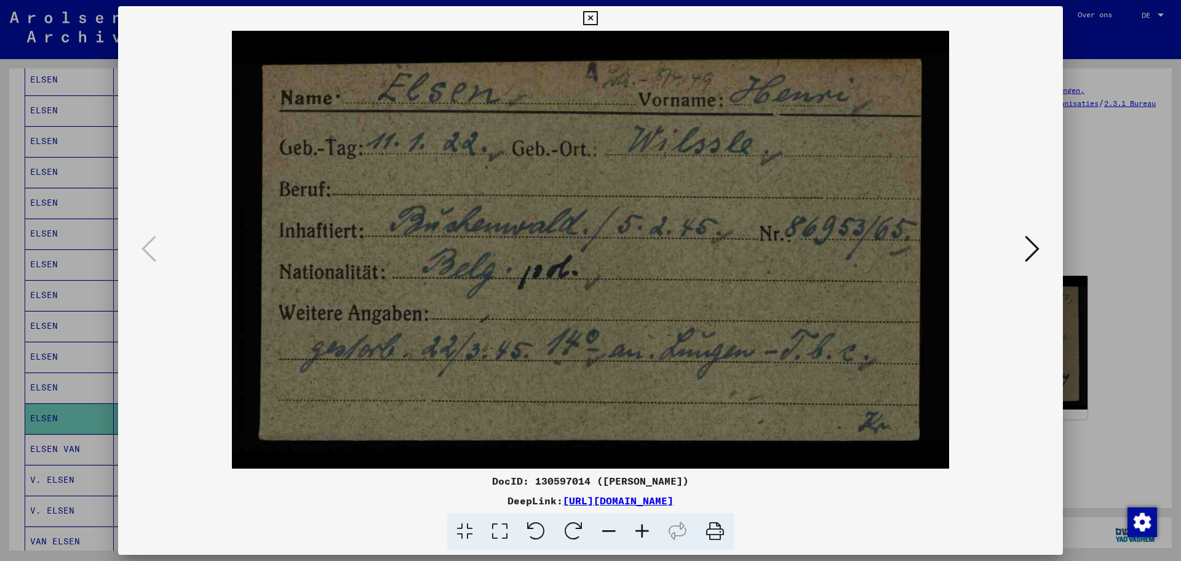
click at [1036, 251] on icon at bounding box center [1032, 249] width 15 height 30
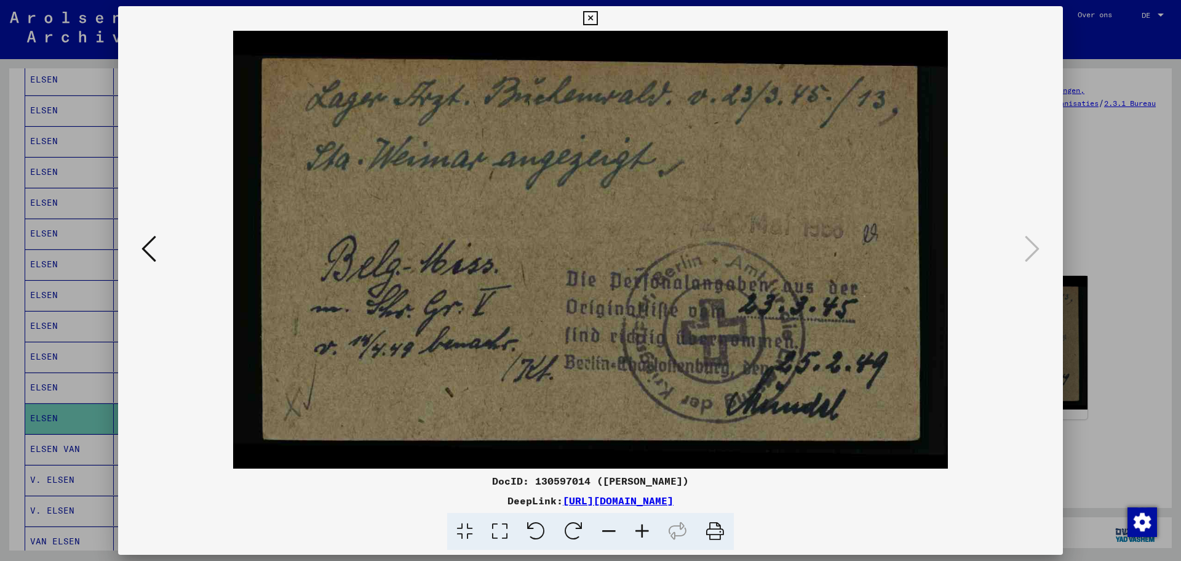
click at [589, 17] on icon at bounding box center [590, 18] width 14 height 15
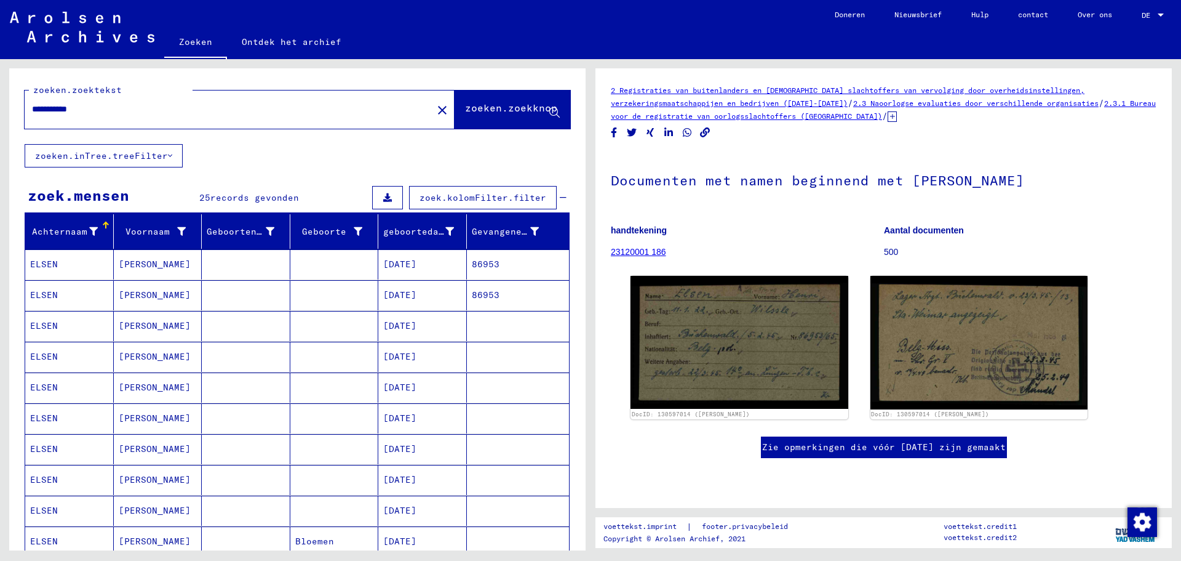
click at [435, 110] on mat-icon "close" at bounding box center [442, 110] width 15 height 15
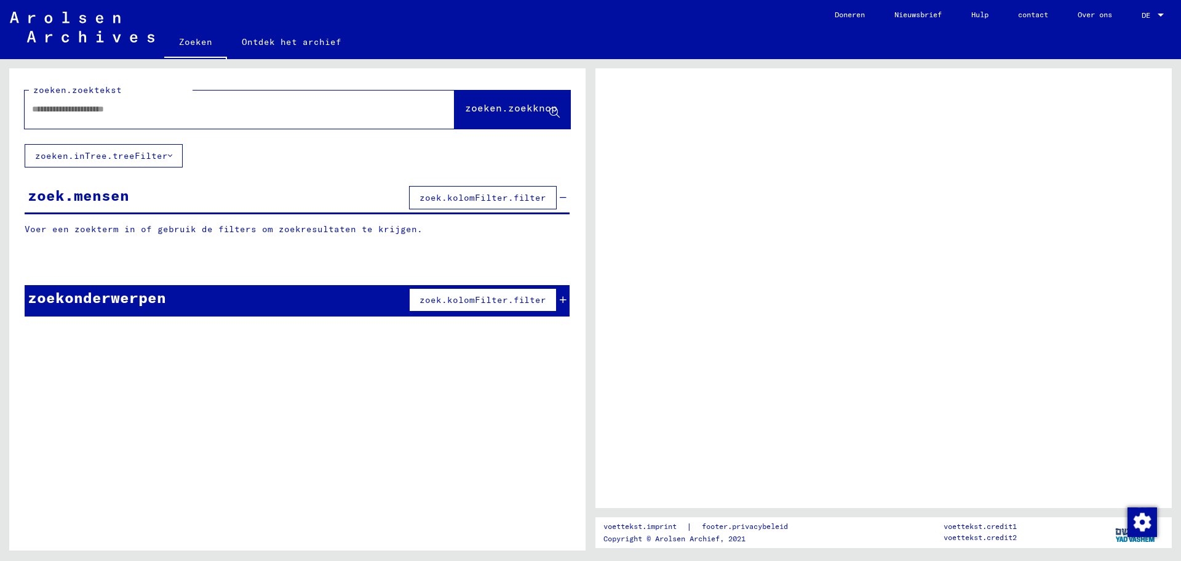
click at [250, 108] on input "text" at bounding box center [228, 109] width 393 height 13
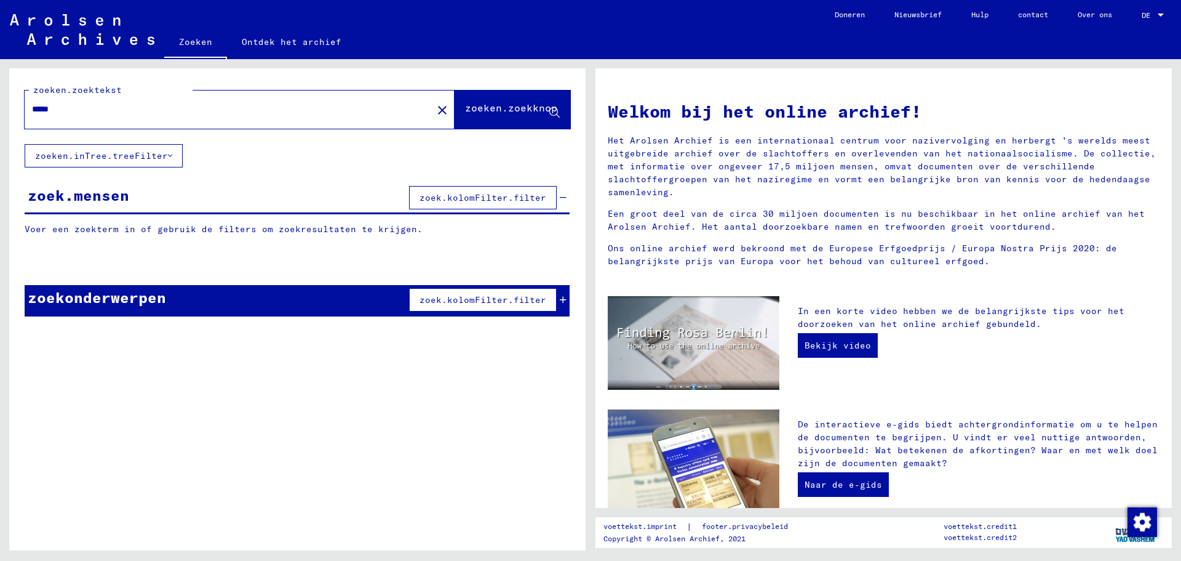
type input "*****"
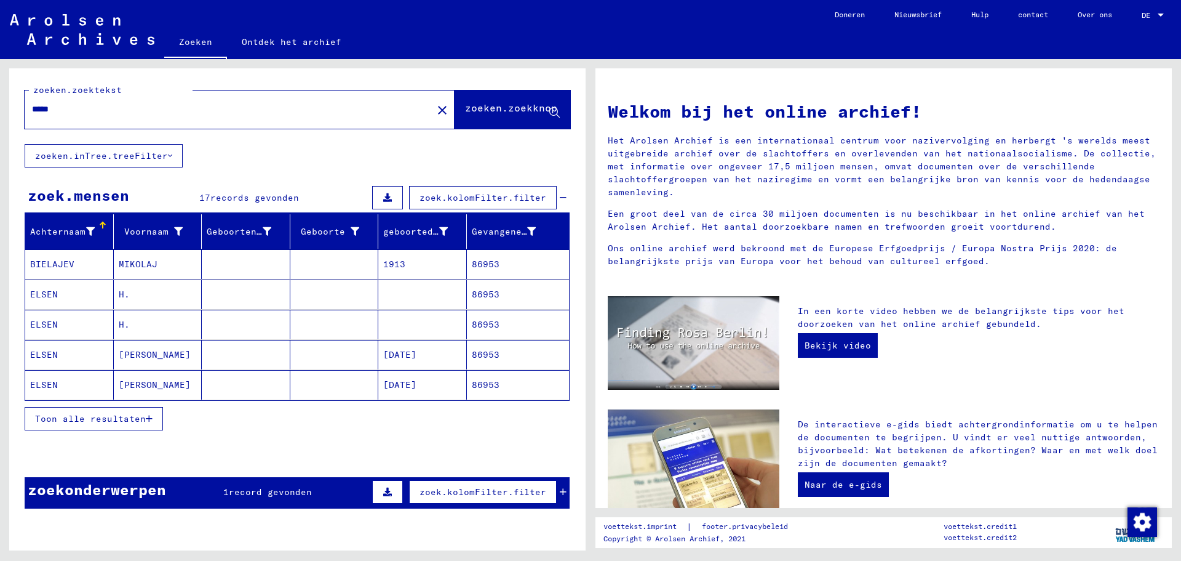
click at [485, 294] on font "86953" at bounding box center [486, 294] width 28 height 11
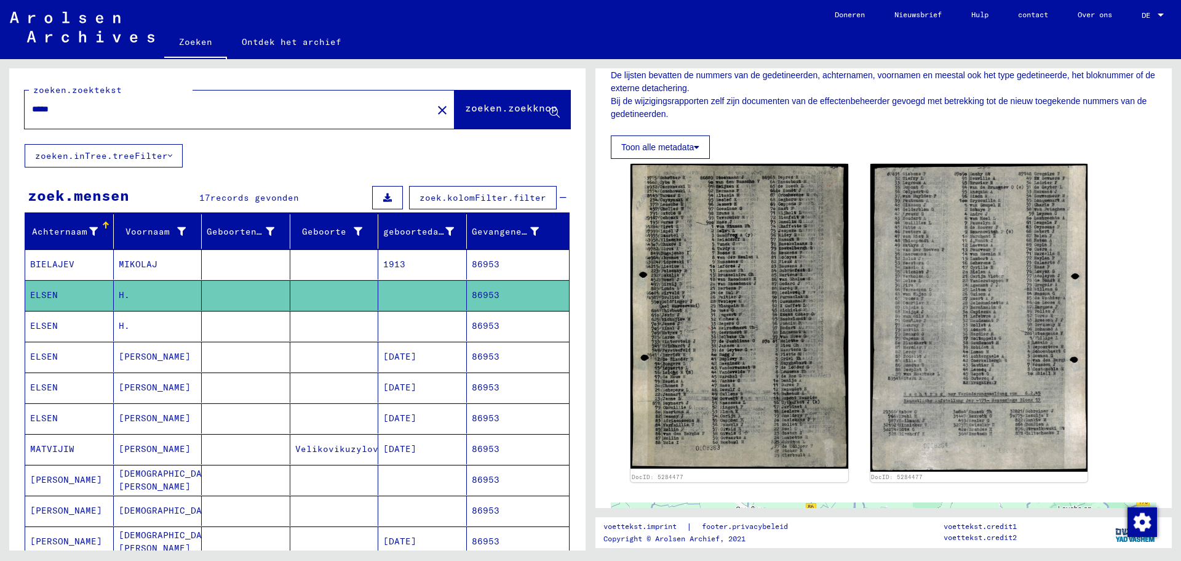
scroll to position [246, 0]
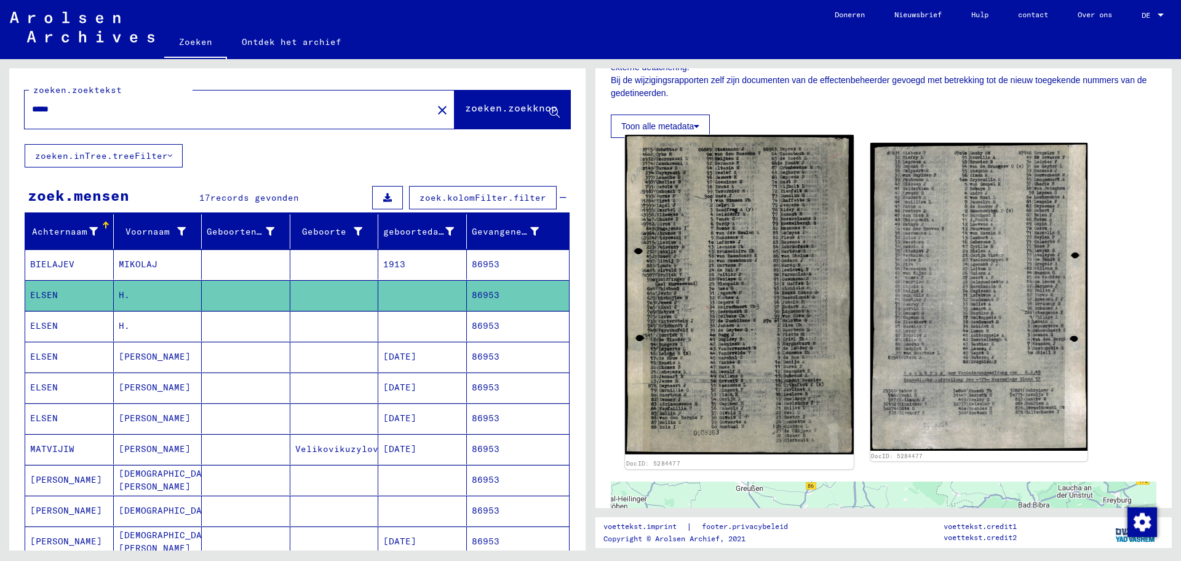
click at [771, 352] on img at bounding box center [739, 294] width 228 height 319
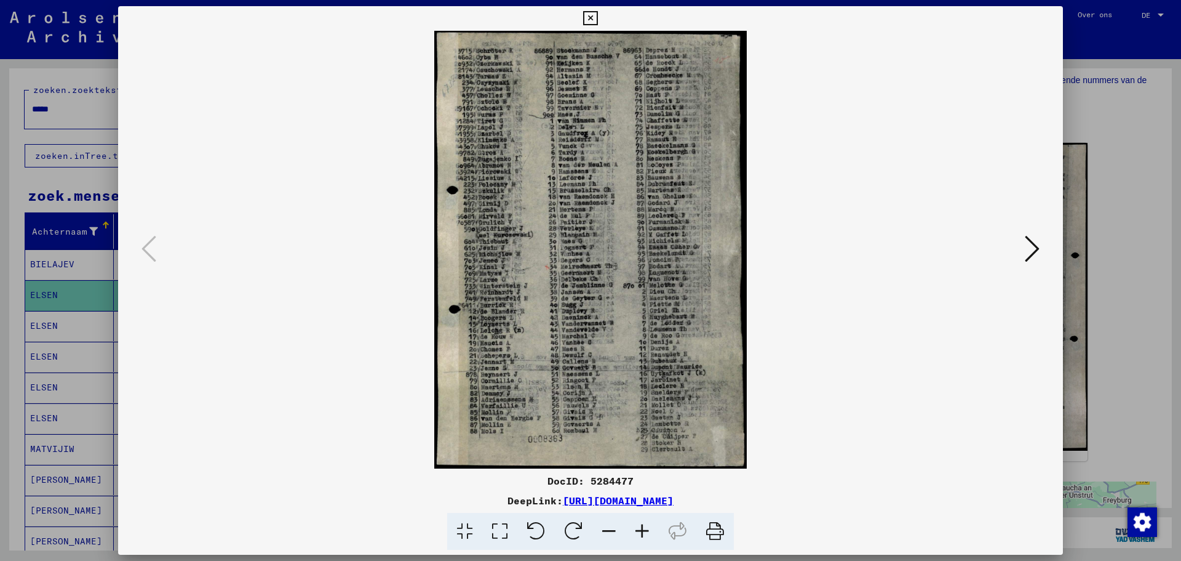
drag, startPoint x: 1031, startPoint y: 252, endPoint x: 1025, endPoint y: 254, distance: 6.4
click at [1030, 252] on icon at bounding box center [1032, 249] width 15 height 30
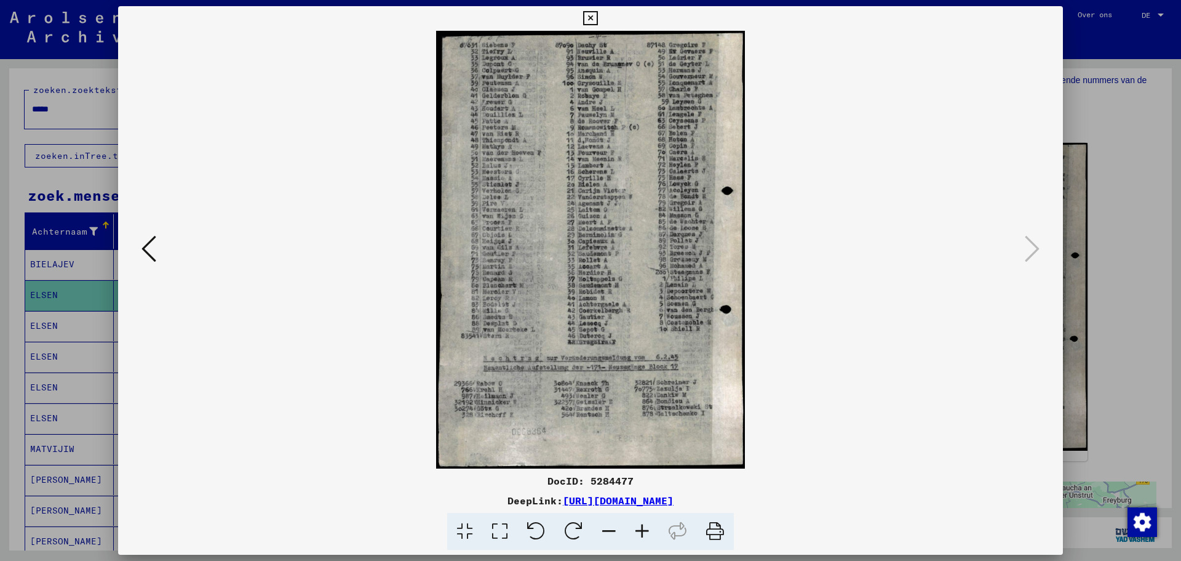
click at [641, 529] on icon at bounding box center [642, 532] width 33 height 38
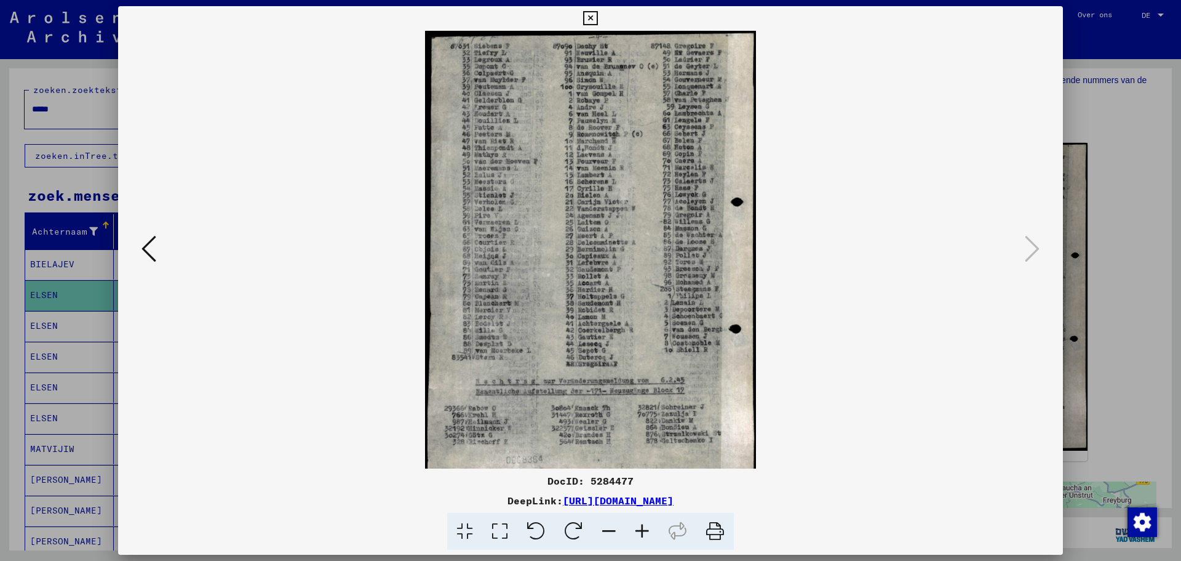
click at [641, 529] on icon at bounding box center [642, 532] width 33 height 38
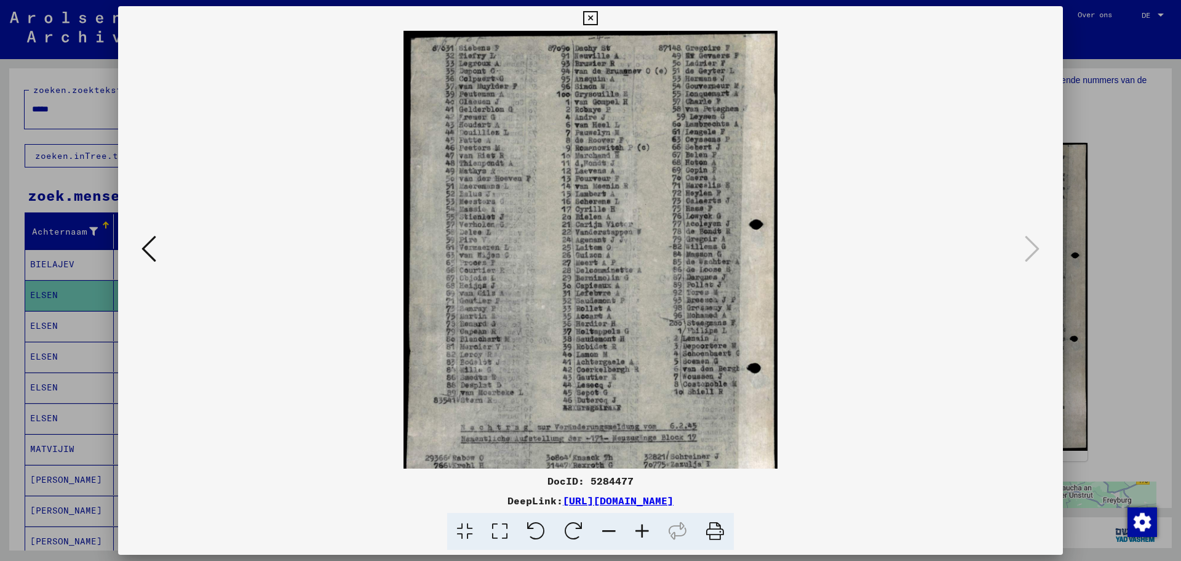
click at [641, 529] on icon at bounding box center [642, 532] width 33 height 38
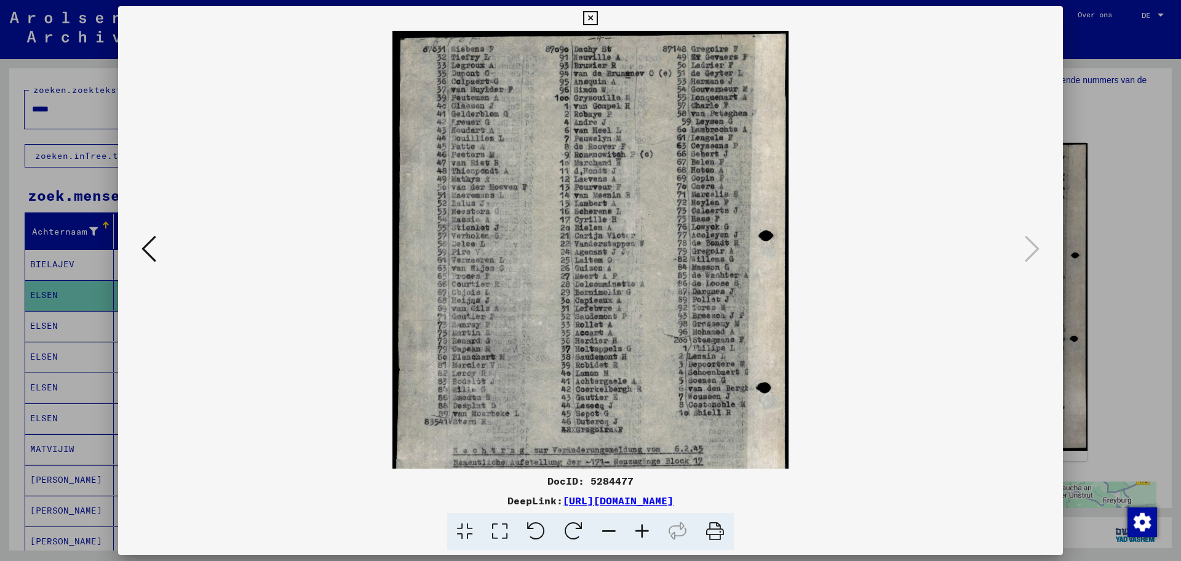
click at [641, 529] on icon at bounding box center [642, 532] width 33 height 38
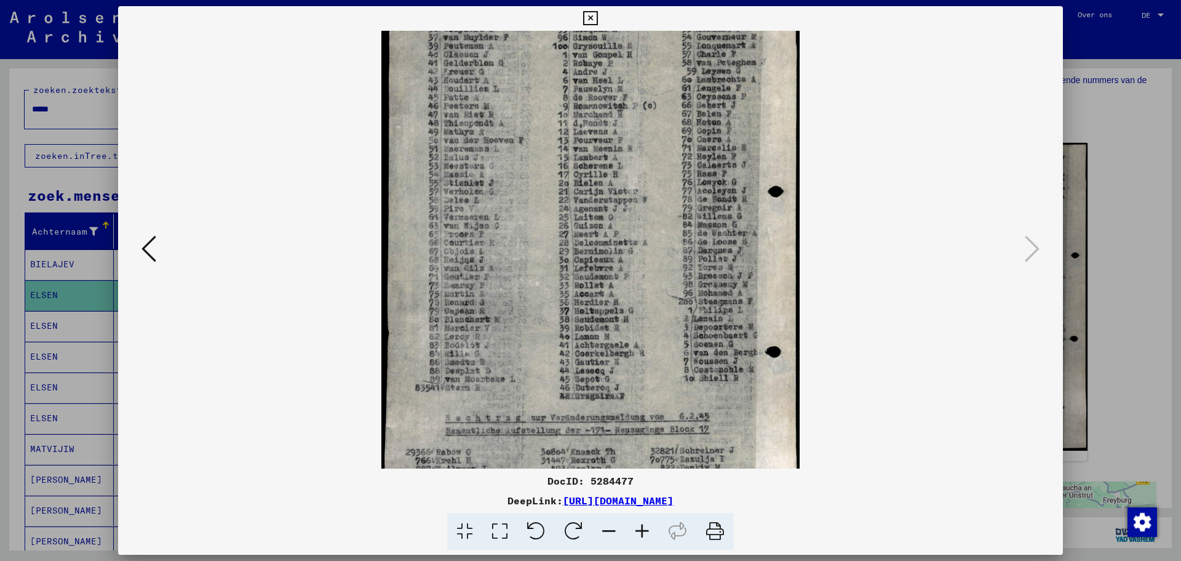
drag, startPoint x: 621, startPoint y: 323, endPoint x: 626, endPoint y: 290, distance: 32.9
click at [625, 296] on img at bounding box center [591, 270] width 418 height 591
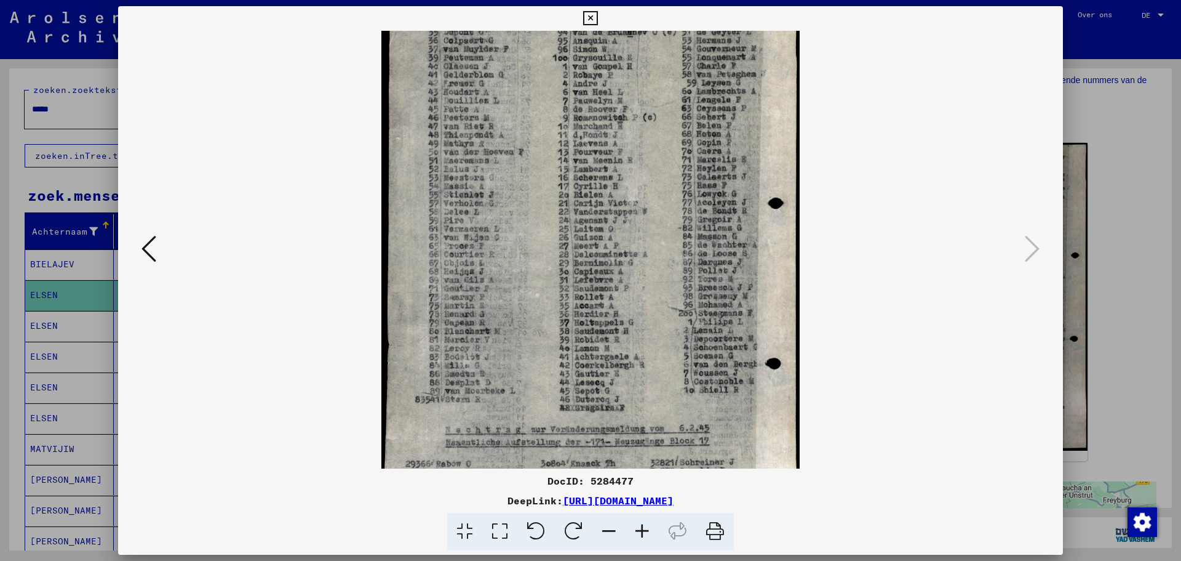
scroll to position [0, 0]
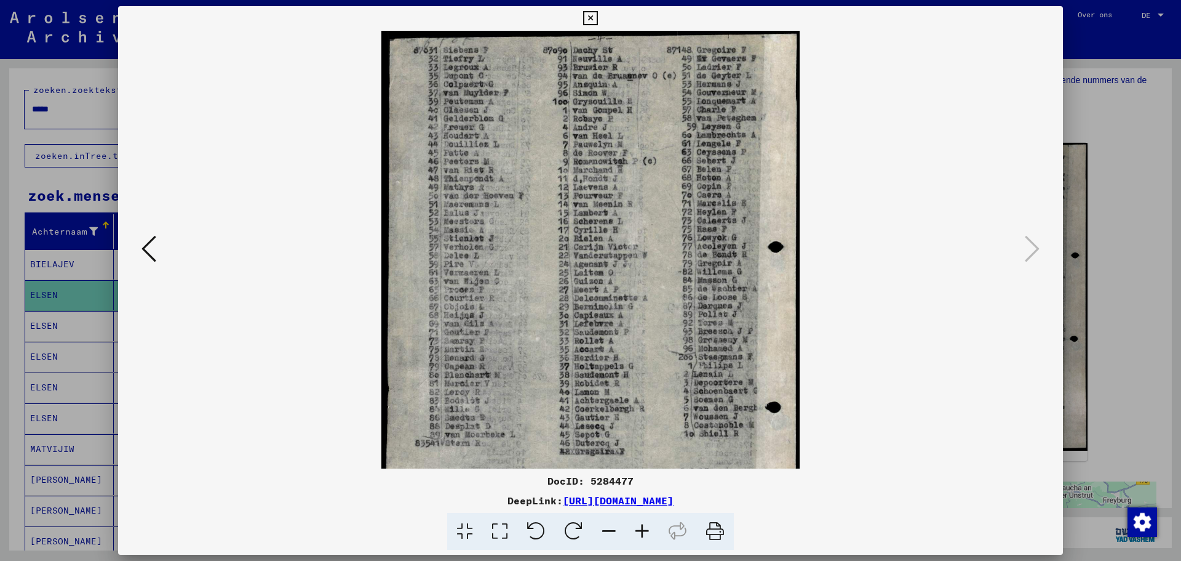
drag, startPoint x: 634, startPoint y: 196, endPoint x: 643, endPoint y: 366, distance: 169.5
click at [643, 366] on img at bounding box center [591, 326] width 418 height 591
click at [145, 243] on icon at bounding box center [149, 249] width 15 height 30
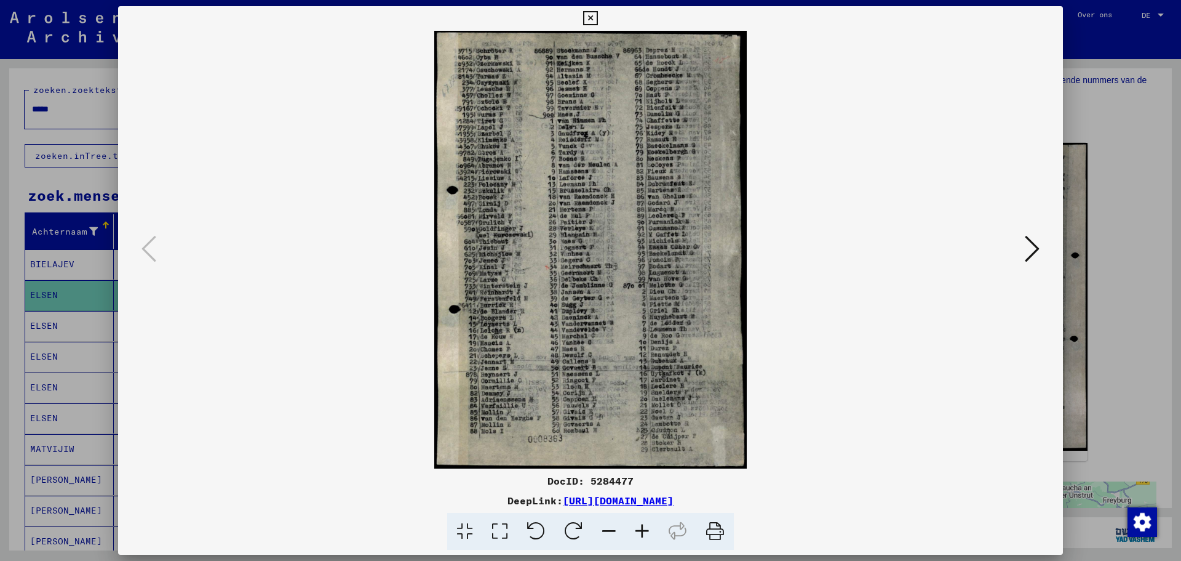
click at [641, 528] on icon at bounding box center [642, 532] width 33 height 38
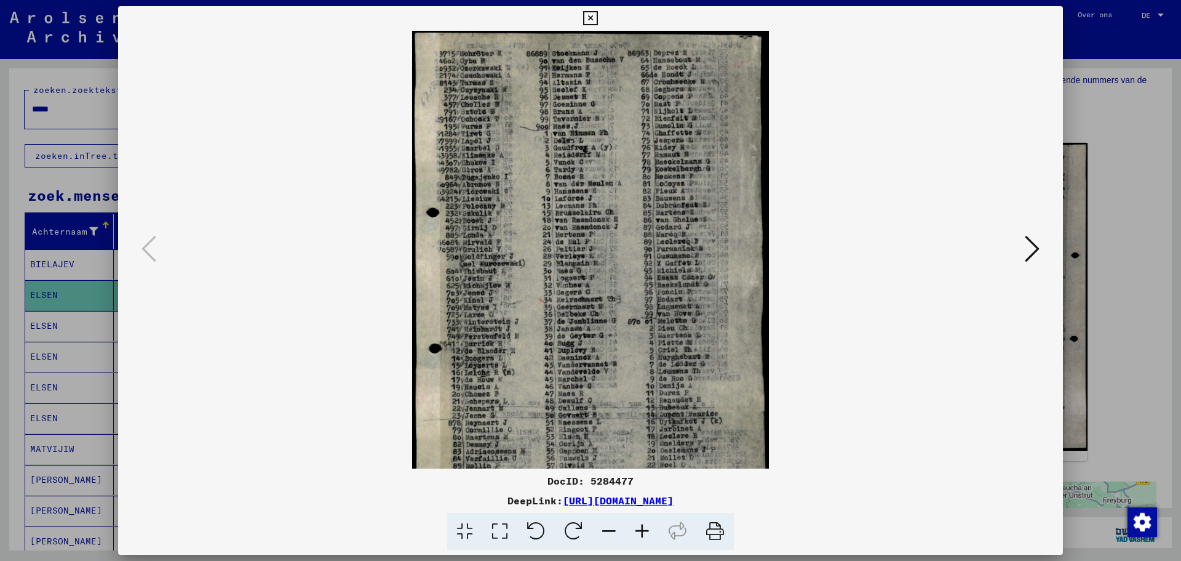
click at [641, 528] on icon at bounding box center [642, 532] width 33 height 38
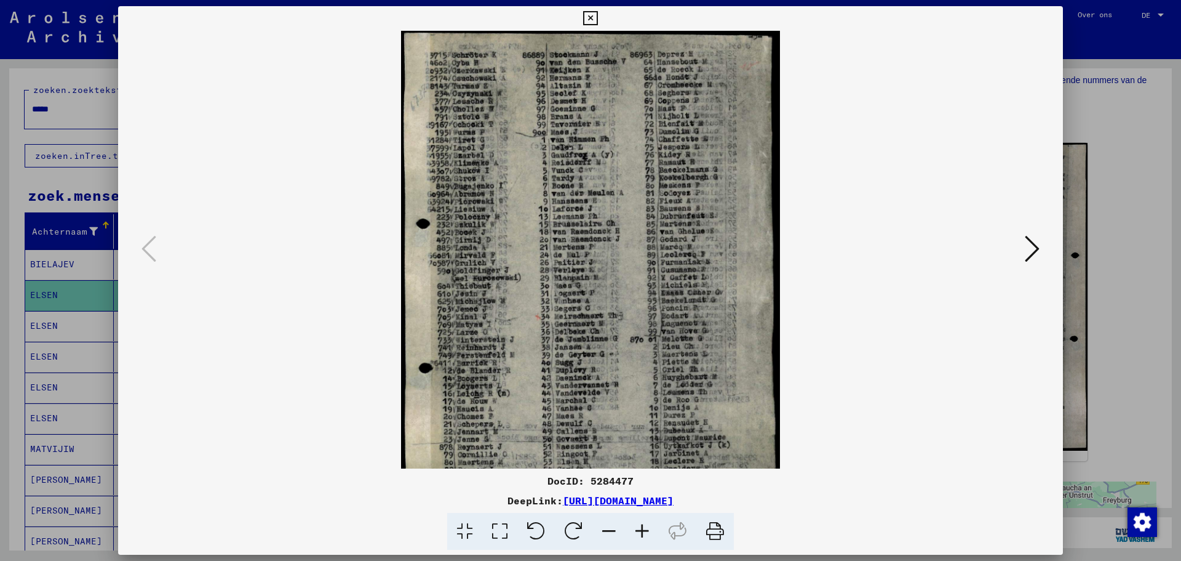
drag, startPoint x: 570, startPoint y: 137, endPoint x: 621, endPoint y: 164, distance: 57.3
click at [621, 164] on img at bounding box center [590, 296] width 379 height 530
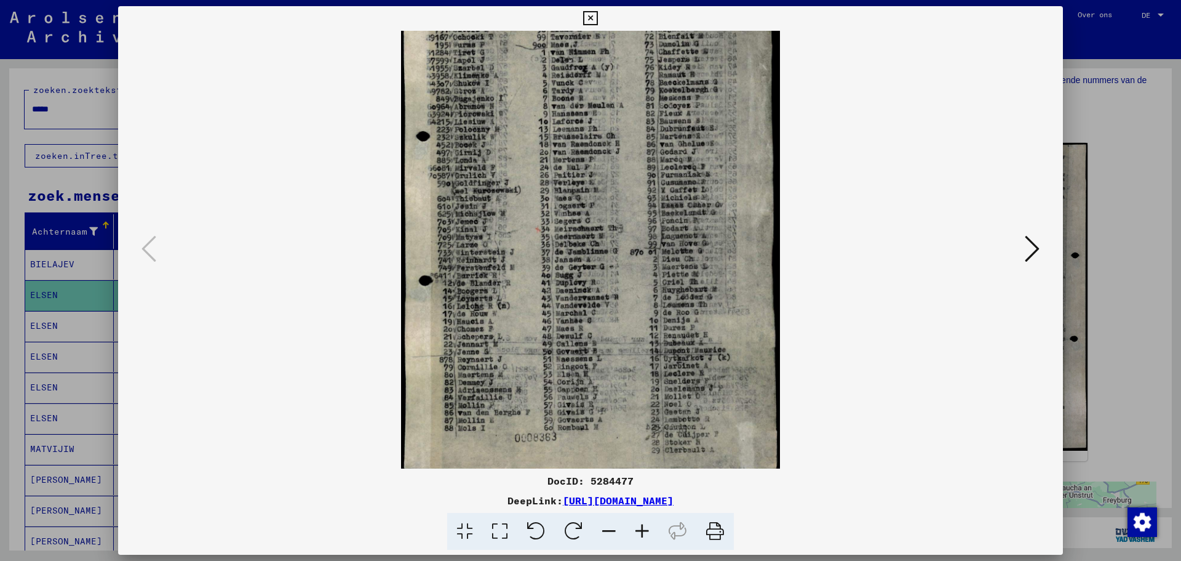
scroll to position [88, 0]
drag, startPoint x: 525, startPoint y: 208, endPoint x: 546, endPoint y: 121, distance: 89.8
click at [546, 121] on img at bounding box center [590, 208] width 379 height 530
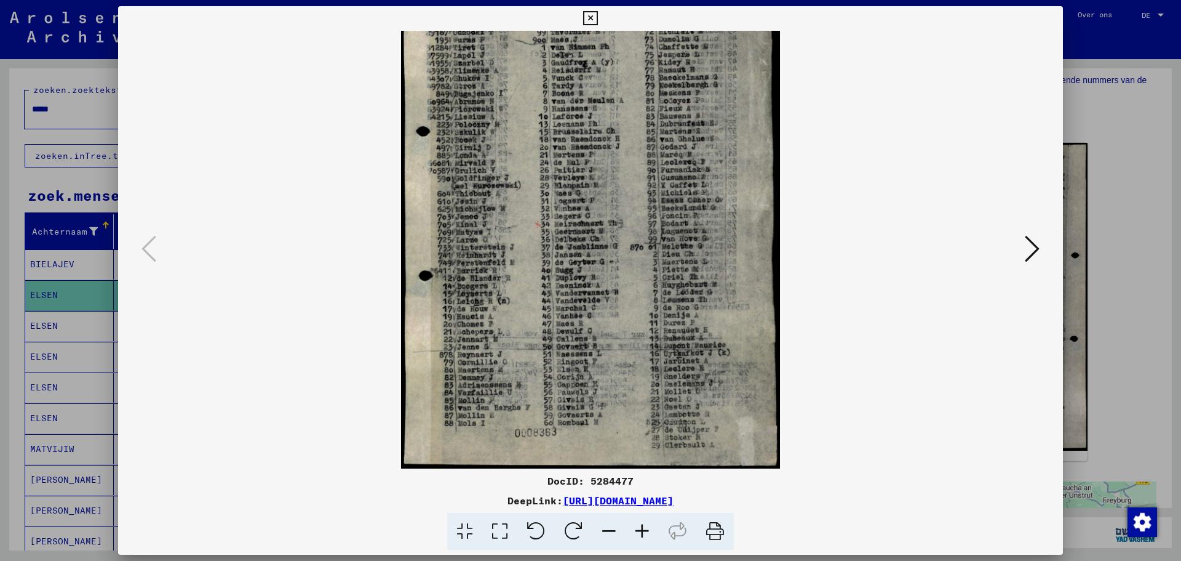
drag, startPoint x: 546, startPoint y: 121, endPoint x: 556, endPoint y: 90, distance: 32.5
click at [554, 95] on img at bounding box center [590, 203] width 379 height 530
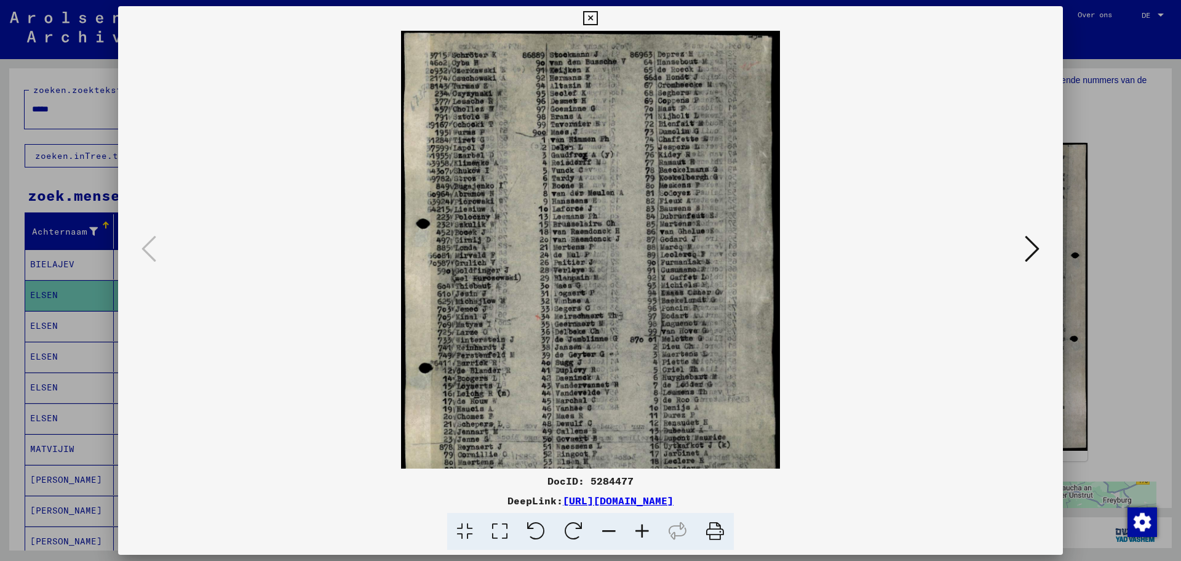
drag, startPoint x: 604, startPoint y: 242, endPoint x: 604, endPoint y: 342, distance: 100.3
click at [604, 344] on img at bounding box center [590, 296] width 379 height 530
click at [1034, 256] on icon at bounding box center [1032, 249] width 15 height 30
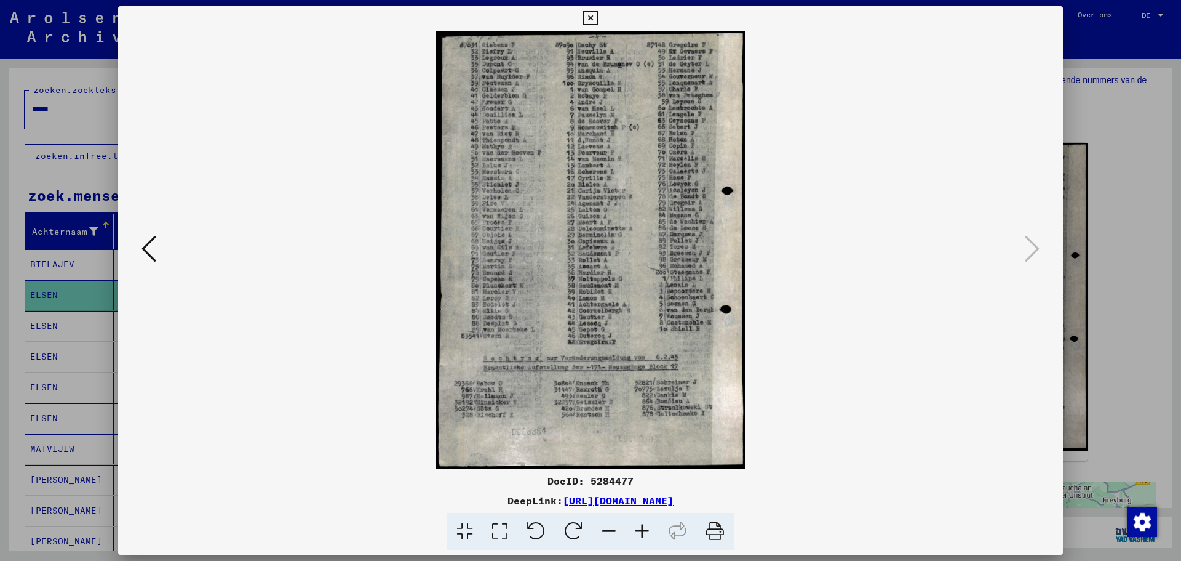
click at [652, 529] on icon at bounding box center [642, 532] width 33 height 38
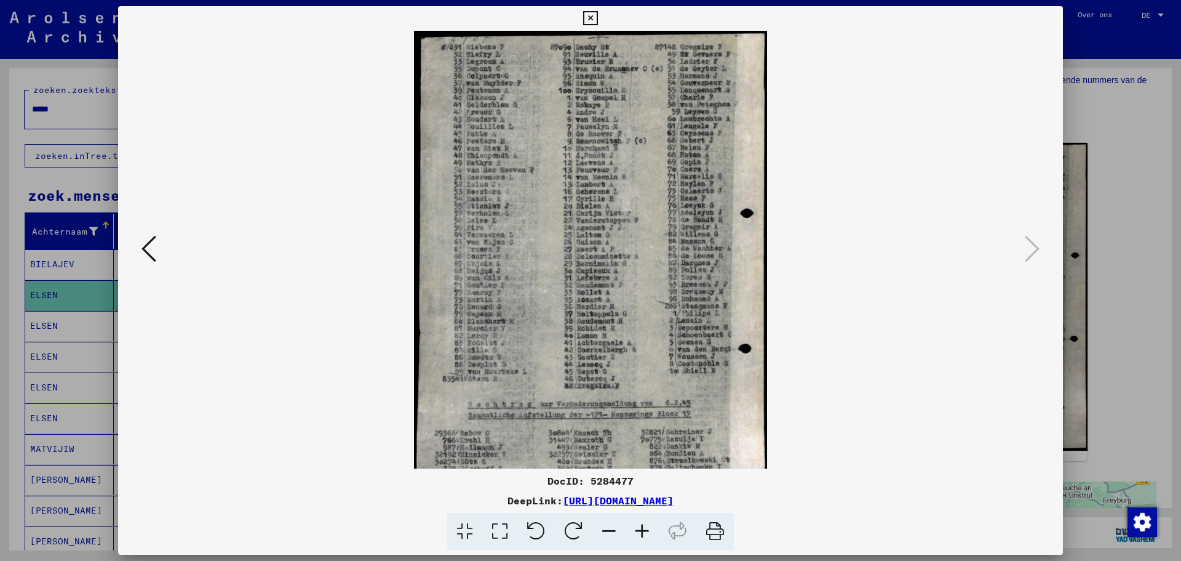
click at [652, 529] on icon at bounding box center [642, 532] width 33 height 38
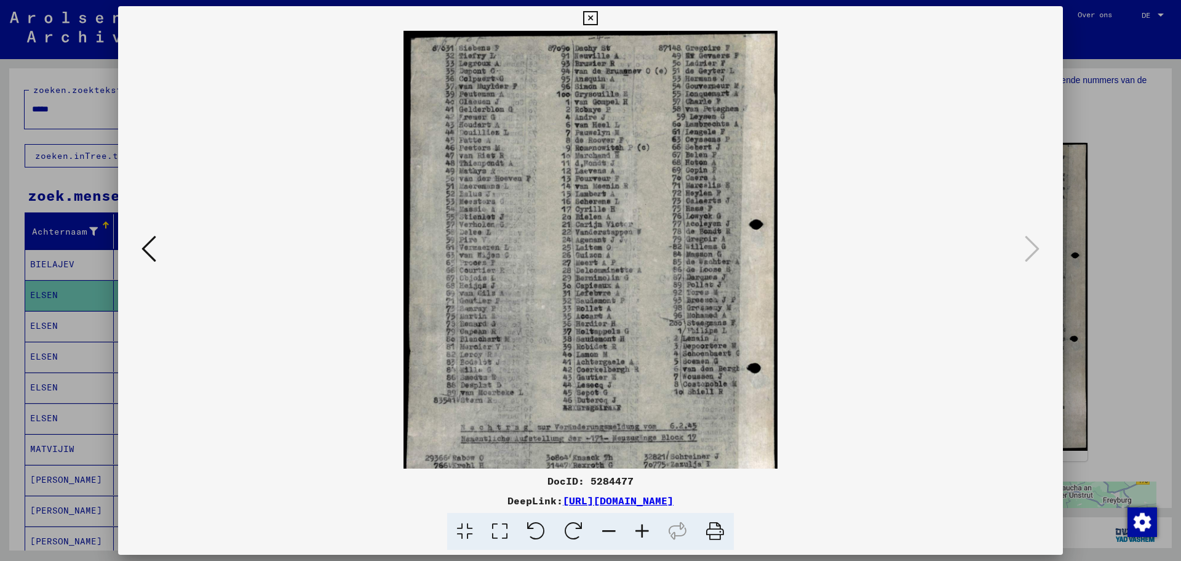
click at [652, 529] on icon at bounding box center [642, 532] width 33 height 38
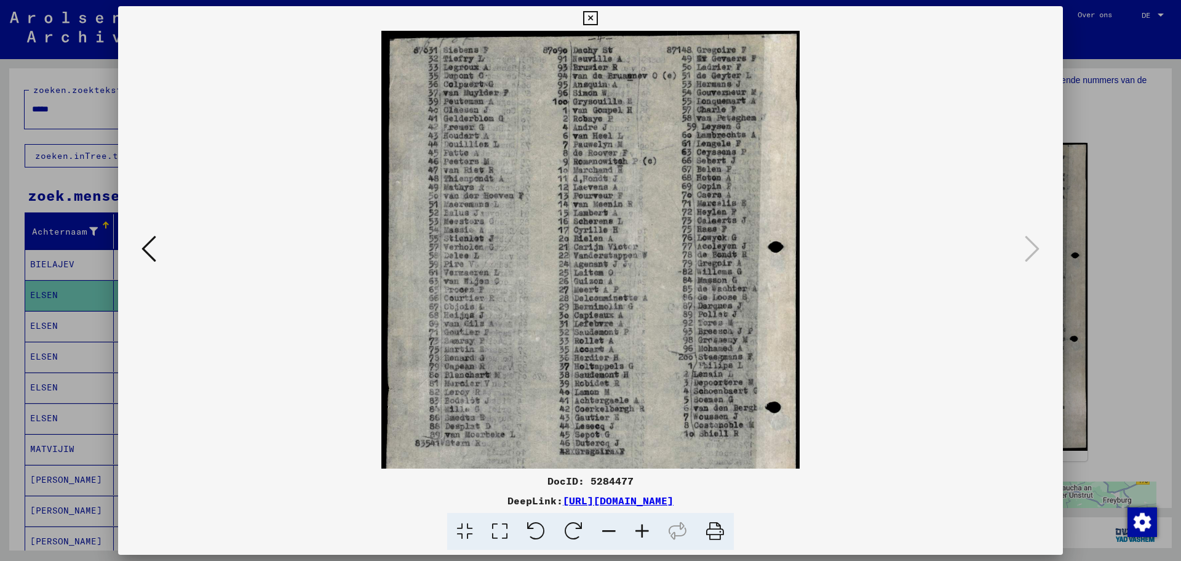
click at [652, 529] on icon at bounding box center [642, 532] width 33 height 38
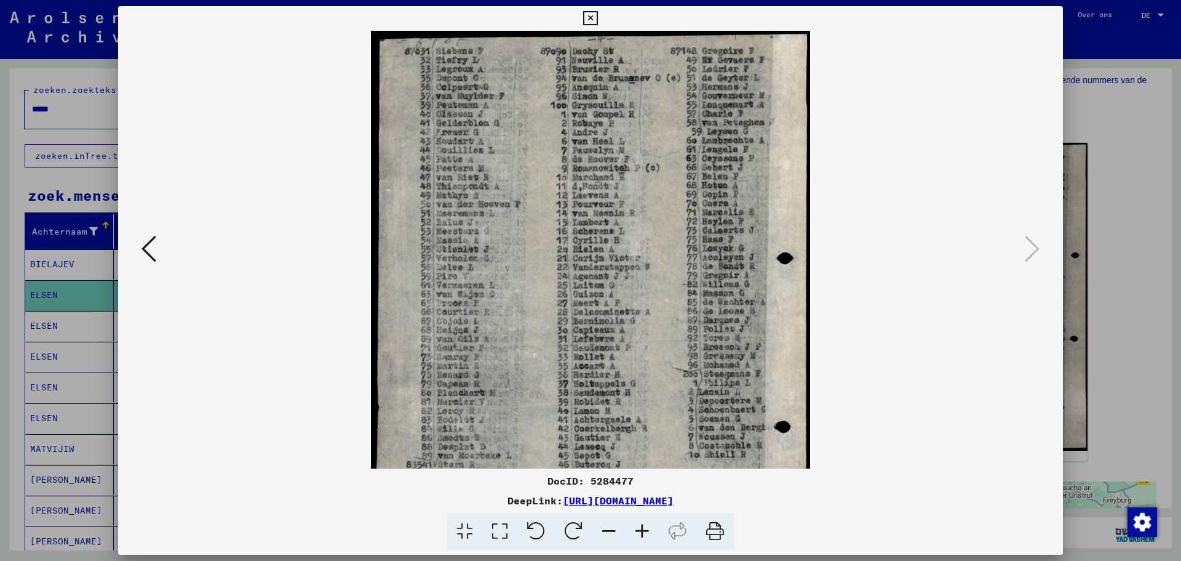
click at [652, 529] on icon at bounding box center [642, 532] width 33 height 38
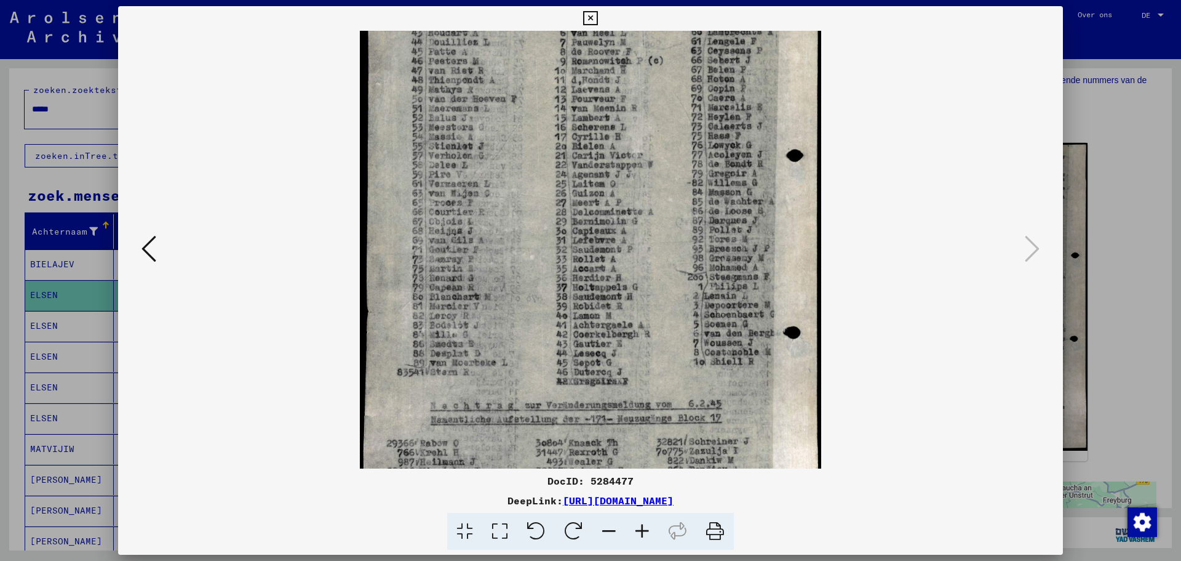
drag, startPoint x: 661, startPoint y: 303, endPoint x: 663, endPoint y: 226, distance: 76.9
click at [663, 248] on img at bounding box center [590, 243] width 461 height 653
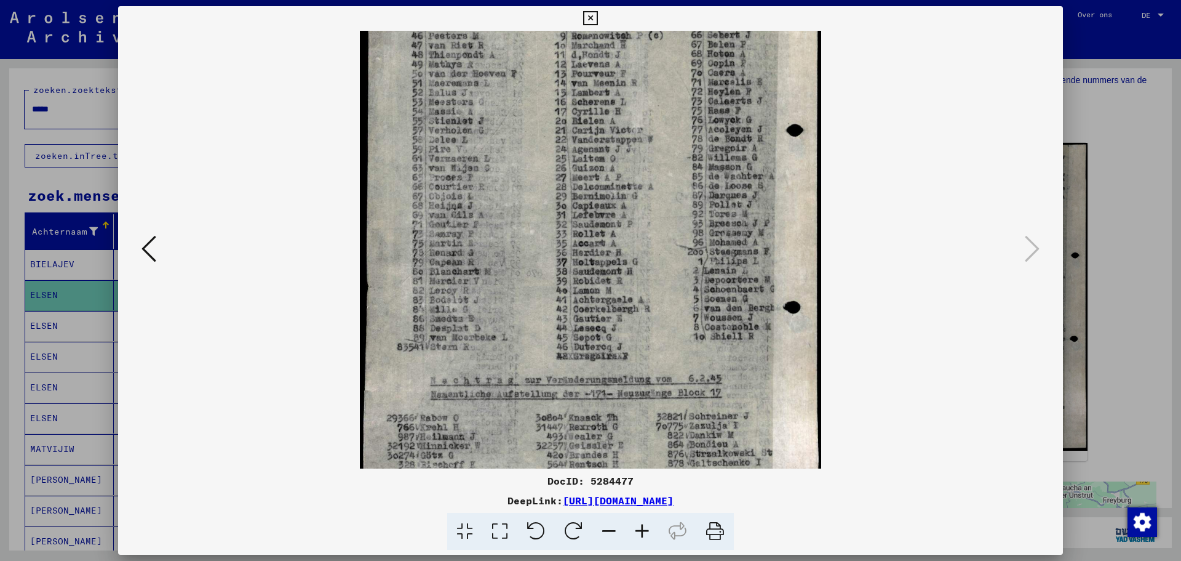
click at [643, 526] on icon at bounding box center [642, 532] width 33 height 38
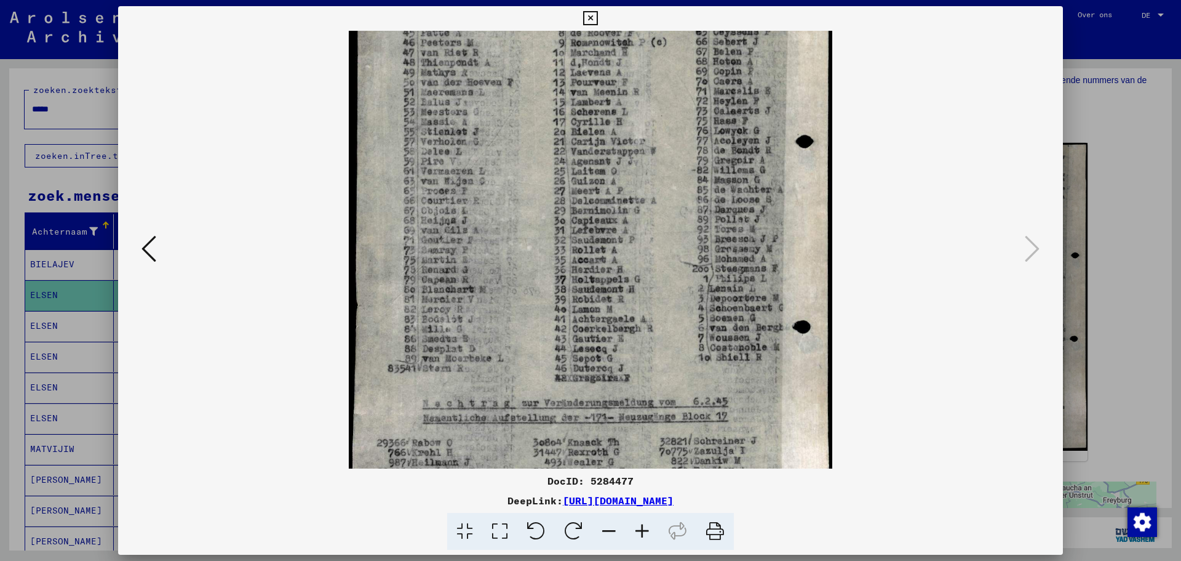
click at [643, 526] on icon at bounding box center [642, 532] width 33 height 38
click at [644, 526] on icon at bounding box center [642, 532] width 33 height 38
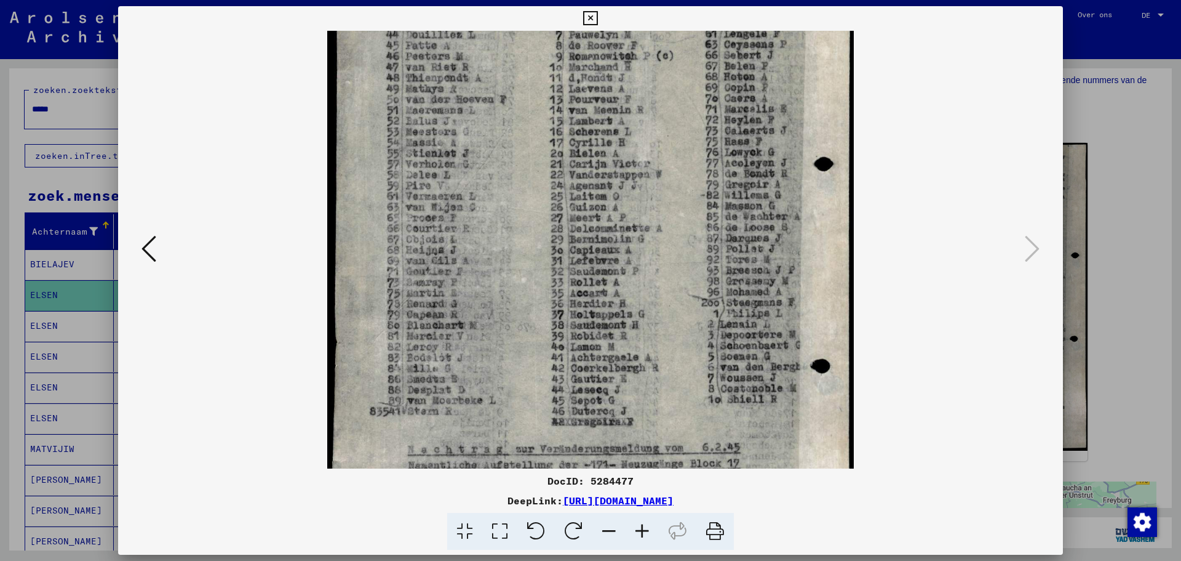
click at [644, 526] on icon at bounding box center [642, 532] width 33 height 38
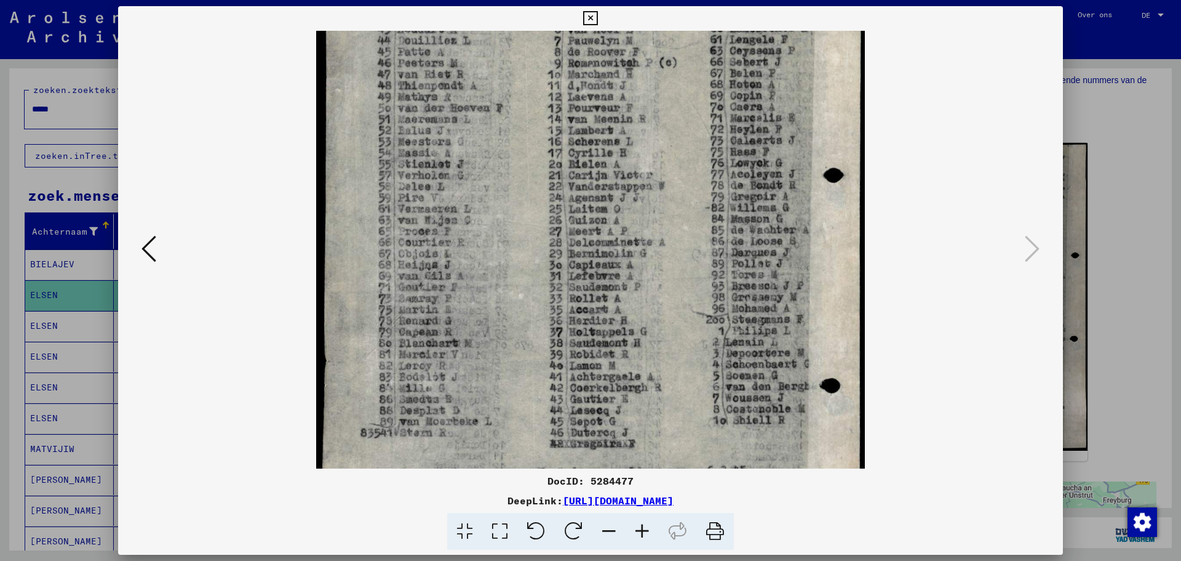
click at [644, 526] on icon at bounding box center [642, 532] width 33 height 38
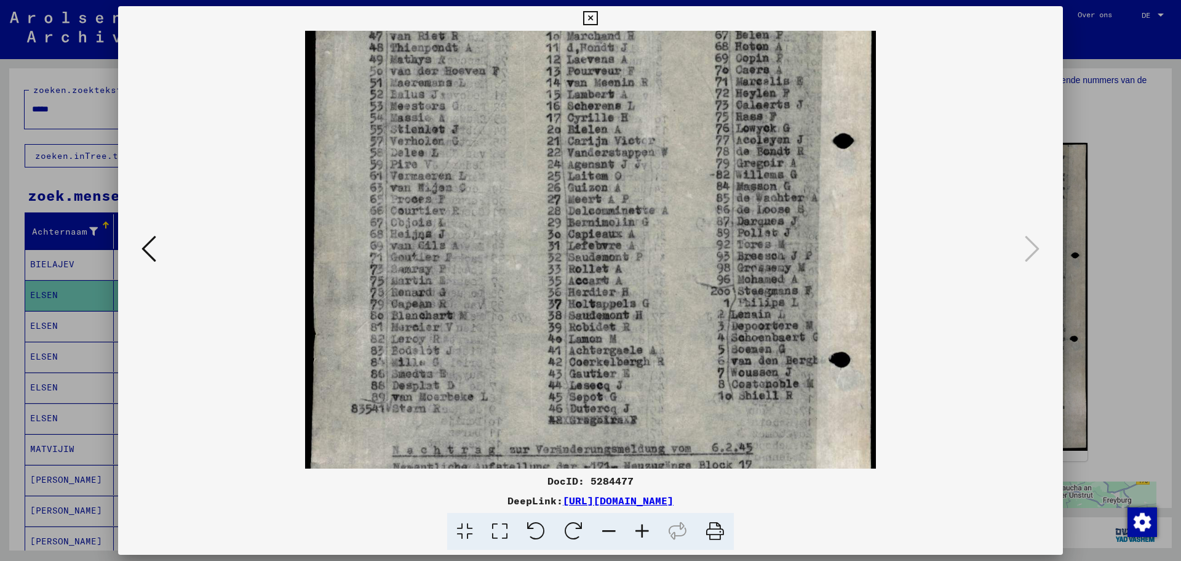
drag, startPoint x: 639, startPoint y: 391, endPoint x: 650, endPoint y: 175, distance: 216.9
click at [647, 195] on img at bounding box center [590, 249] width 570 height 807
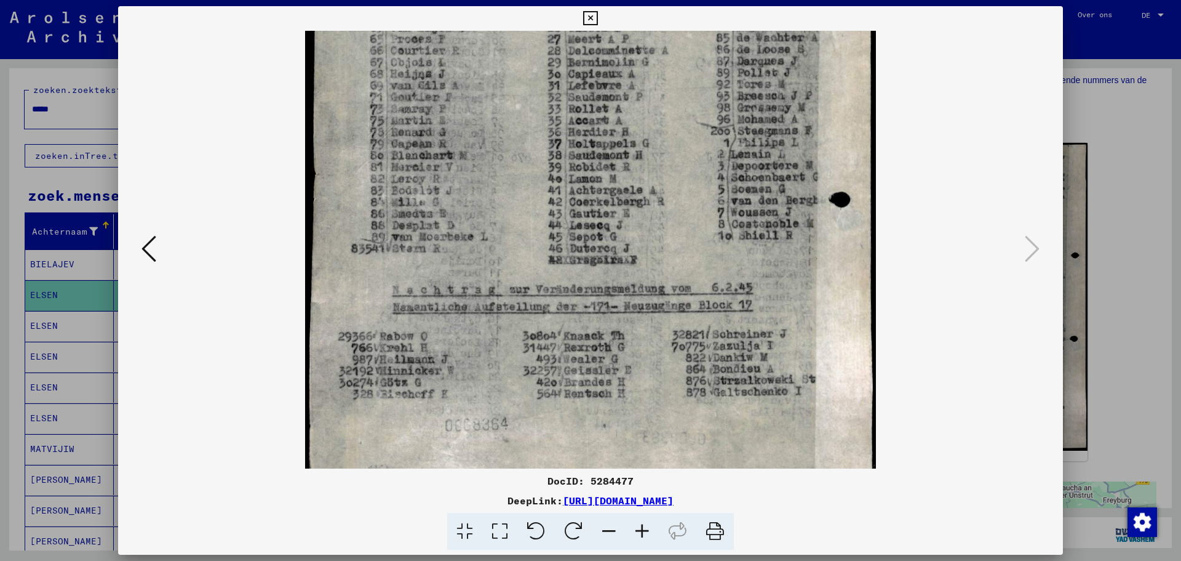
drag, startPoint x: 596, startPoint y: 14, endPoint x: 587, endPoint y: 42, distance: 29.6
click at [595, 14] on icon at bounding box center [590, 18] width 14 height 15
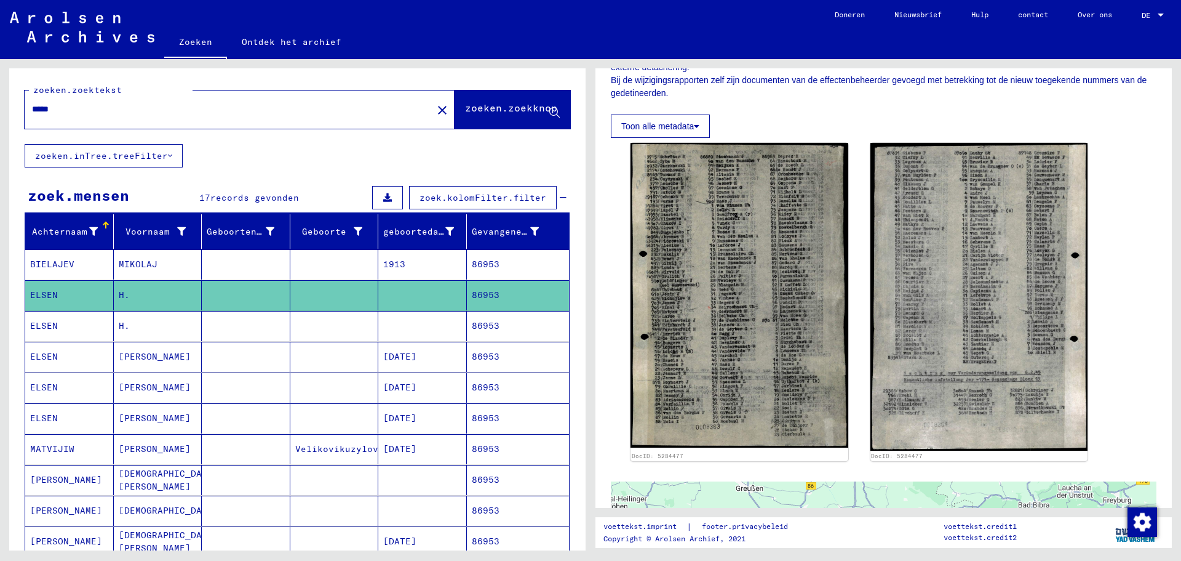
click at [482, 326] on font "86953" at bounding box center [486, 325] width 28 height 11
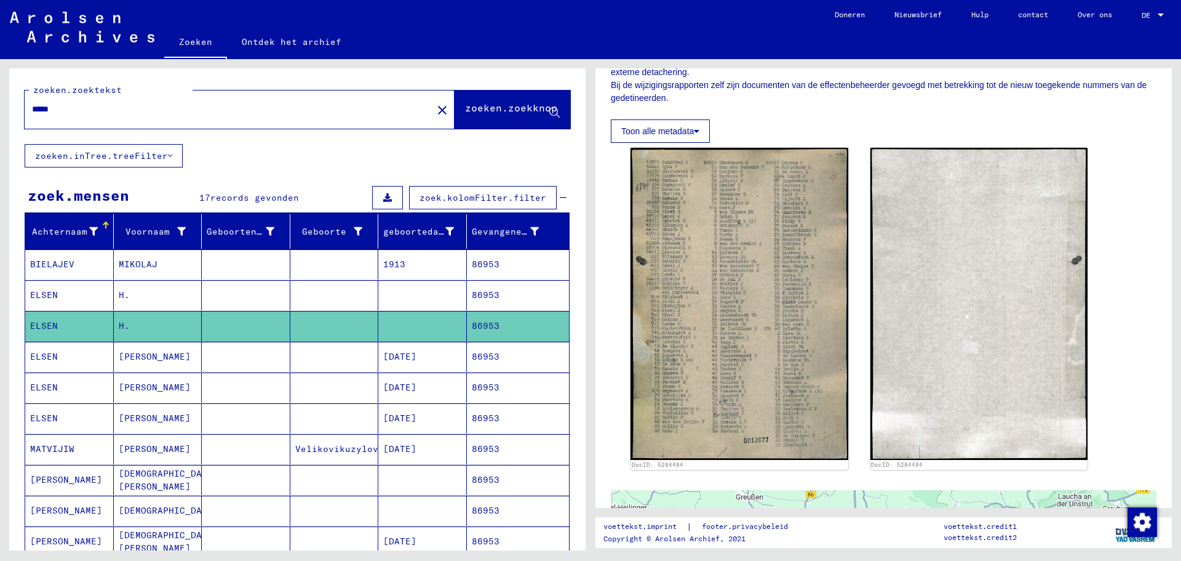
scroll to position [246, 0]
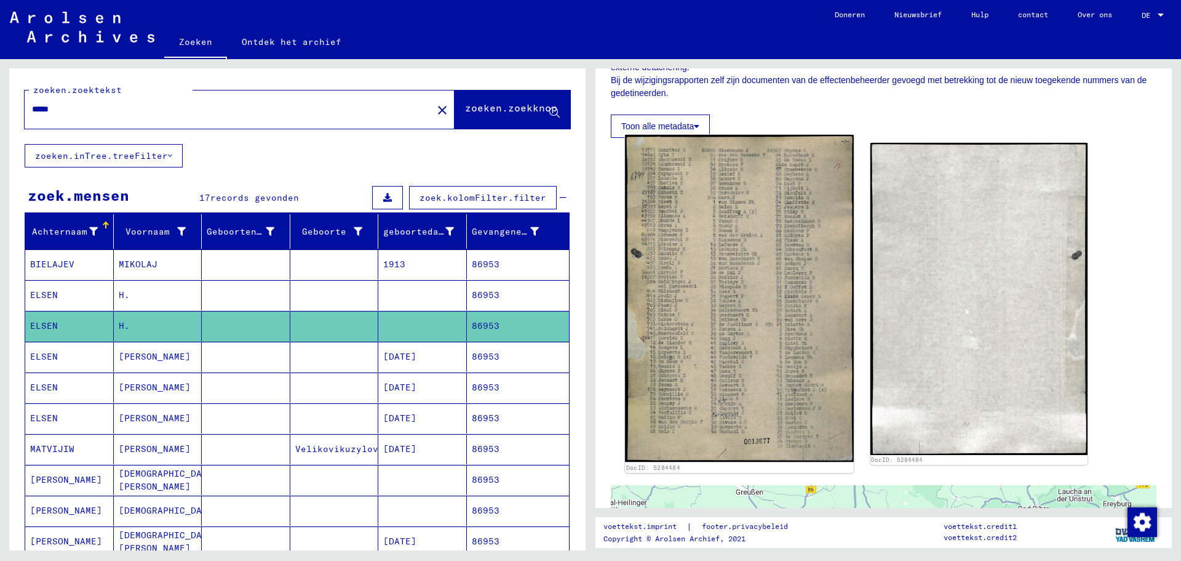
click at [733, 304] on img at bounding box center [739, 298] width 228 height 327
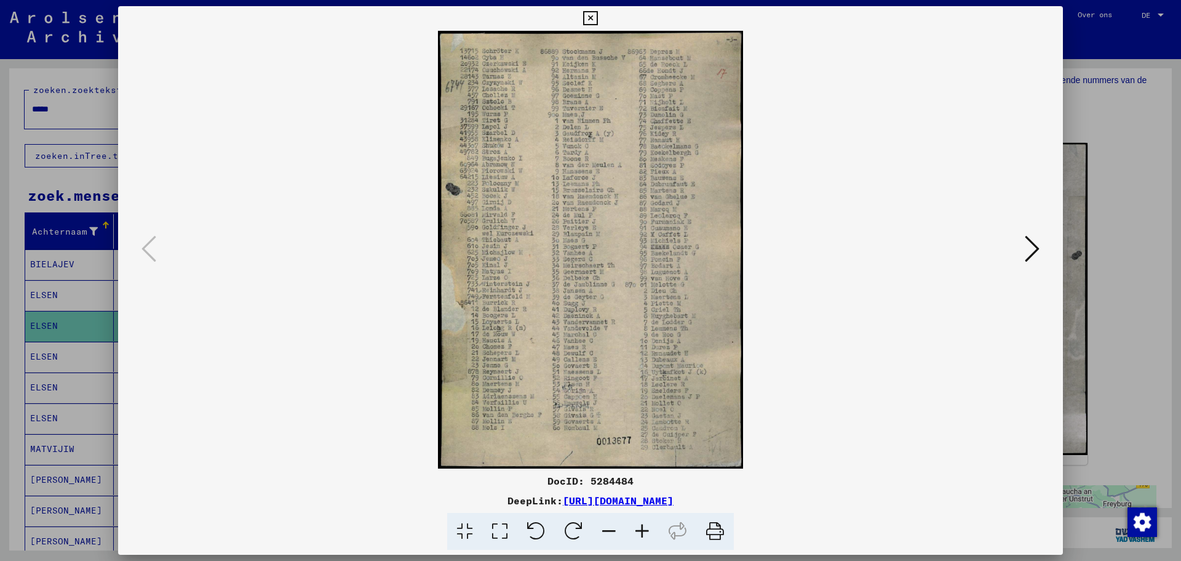
click at [641, 525] on icon at bounding box center [642, 532] width 33 height 38
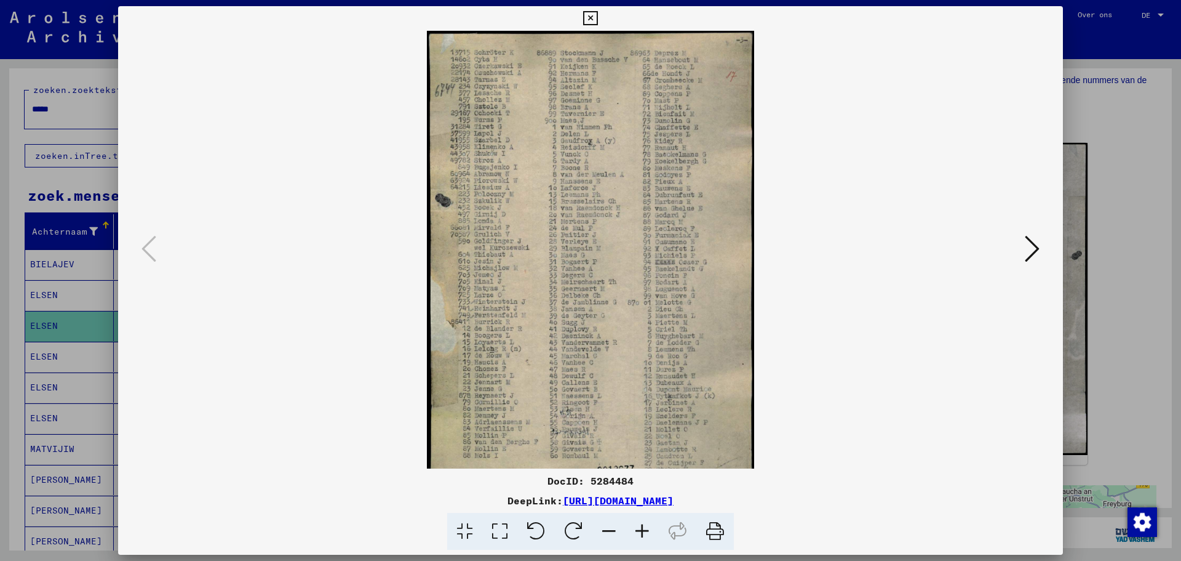
click at [641, 525] on icon at bounding box center [642, 532] width 33 height 38
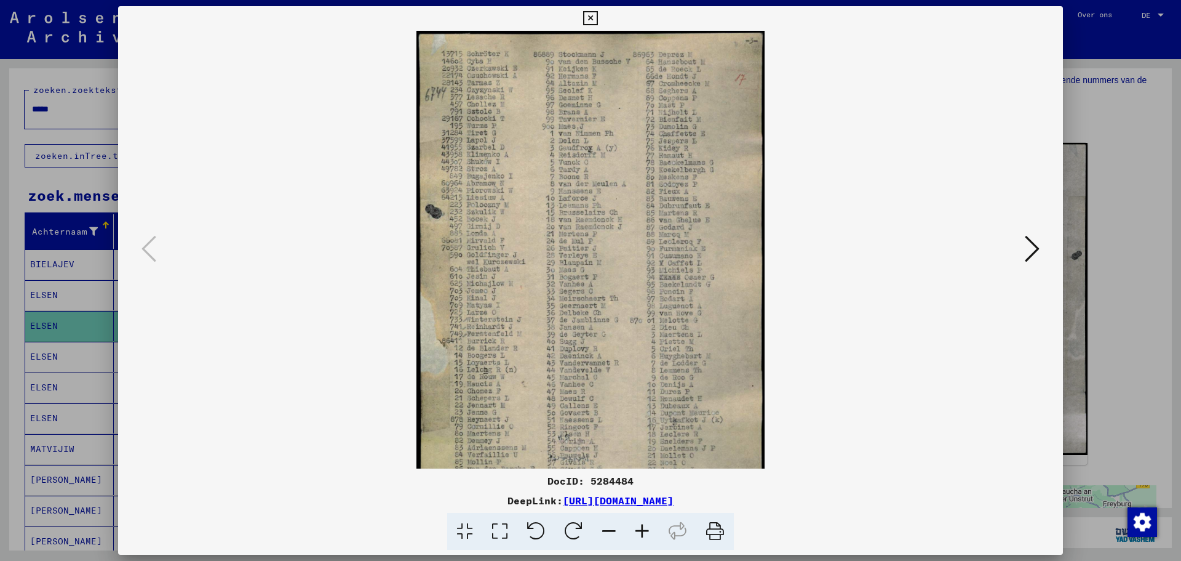
click at [641, 525] on icon at bounding box center [642, 532] width 33 height 38
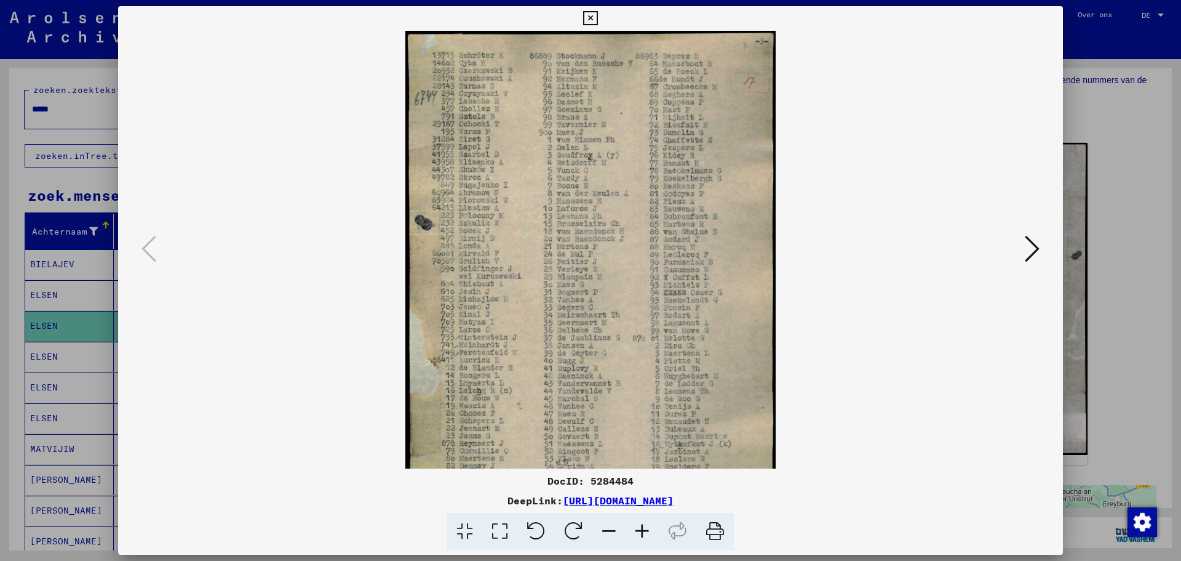
click at [641, 525] on icon at bounding box center [642, 532] width 33 height 38
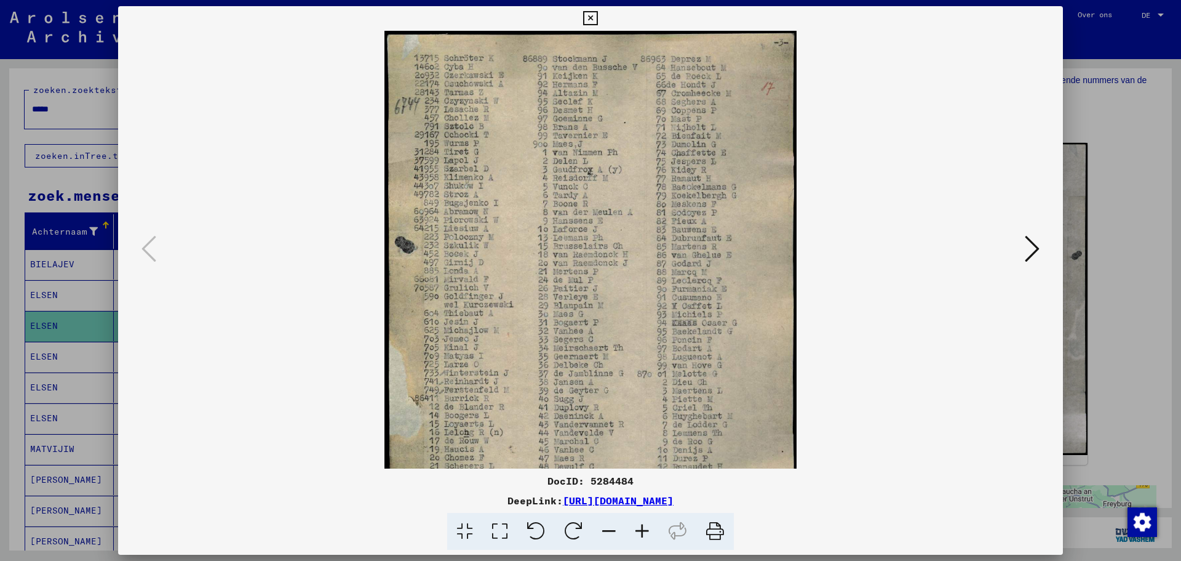
click at [641, 525] on icon at bounding box center [642, 532] width 33 height 38
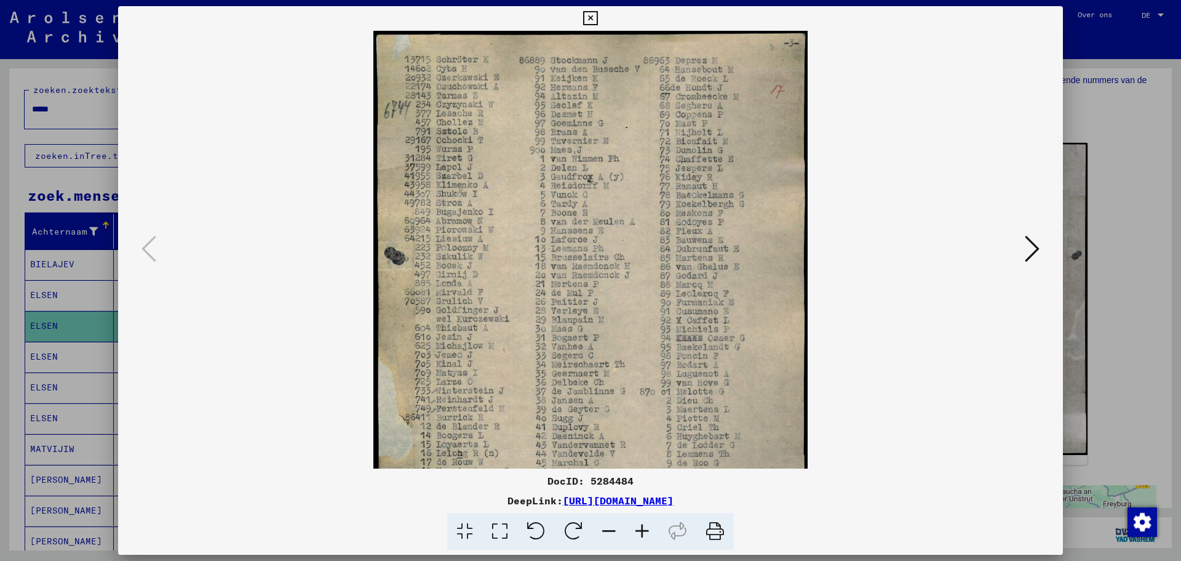
click at [641, 525] on icon at bounding box center [642, 532] width 33 height 38
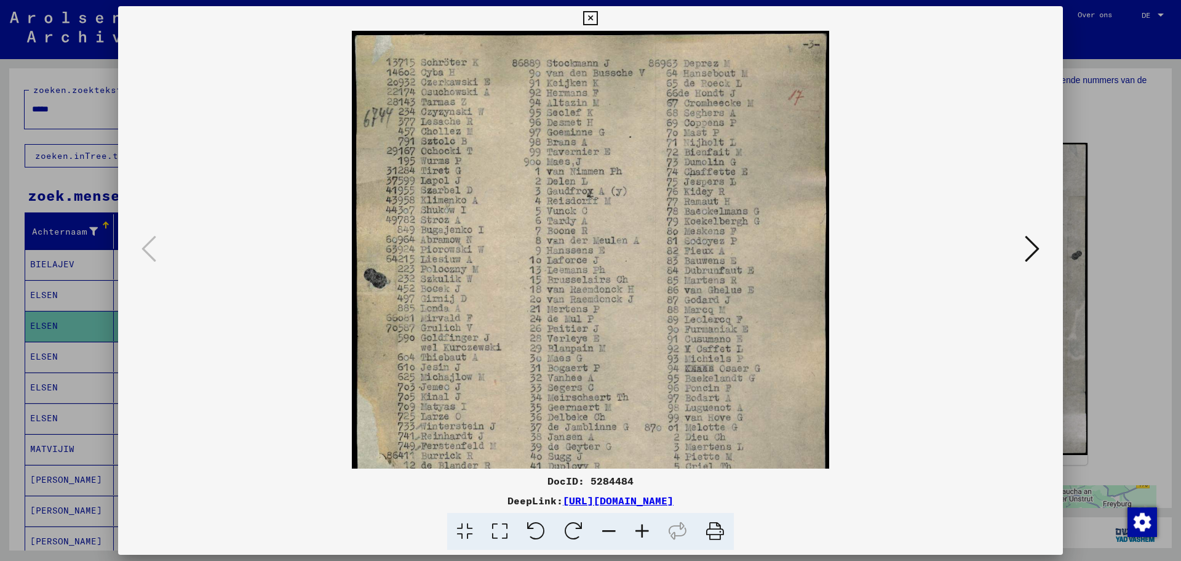
click at [641, 525] on icon at bounding box center [642, 532] width 33 height 38
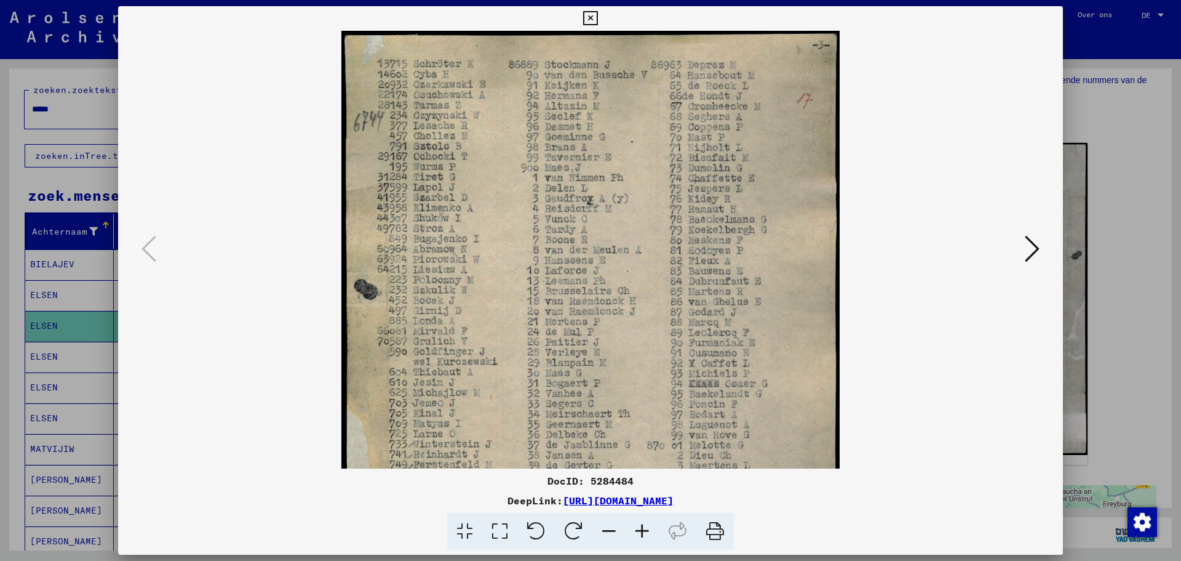
click at [641, 525] on icon at bounding box center [642, 532] width 33 height 38
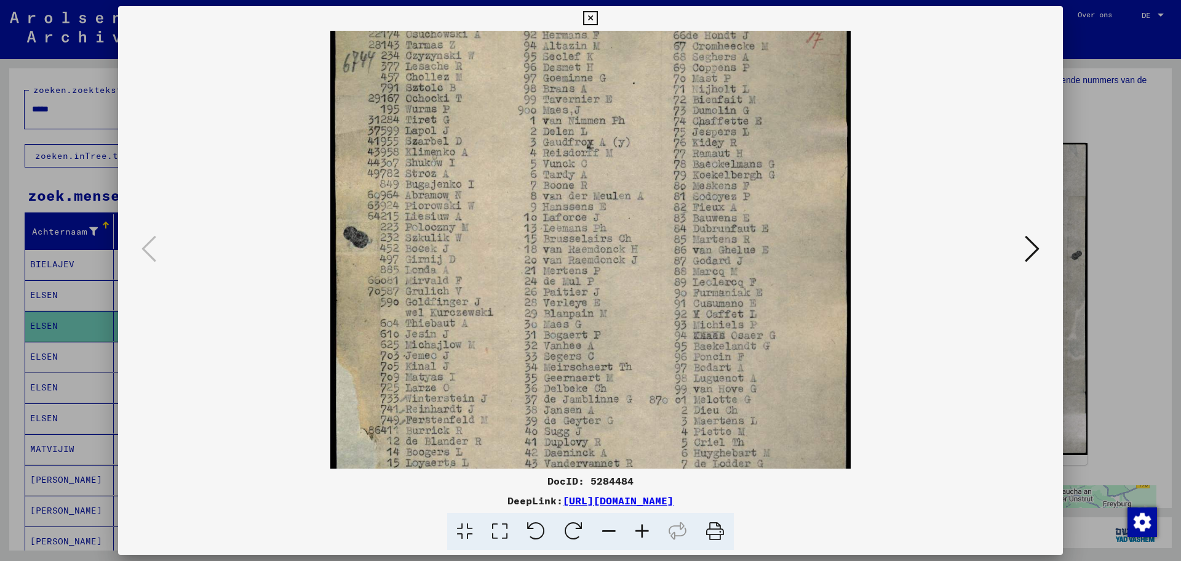
drag, startPoint x: 513, startPoint y: 235, endPoint x: 522, endPoint y: 158, distance: 78.1
click at [522, 162] on img at bounding box center [590, 339] width 521 height 745
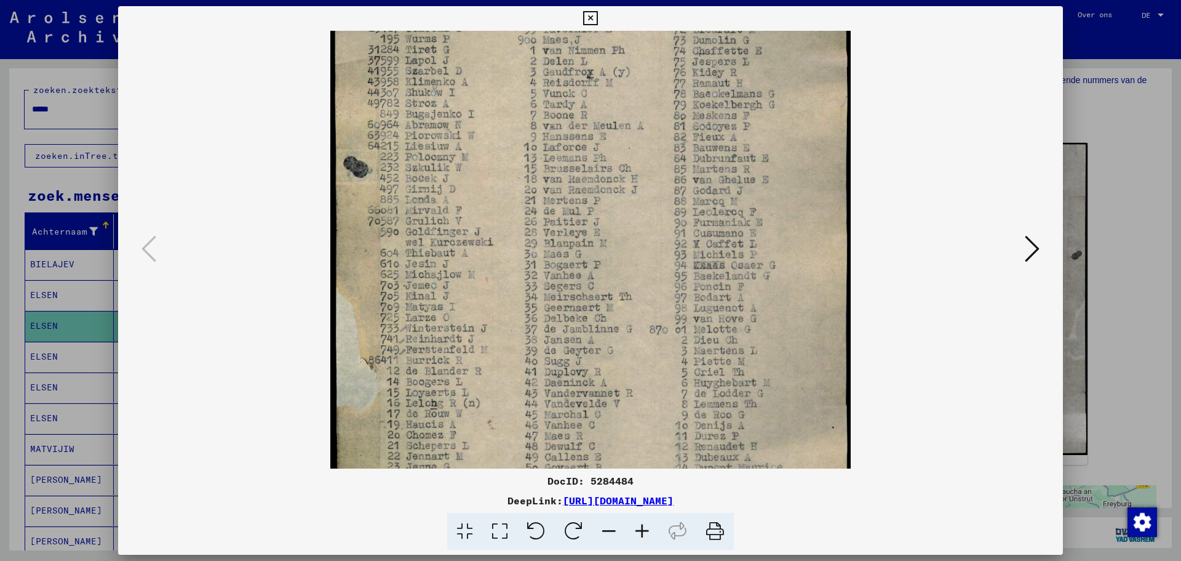
drag, startPoint x: 532, startPoint y: 290, endPoint x: 534, endPoint y: 210, distance: 80.6
click at [534, 215] on img at bounding box center [590, 269] width 521 height 745
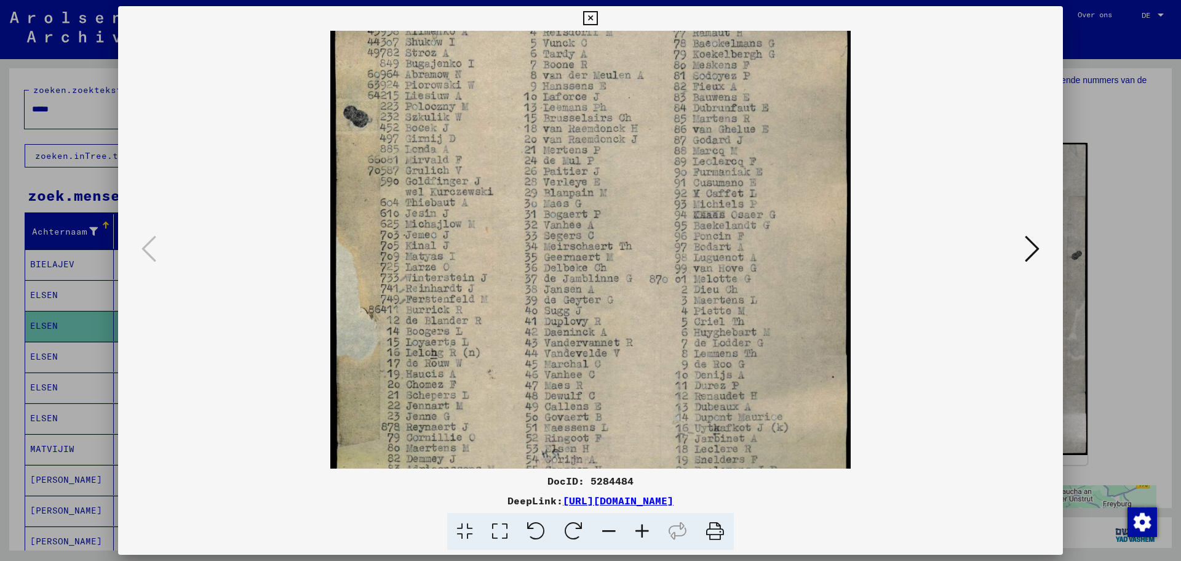
drag, startPoint x: 533, startPoint y: 297, endPoint x: 533, endPoint y: 256, distance: 41.2
click at [533, 260] on img at bounding box center [590, 219] width 521 height 745
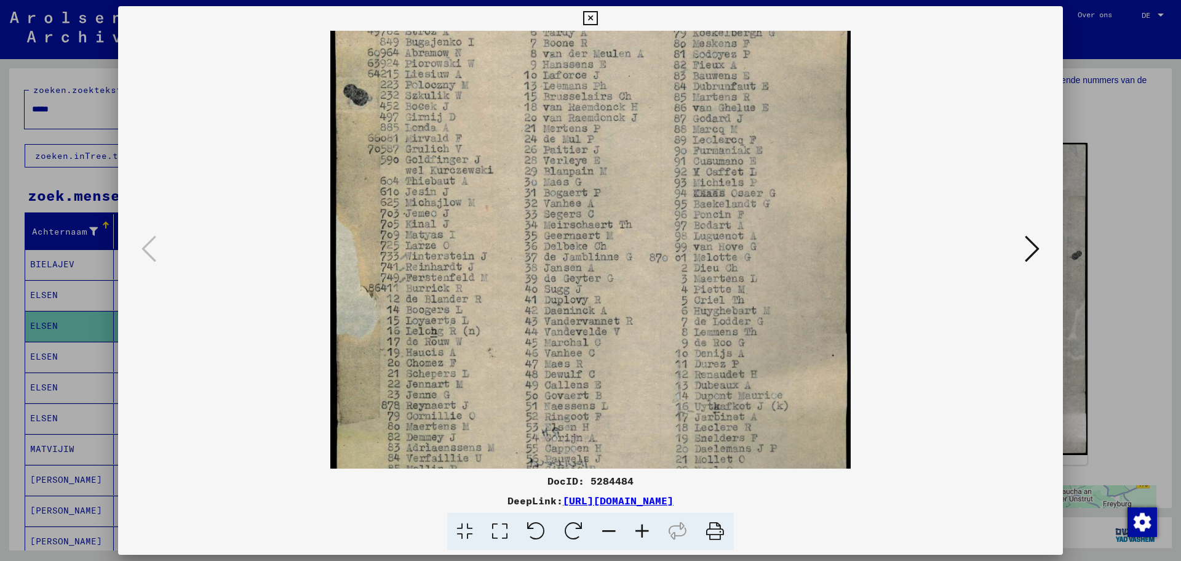
drag, startPoint x: 533, startPoint y: 294, endPoint x: 542, endPoint y: 246, distance: 48.8
click at [542, 246] on img at bounding box center [590, 197] width 521 height 745
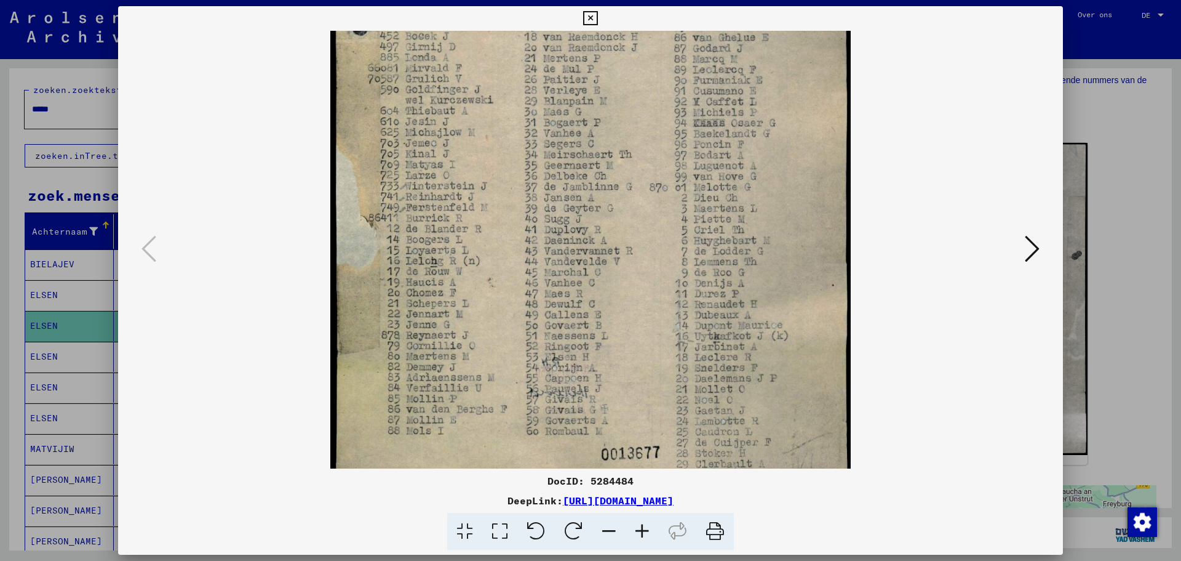
scroll to position [278, 0]
drag, startPoint x: 541, startPoint y: 311, endPoint x: 546, endPoint y: 266, distance: 45.2
click at [546, 266] on img at bounding box center [590, 125] width 521 height 745
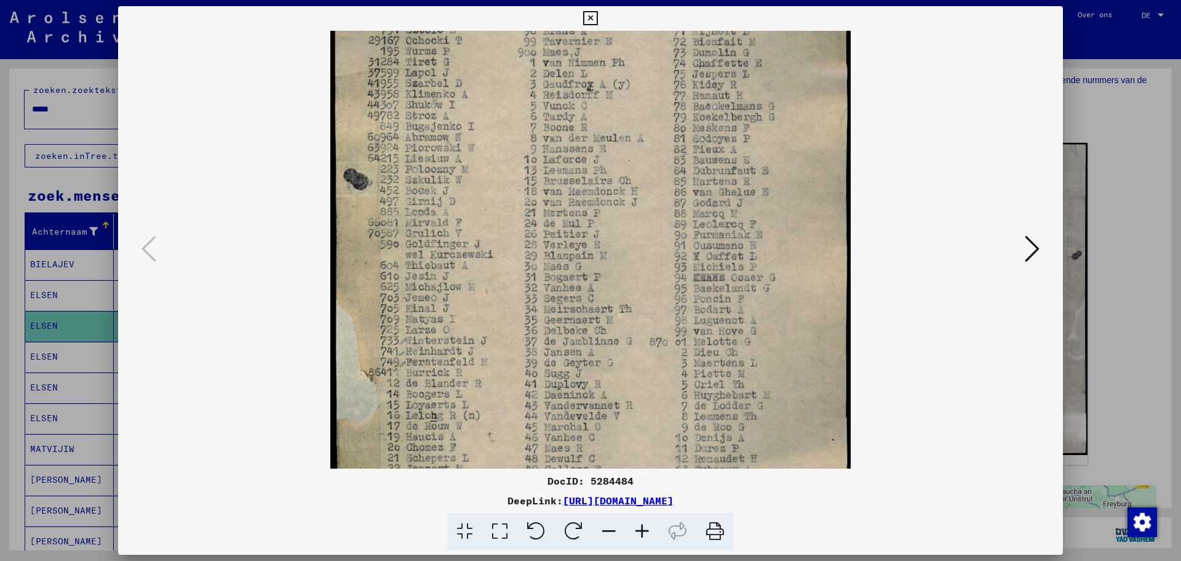
drag, startPoint x: 605, startPoint y: 276, endPoint x: 599, endPoint y: 390, distance: 113.4
click at [600, 385] on img at bounding box center [590, 282] width 521 height 745
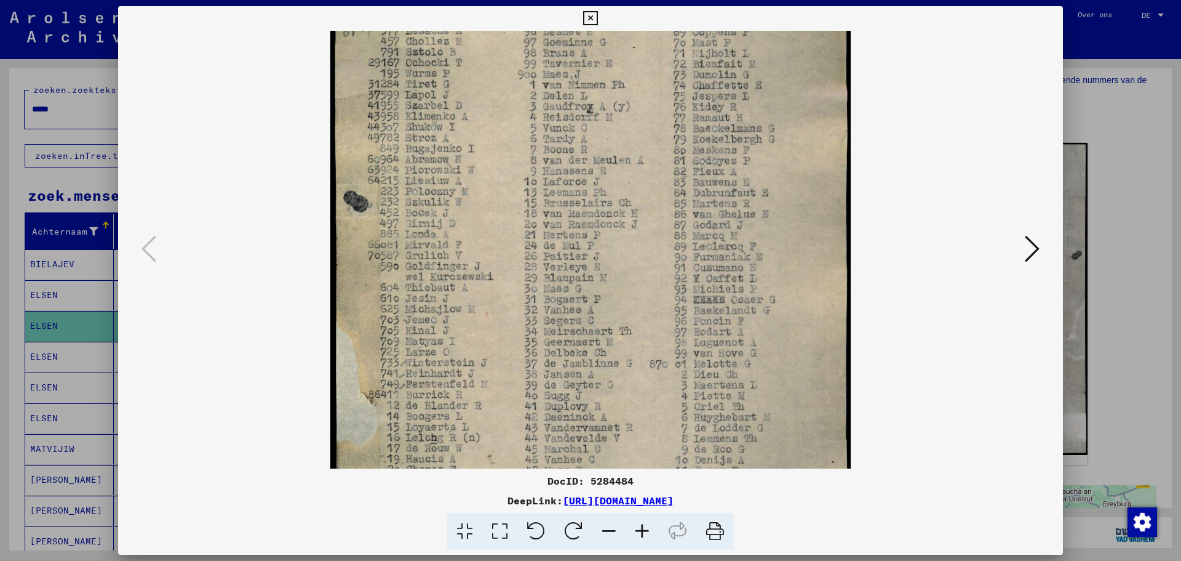
scroll to position [0, 0]
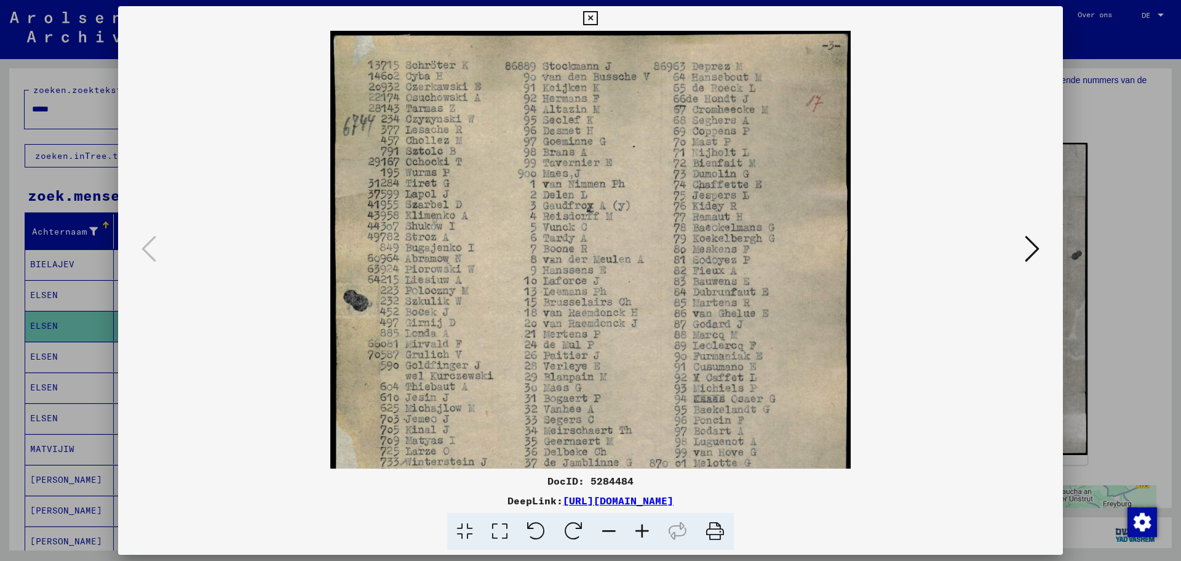
drag, startPoint x: 596, startPoint y: 227, endPoint x: 580, endPoint y: 332, distance: 105.9
click at [580, 331] on img at bounding box center [590, 403] width 521 height 745
click at [1032, 253] on icon at bounding box center [1032, 249] width 15 height 30
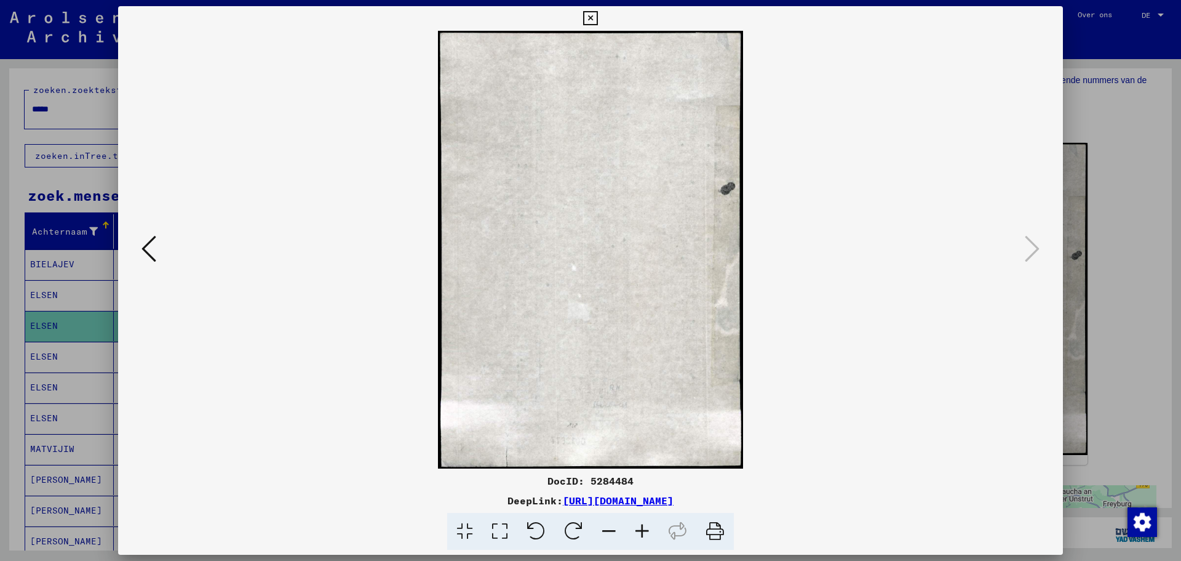
click at [592, 13] on icon at bounding box center [590, 18] width 14 height 15
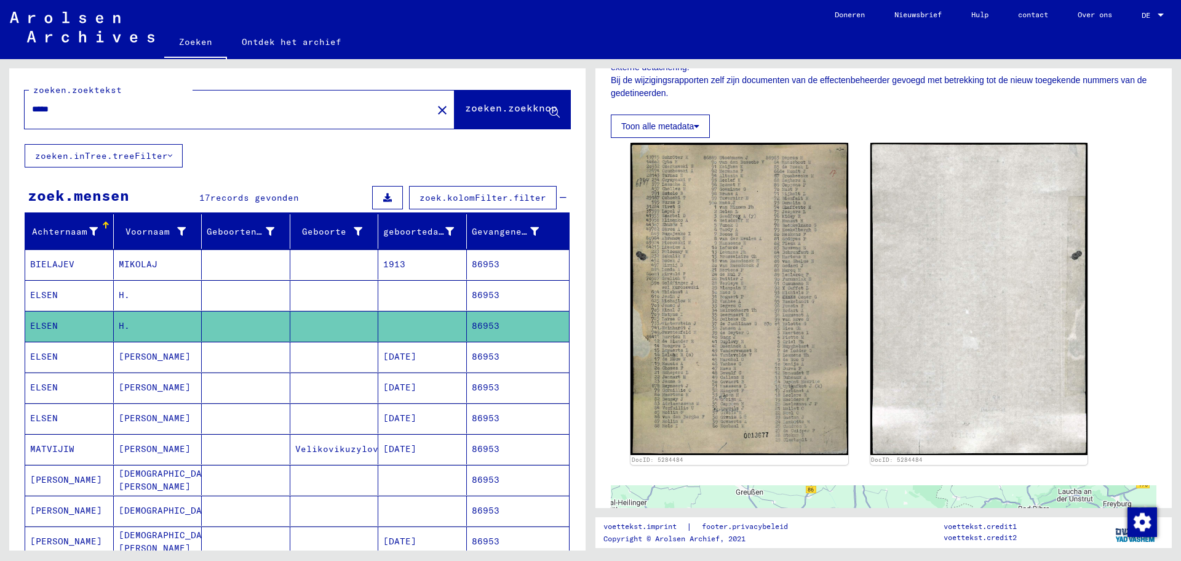
click at [481, 355] on font "86953" at bounding box center [486, 356] width 28 height 11
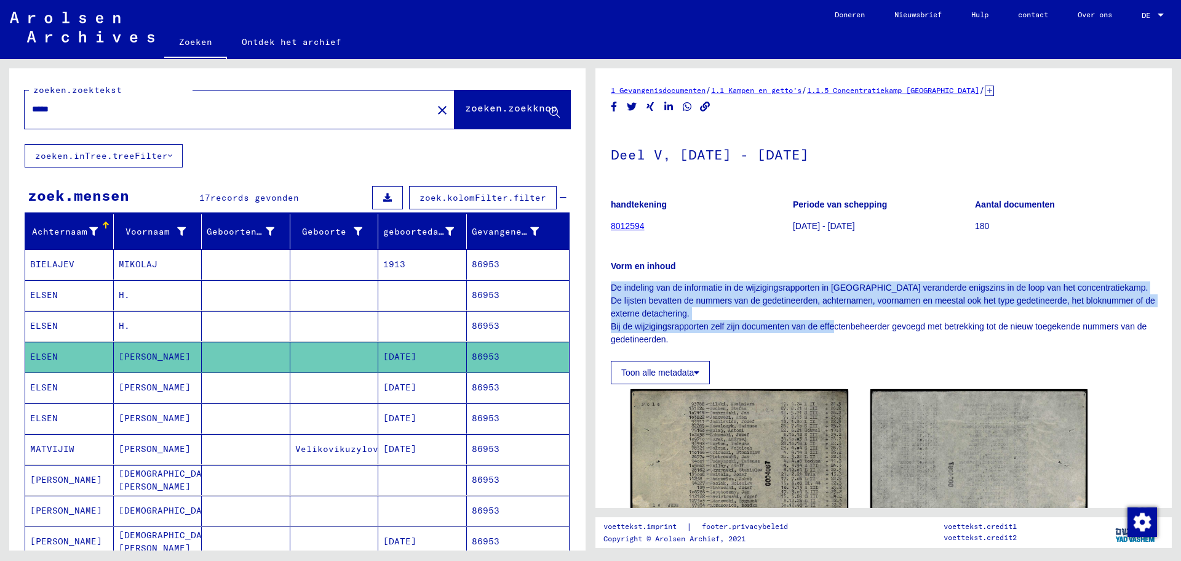
drag, startPoint x: 836, startPoint y: 332, endPoint x: 845, endPoint y: 184, distance: 147.9
click at [845, 196] on div "handtekening 8012594 Periode van schepping [DATE] - [DATE] Aantal documenten 18…" at bounding box center [884, 287] width 546 height 194
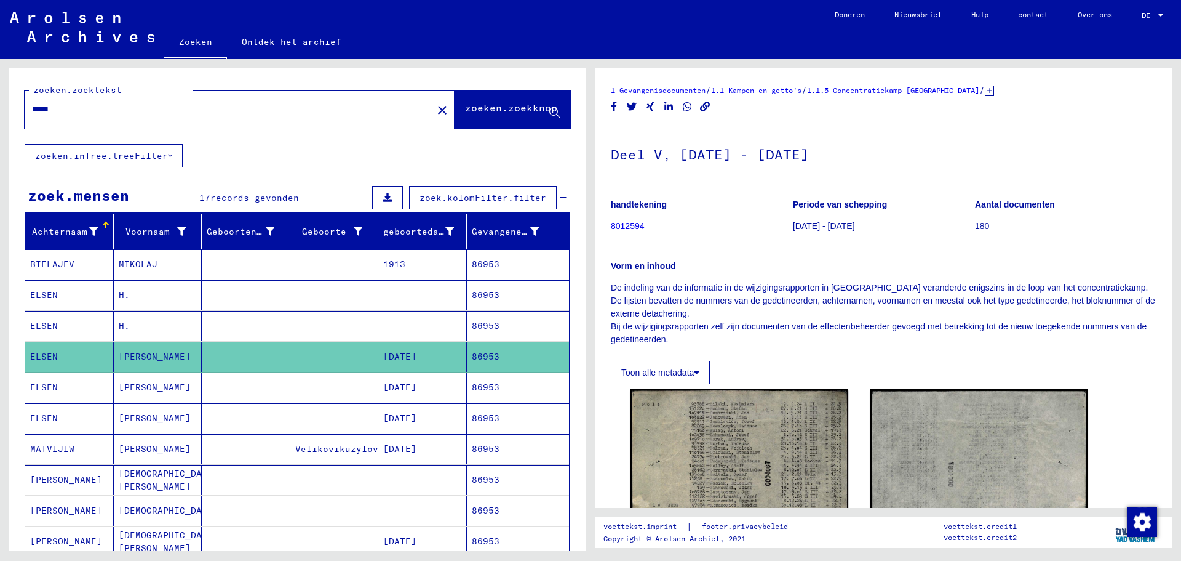
click at [910, 373] on div "Toon alle metadata" at bounding box center [884, 369] width 546 height 30
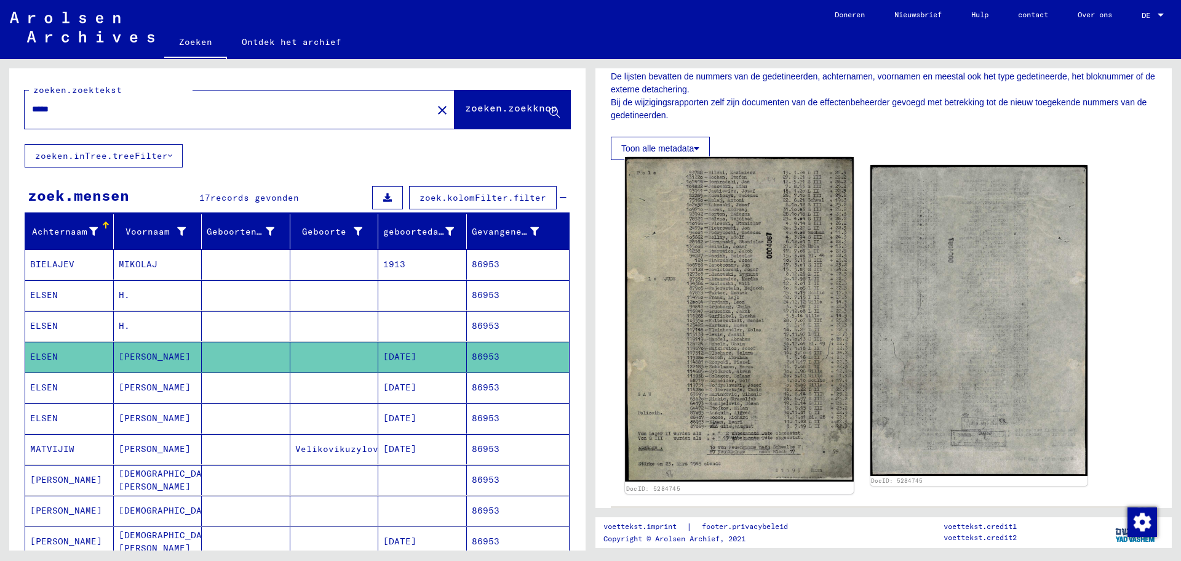
scroll to position [246, 0]
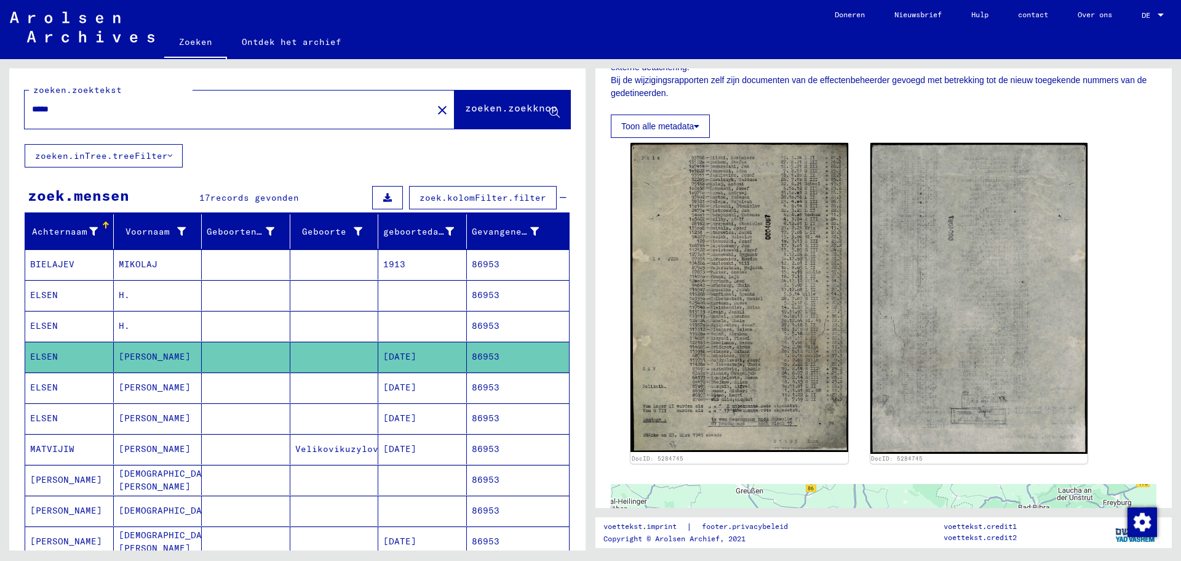
click at [484, 419] on font "86953" at bounding box center [486, 417] width 28 height 11
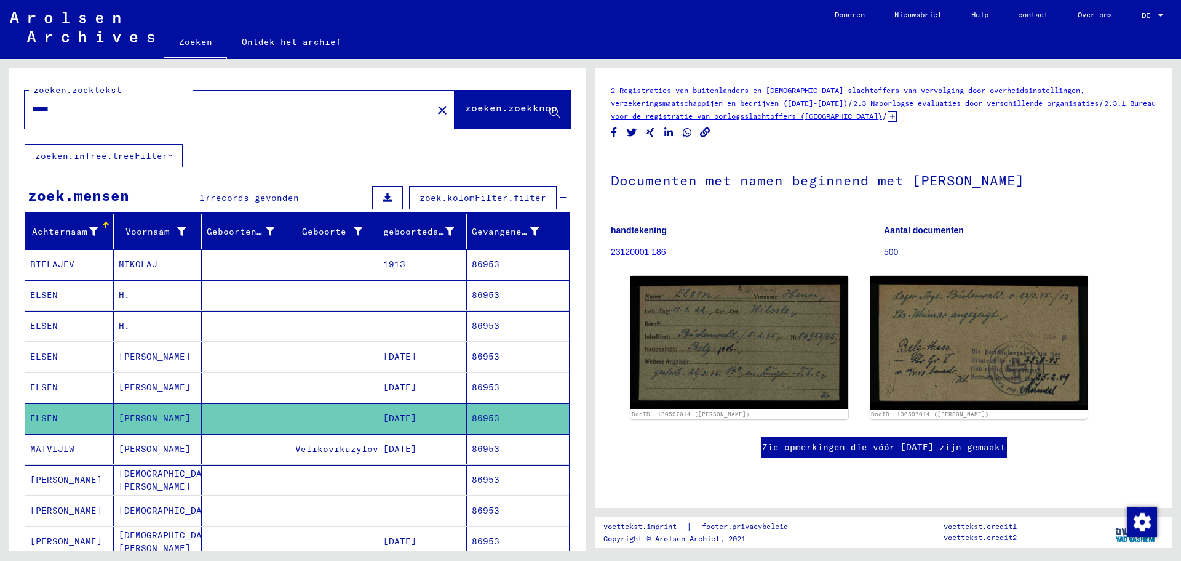
click at [481, 263] on font "86953" at bounding box center [486, 263] width 28 height 11
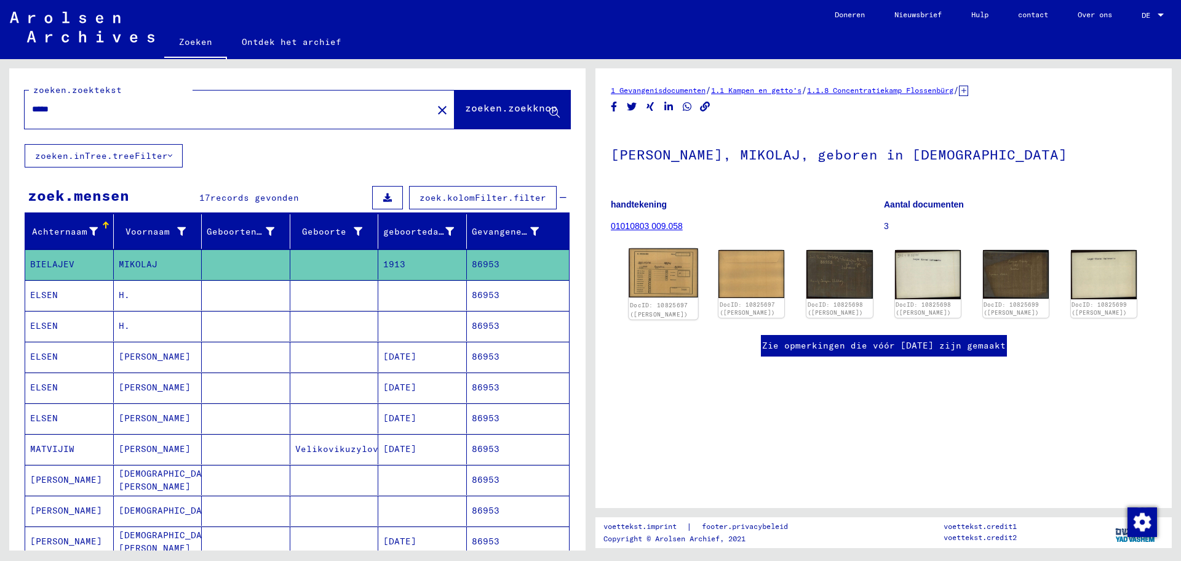
click at [652, 277] on img at bounding box center [664, 272] width 70 height 49
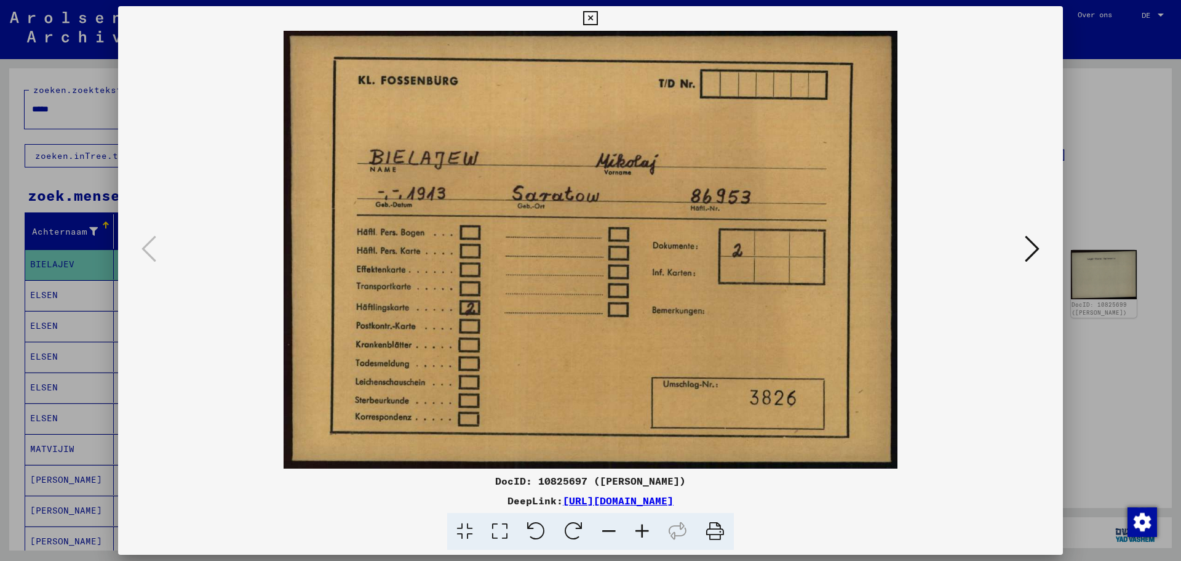
click at [1029, 258] on icon at bounding box center [1032, 249] width 15 height 30
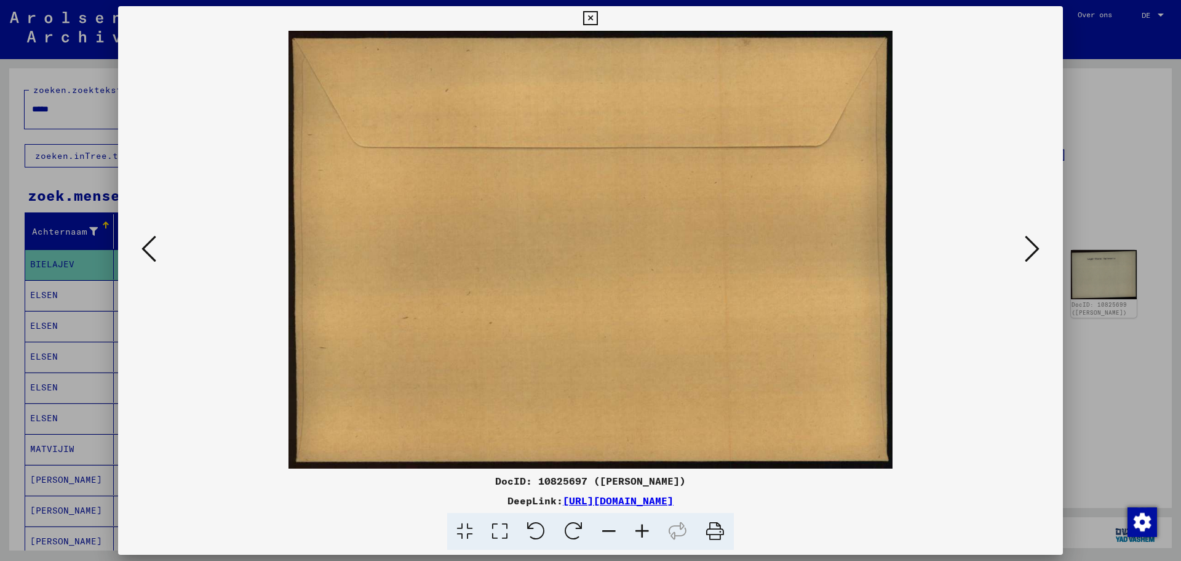
click at [1029, 258] on icon at bounding box center [1032, 249] width 15 height 30
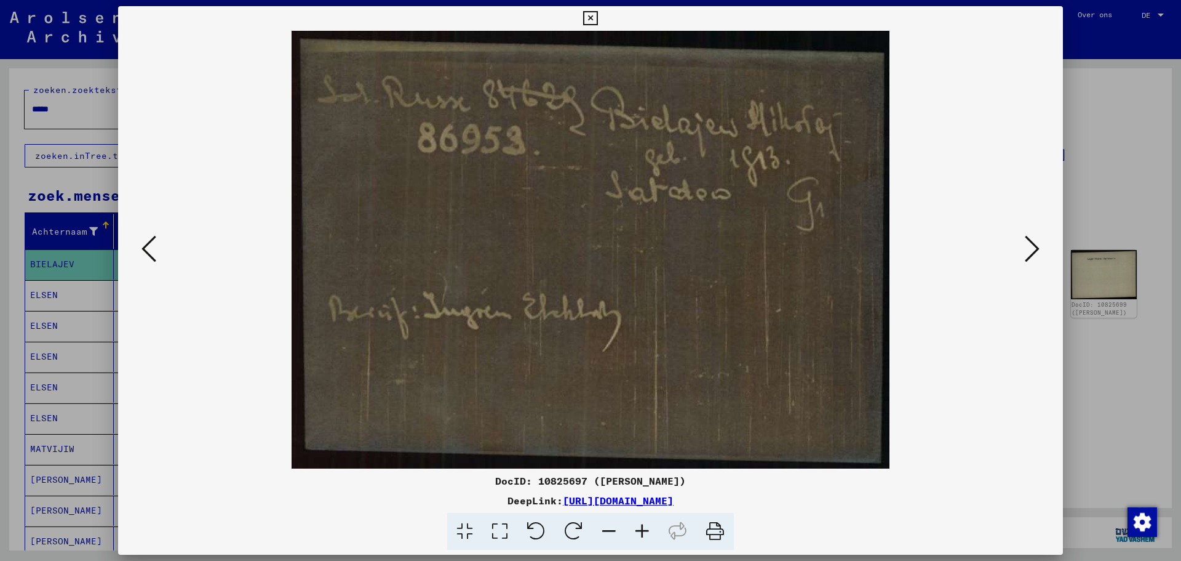
click at [1029, 258] on icon at bounding box center [1032, 249] width 15 height 30
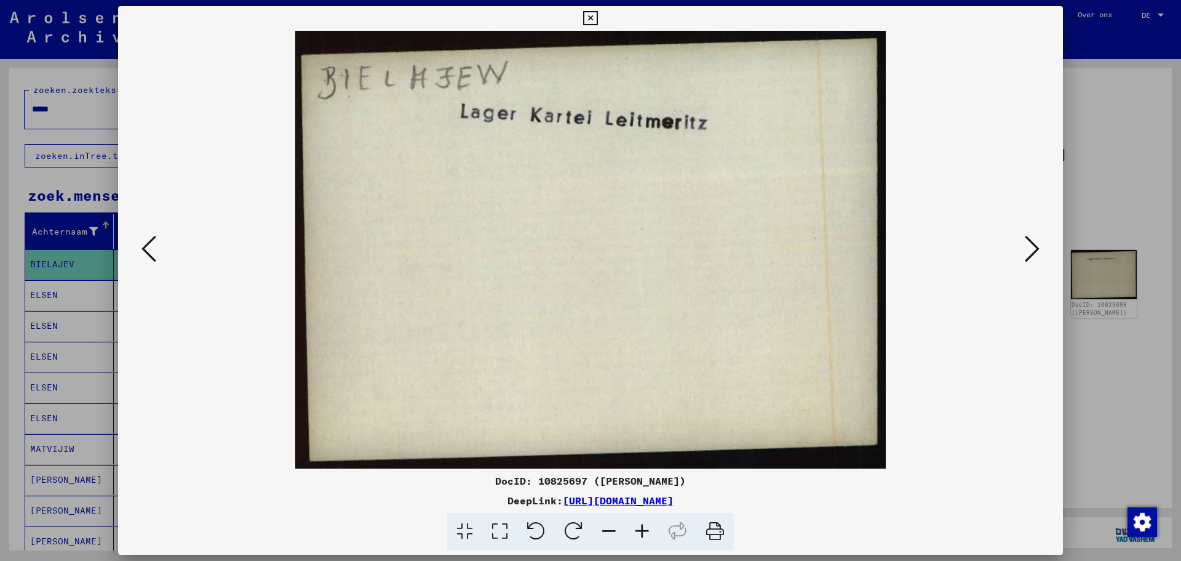
click at [1029, 258] on icon at bounding box center [1032, 249] width 15 height 30
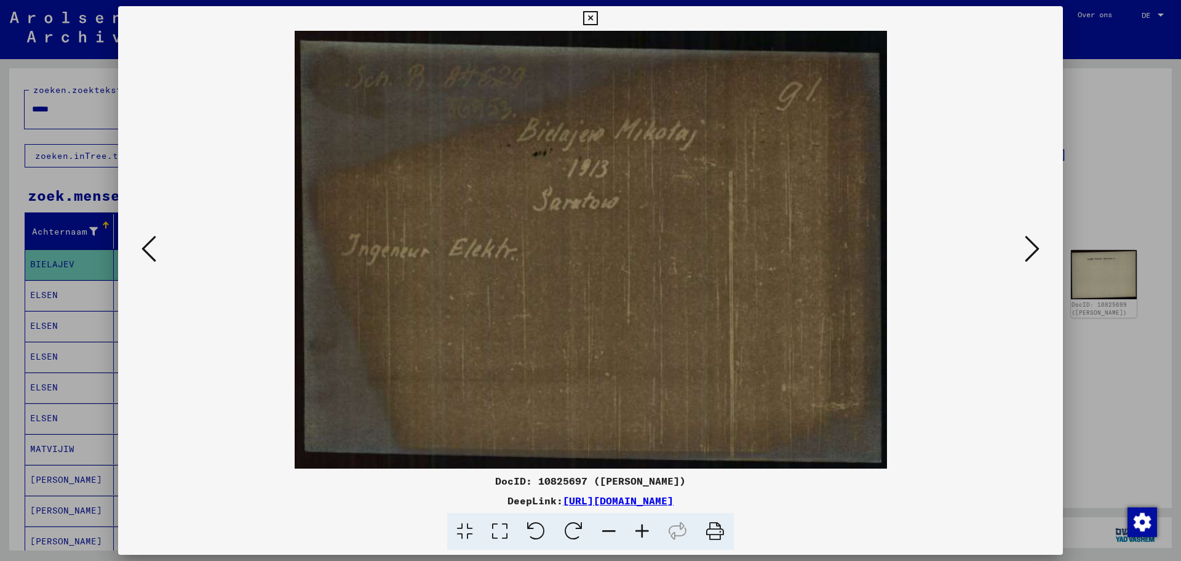
click at [1029, 258] on icon at bounding box center [1032, 249] width 15 height 30
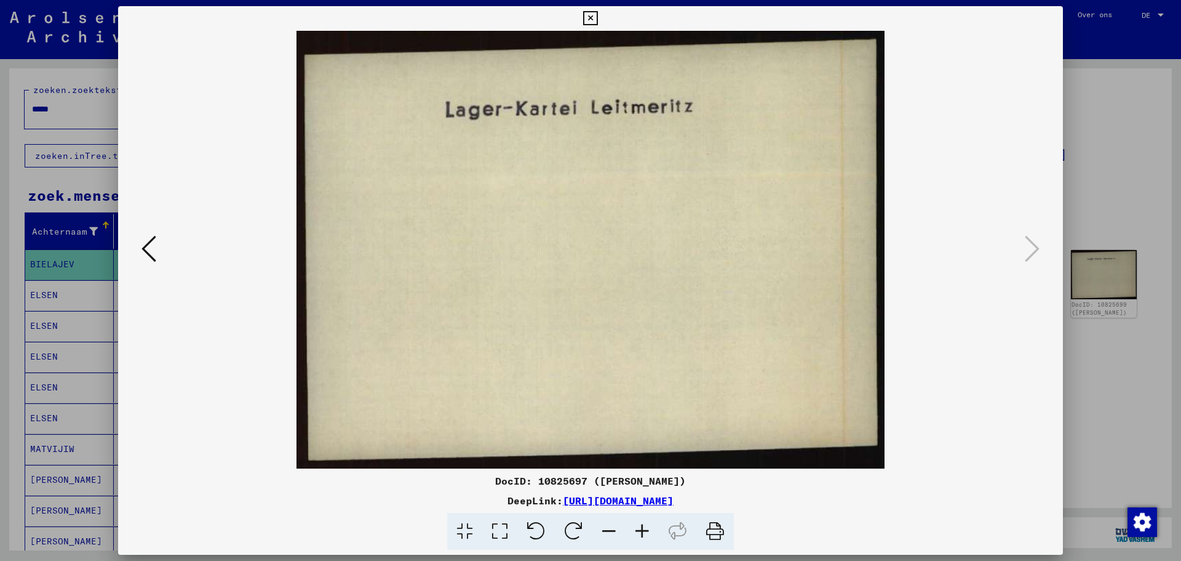
drag, startPoint x: 595, startPoint y: 15, endPoint x: 616, endPoint y: 58, distance: 48.4
click at [594, 15] on icon at bounding box center [590, 18] width 14 height 15
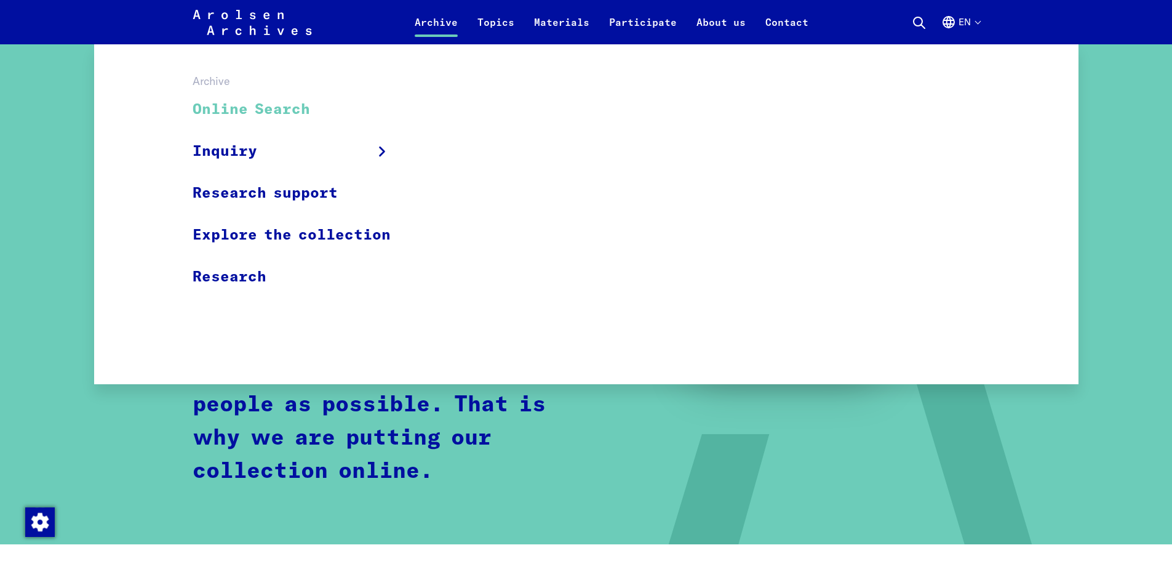
scroll to position [554, 0]
